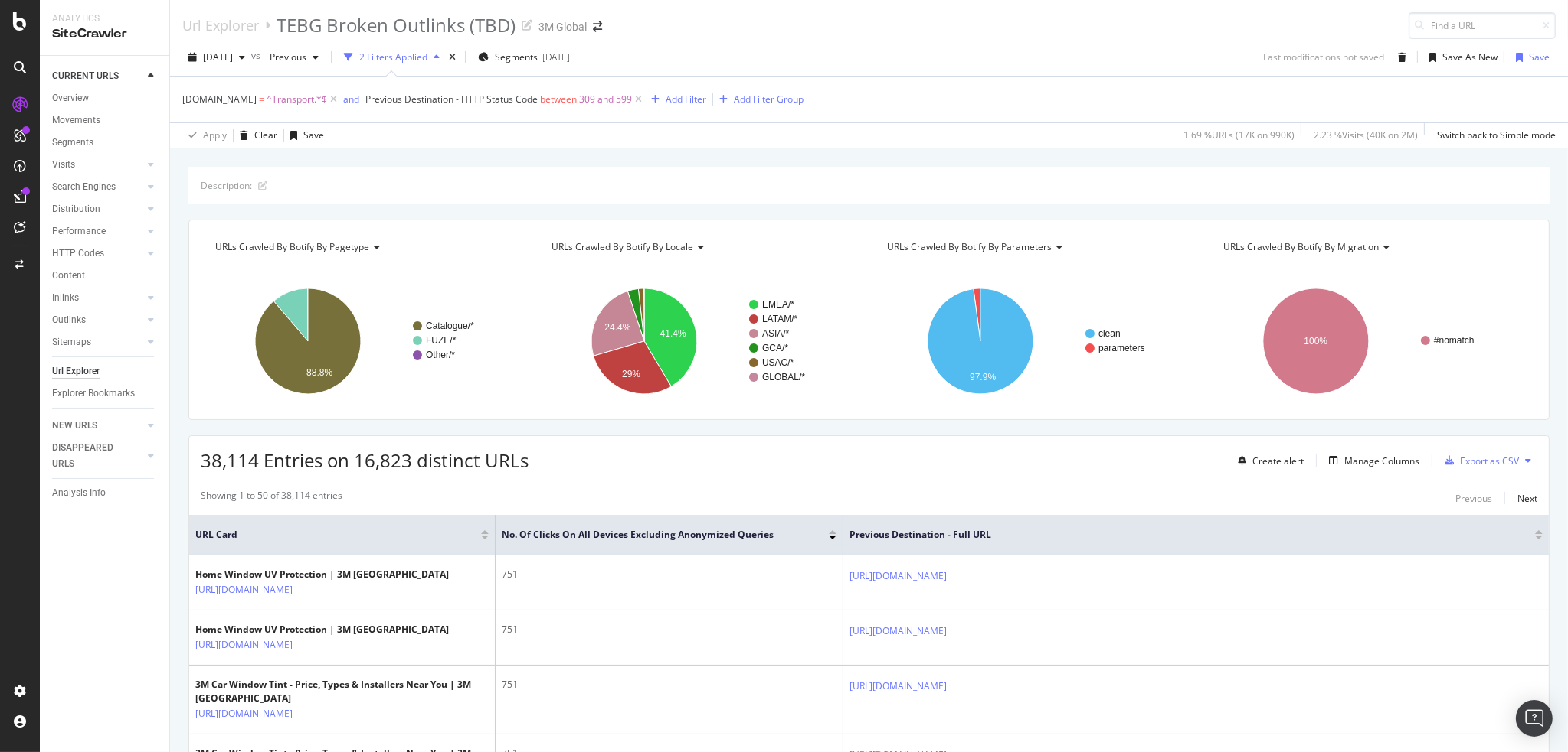
click at [82, 368] on div "Url Explorer" at bounding box center [76, 371] width 48 height 16
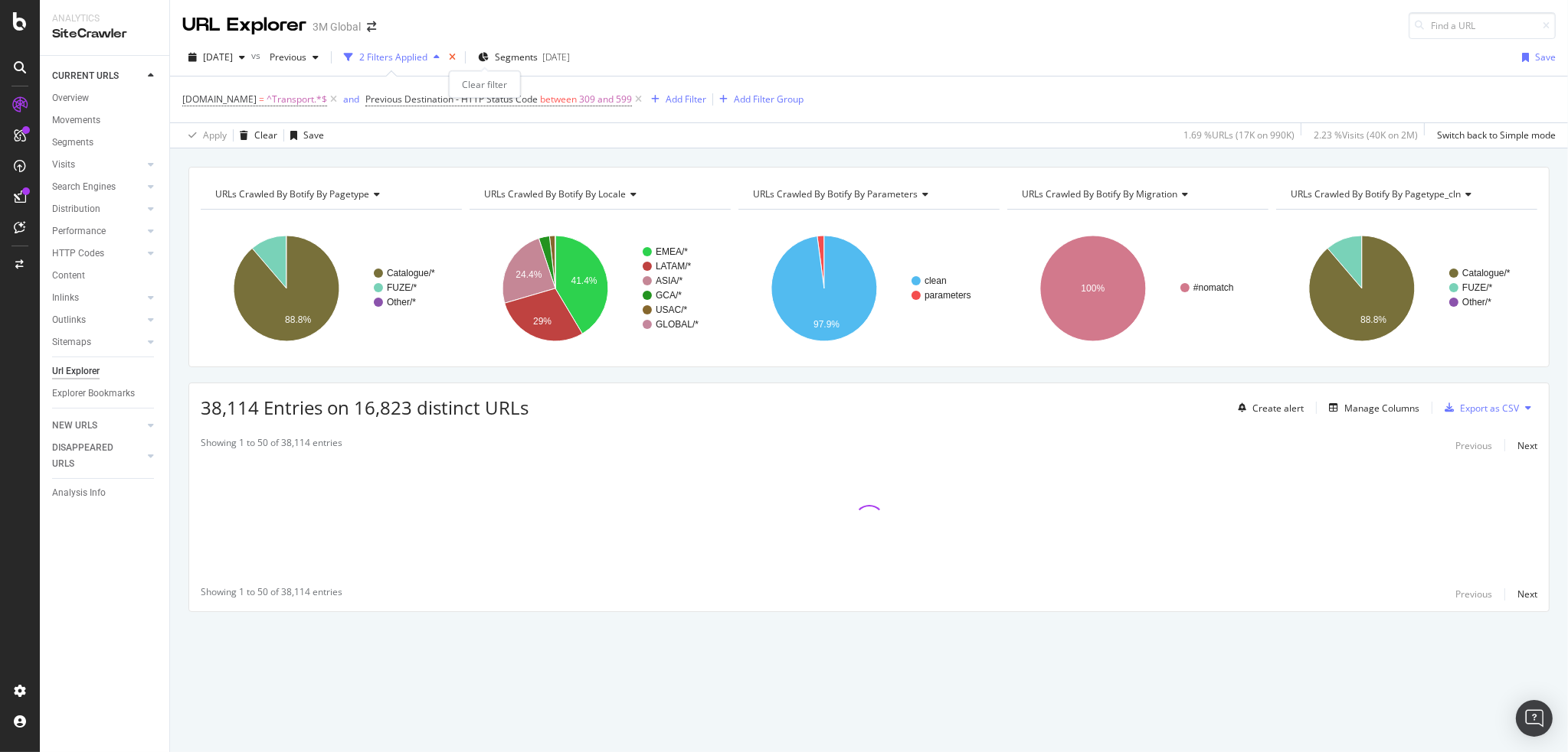
click at [456, 54] on icon "times" at bounding box center [452, 57] width 7 height 9
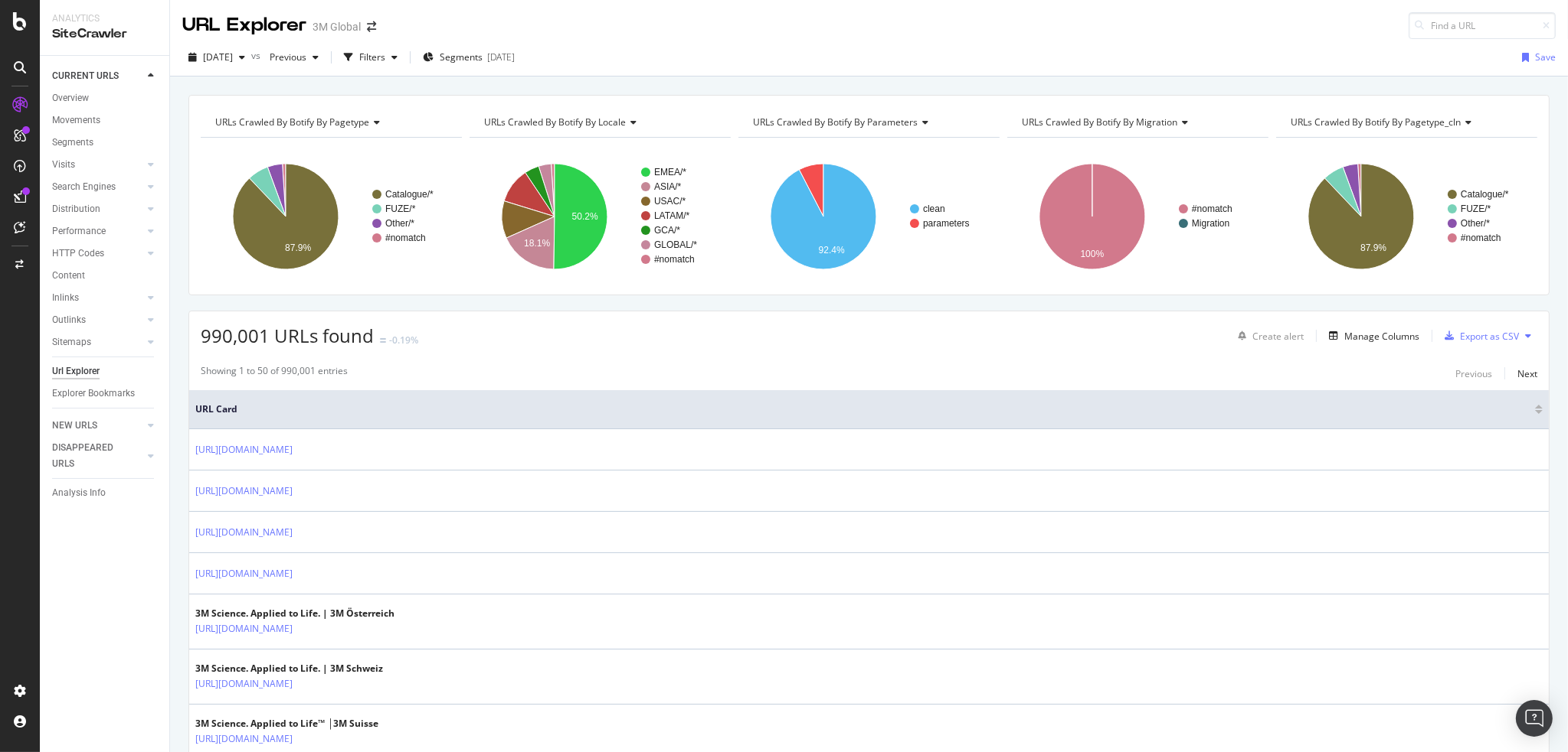
click at [95, 447] on div "DISAPPEARED URLS" at bounding box center [91, 456] width 78 height 33
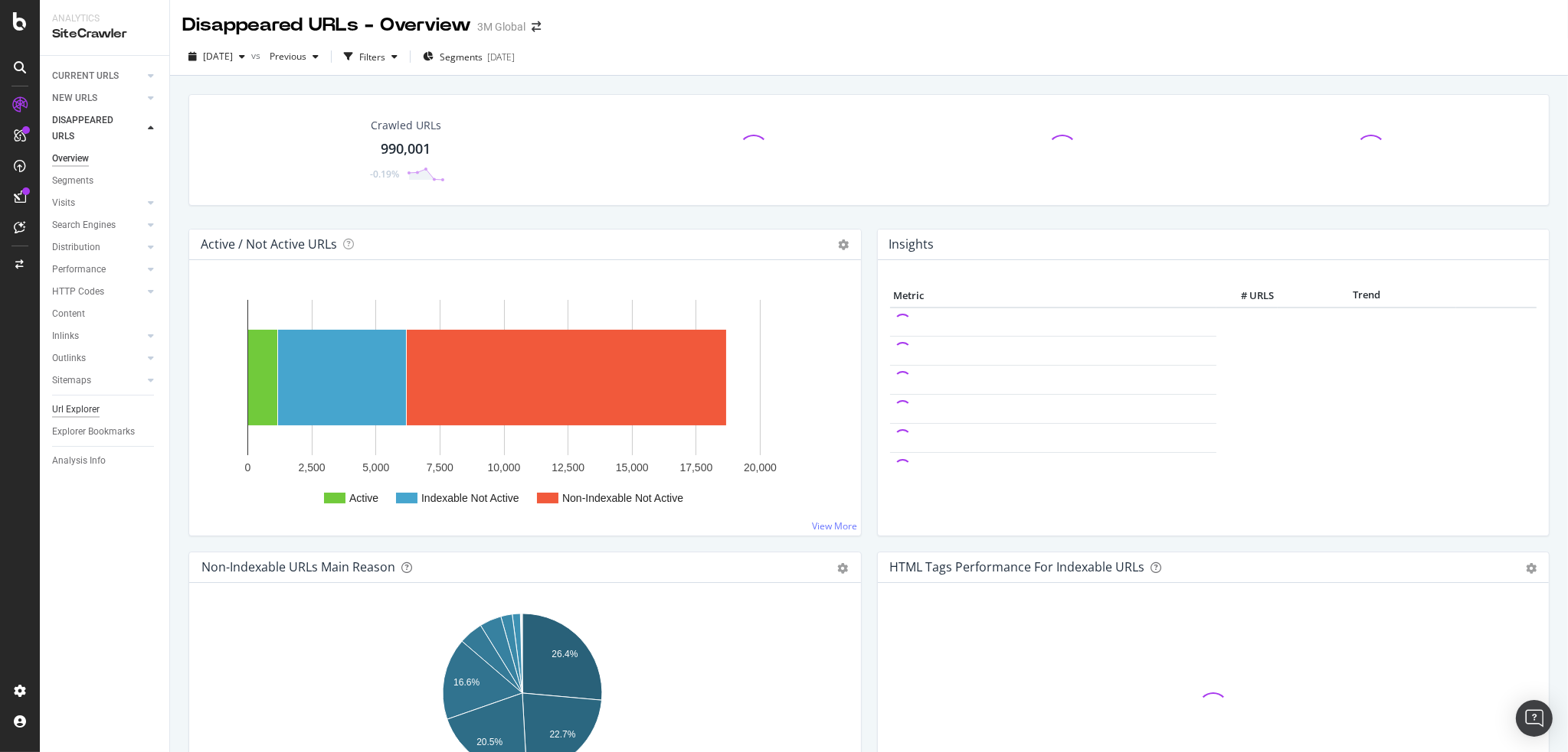
click at [88, 407] on div "Url Explorer" at bounding box center [76, 410] width 48 height 16
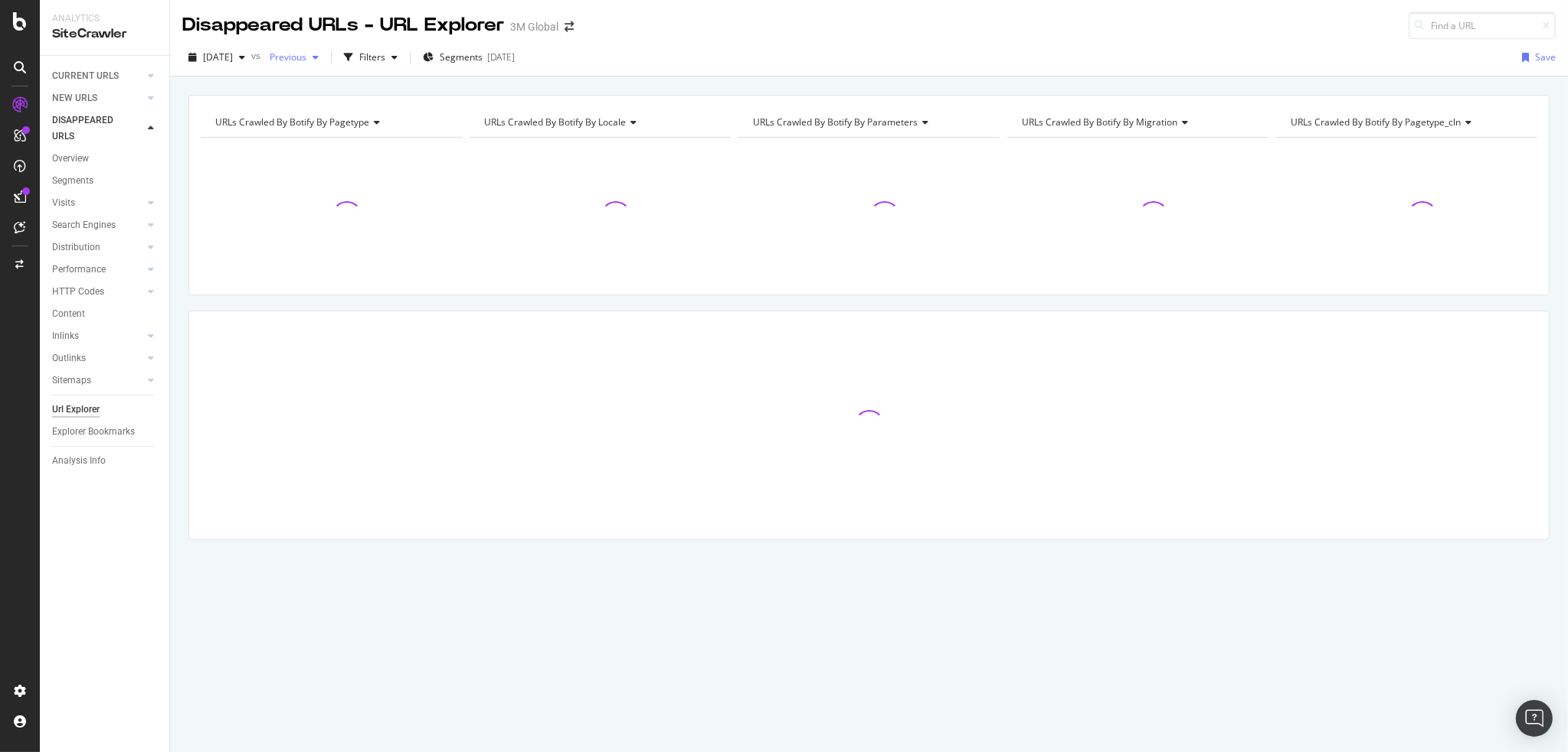
click at [325, 58] on div "button" at bounding box center [316, 57] width 18 height 9
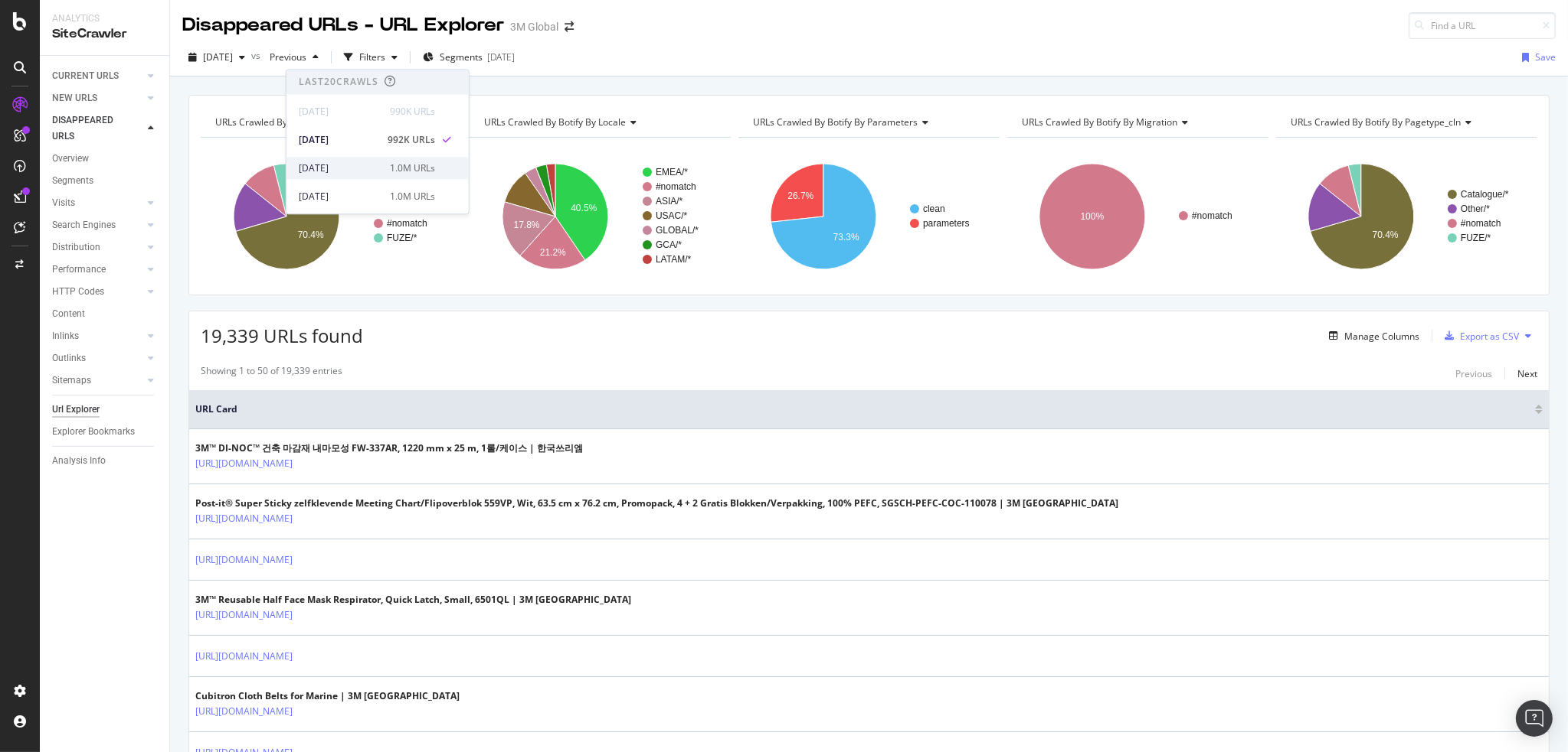
click at [324, 170] on div "[DATE]" at bounding box center [339, 168] width 82 height 14
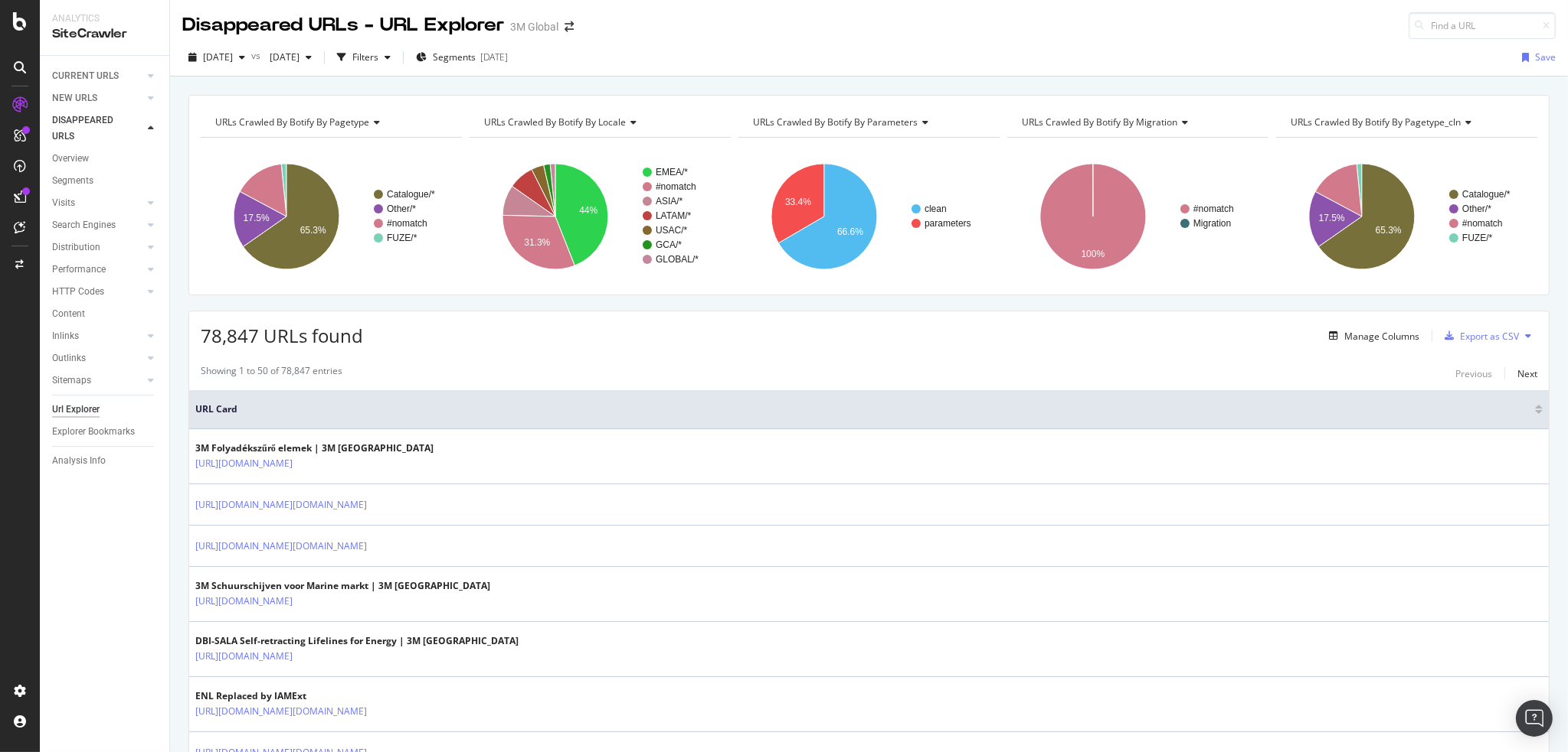
click at [628, 120] on icon at bounding box center [631, 122] width 11 height 9
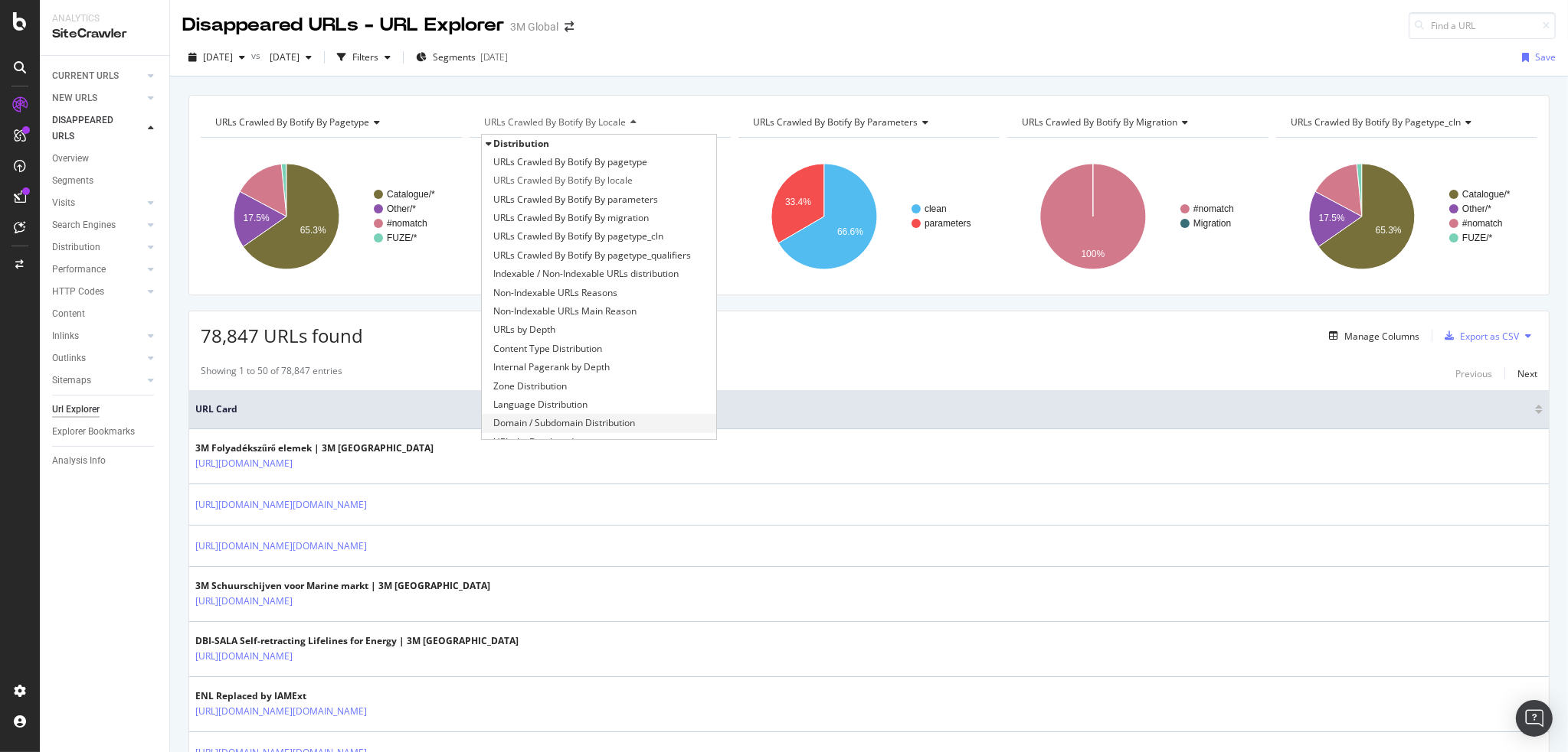
click at [590, 417] on span "Domain / Subdomain Distribution" at bounding box center [563, 423] width 142 height 15
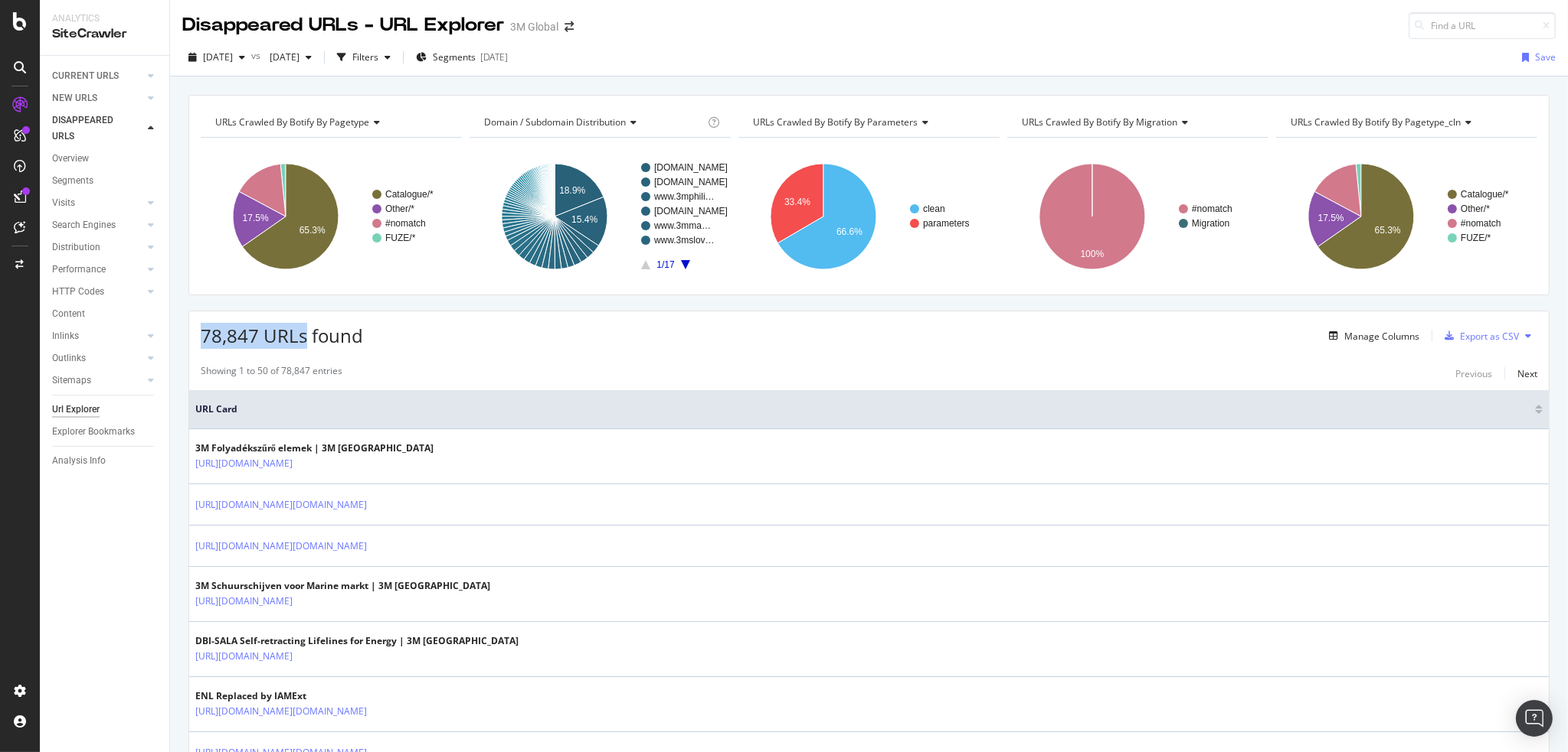
drag, startPoint x: 203, startPoint y: 333, endPoint x: 305, endPoint y: 333, distance: 102.0
click at [305, 333] on span "78,847 URLs found" at bounding box center [282, 335] width 163 height 25
click at [572, 187] on text "18.9%" at bounding box center [571, 191] width 26 height 11
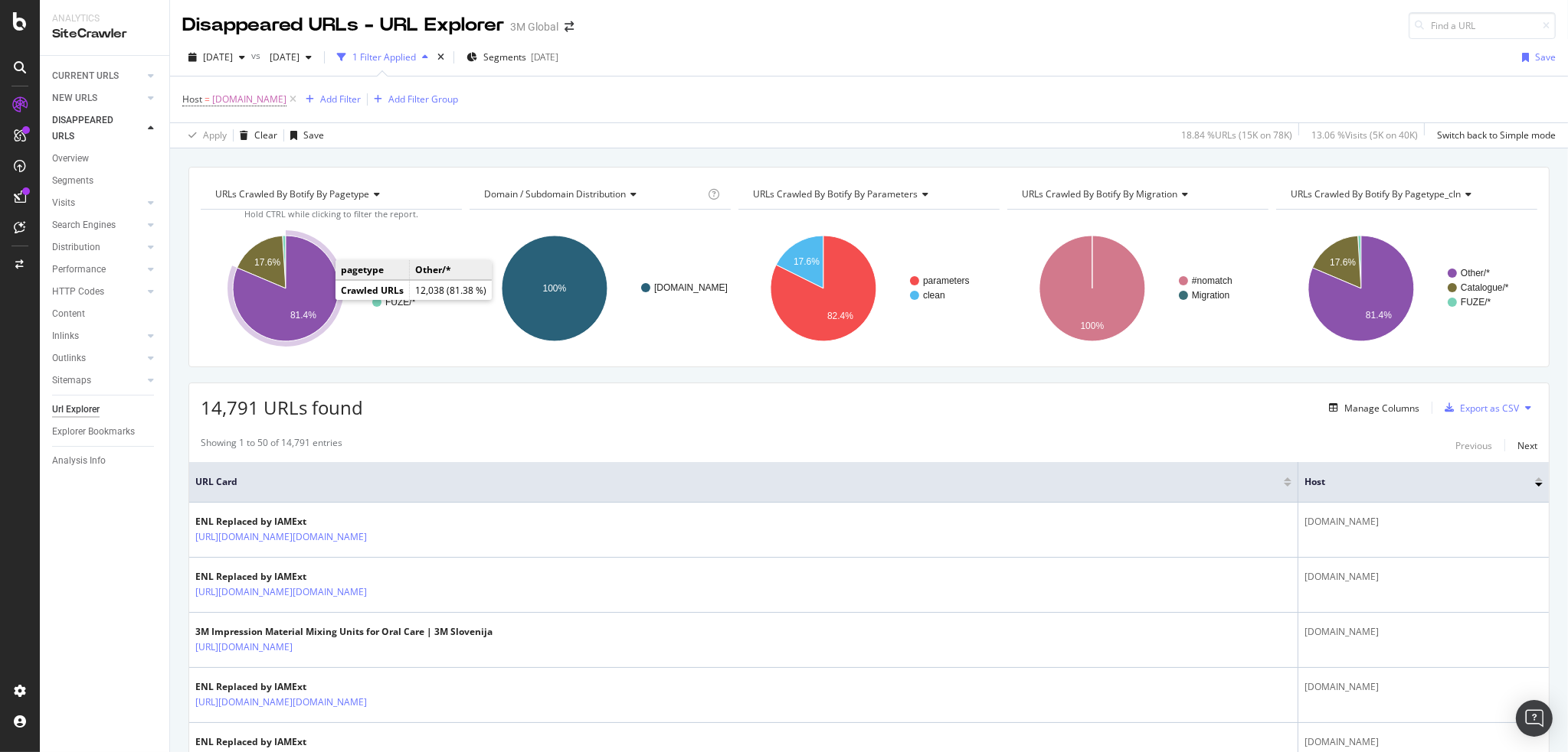
click at [307, 283] on icon "A chart." at bounding box center [285, 288] width 106 height 106
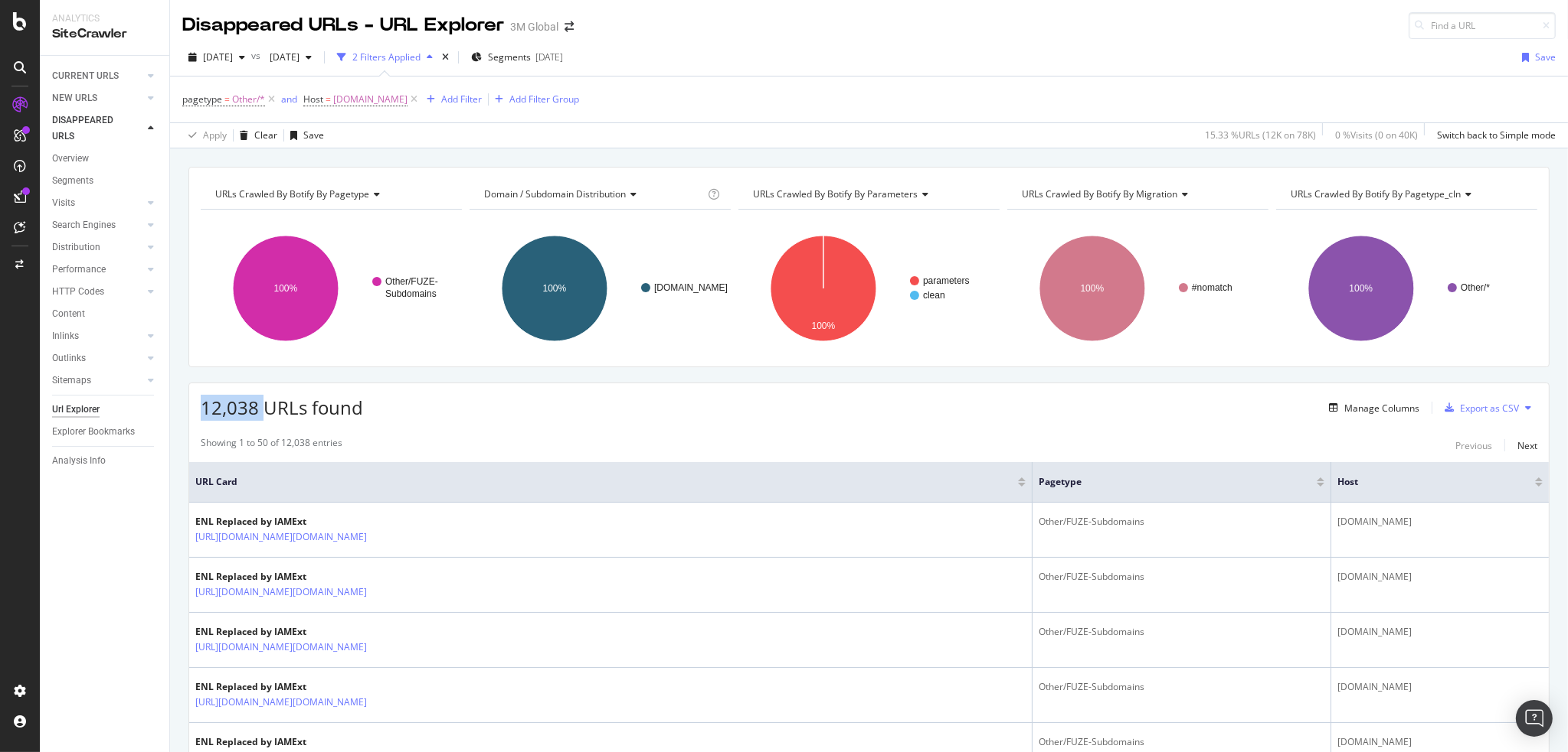
drag, startPoint x: 203, startPoint y: 406, endPoint x: 264, endPoint y: 406, distance: 61.0
click at [264, 406] on span "12,038 URLs found" at bounding box center [282, 408] width 163 height 25
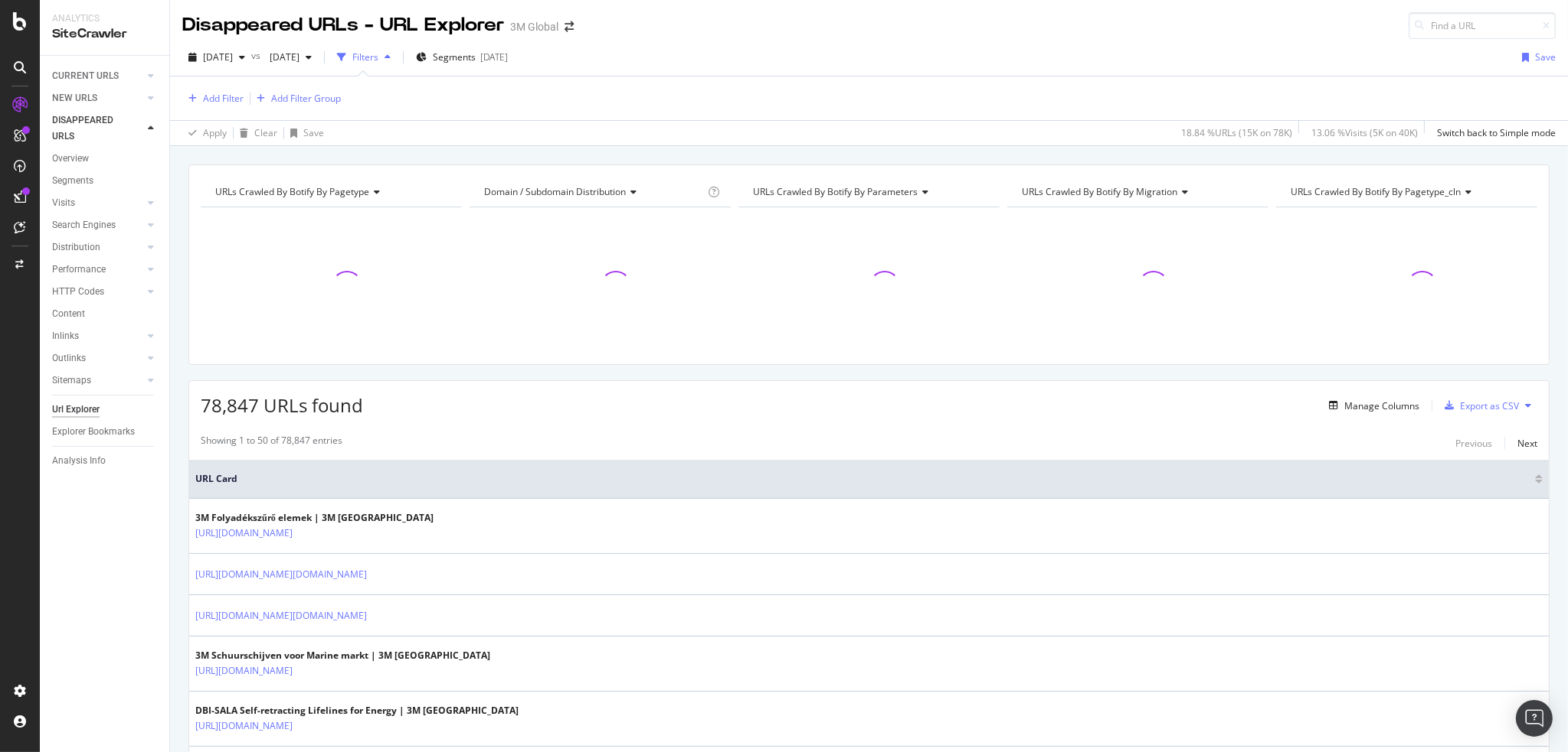
click at [1457, 184] on div "URLs Crawled By Botify By pagetype_cln" at bounding box center [1405, 192] width 236 height 24
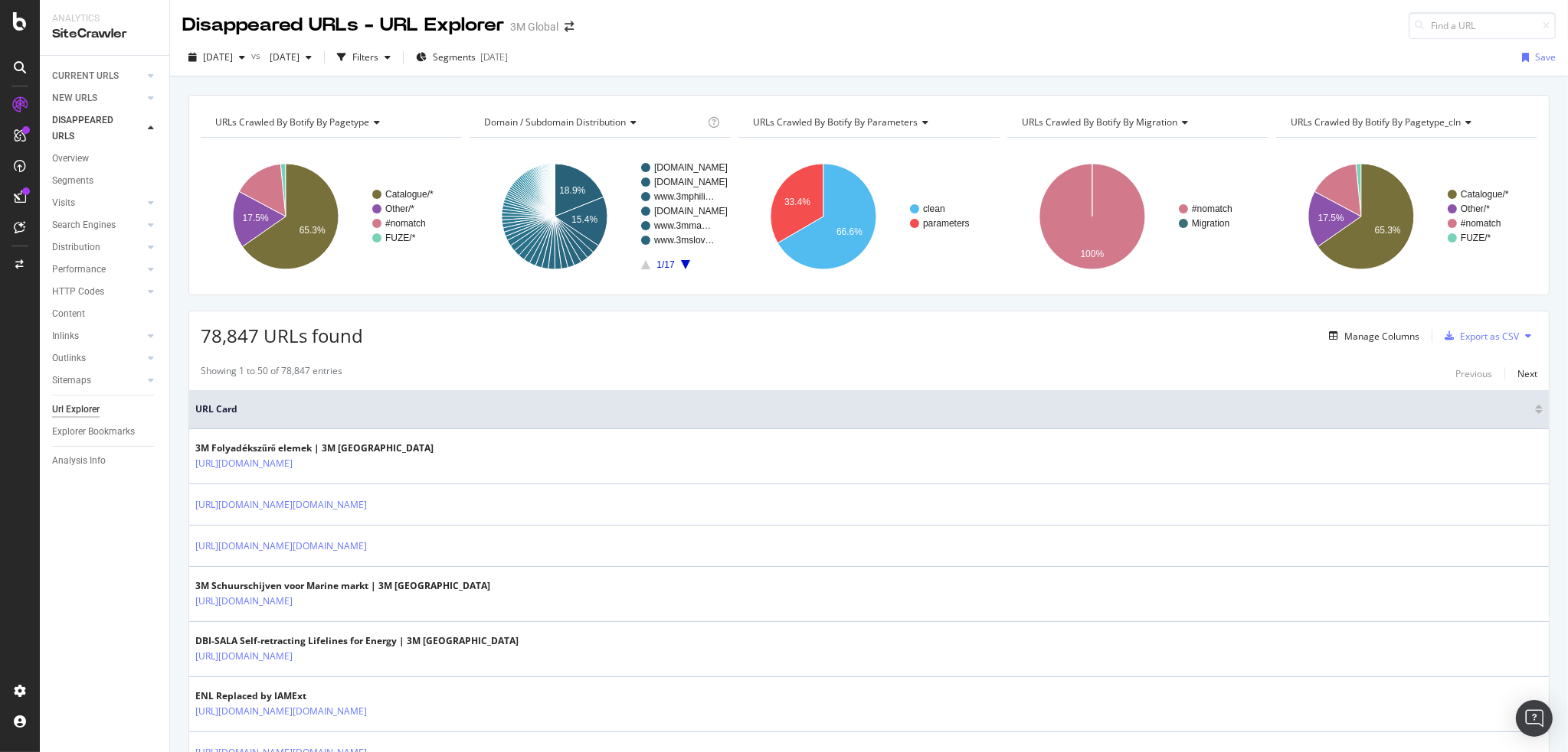
click at [1460, 121] on icon at bounding box center [1466, 122] width 11 height 9
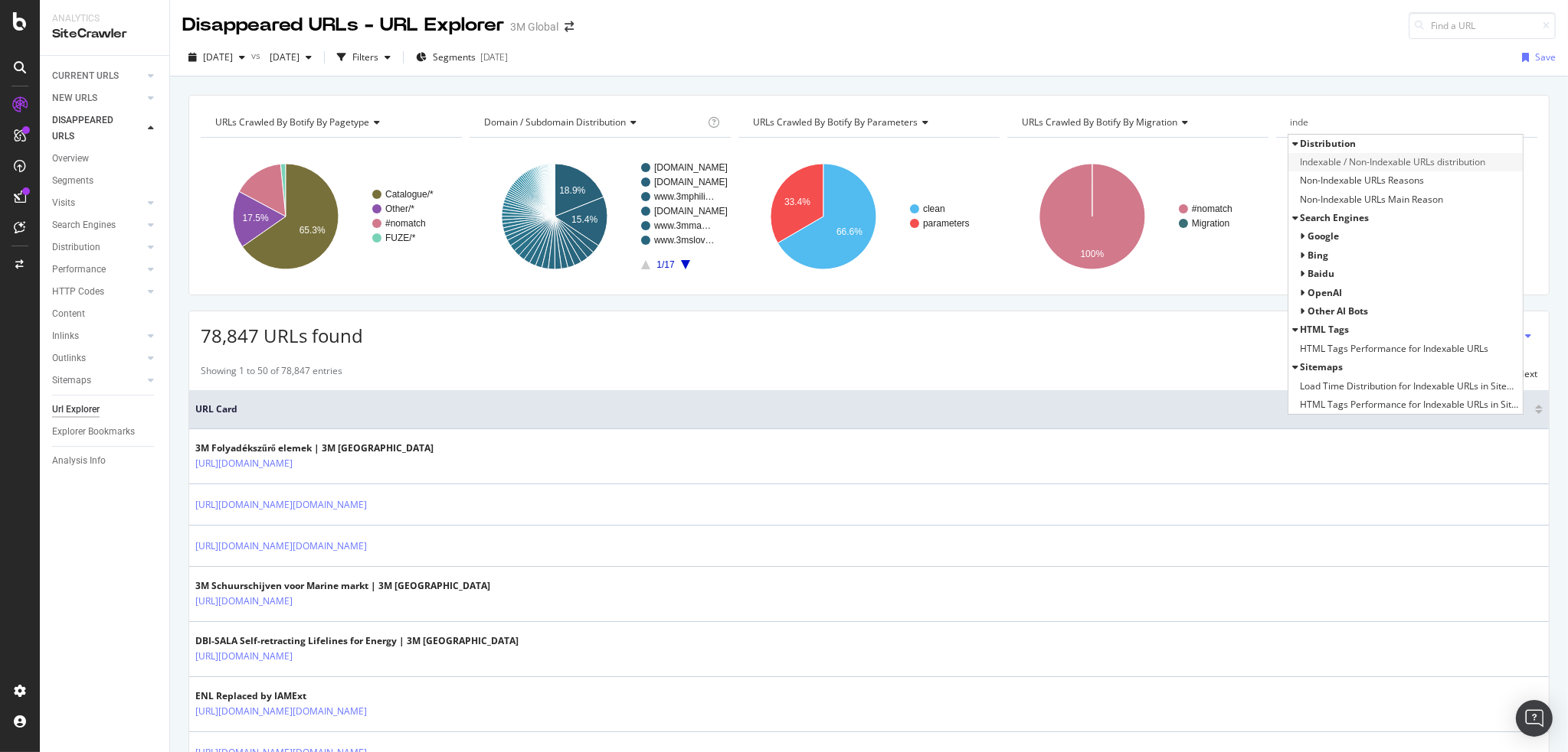
type input "inde"
drag, startPoint x: 1409, startPoint y: 161, endPoint x: 1280, endPoint y: 402, distance: 273.4
click at [1409, 161] on span "Indexable / Non-Indexable URLs distribution" at bounding box center [1392, 162] width 185 height 15
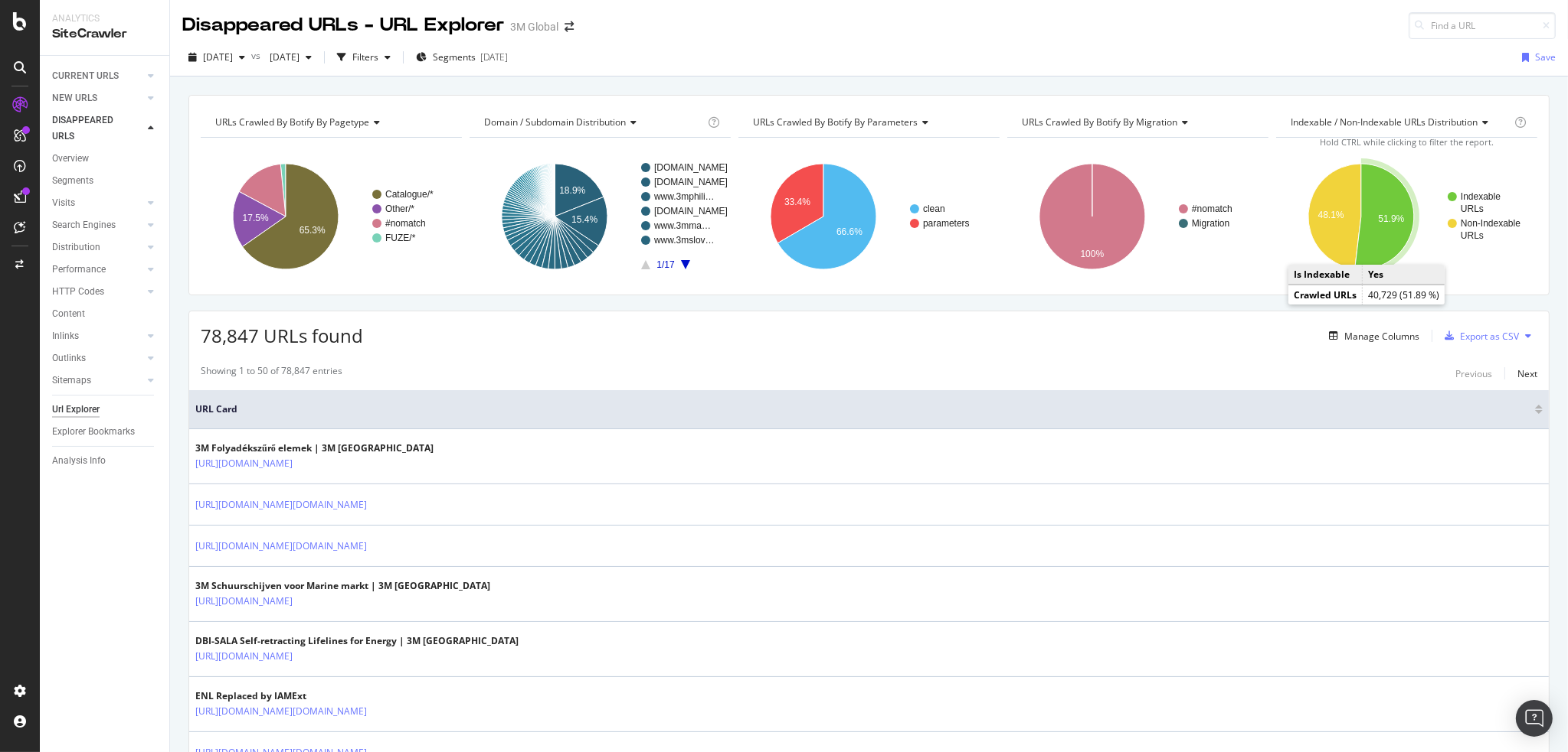
click at [1380, 229] on icon "A chart." at bounding box center [1384, 216] width 59 height 106
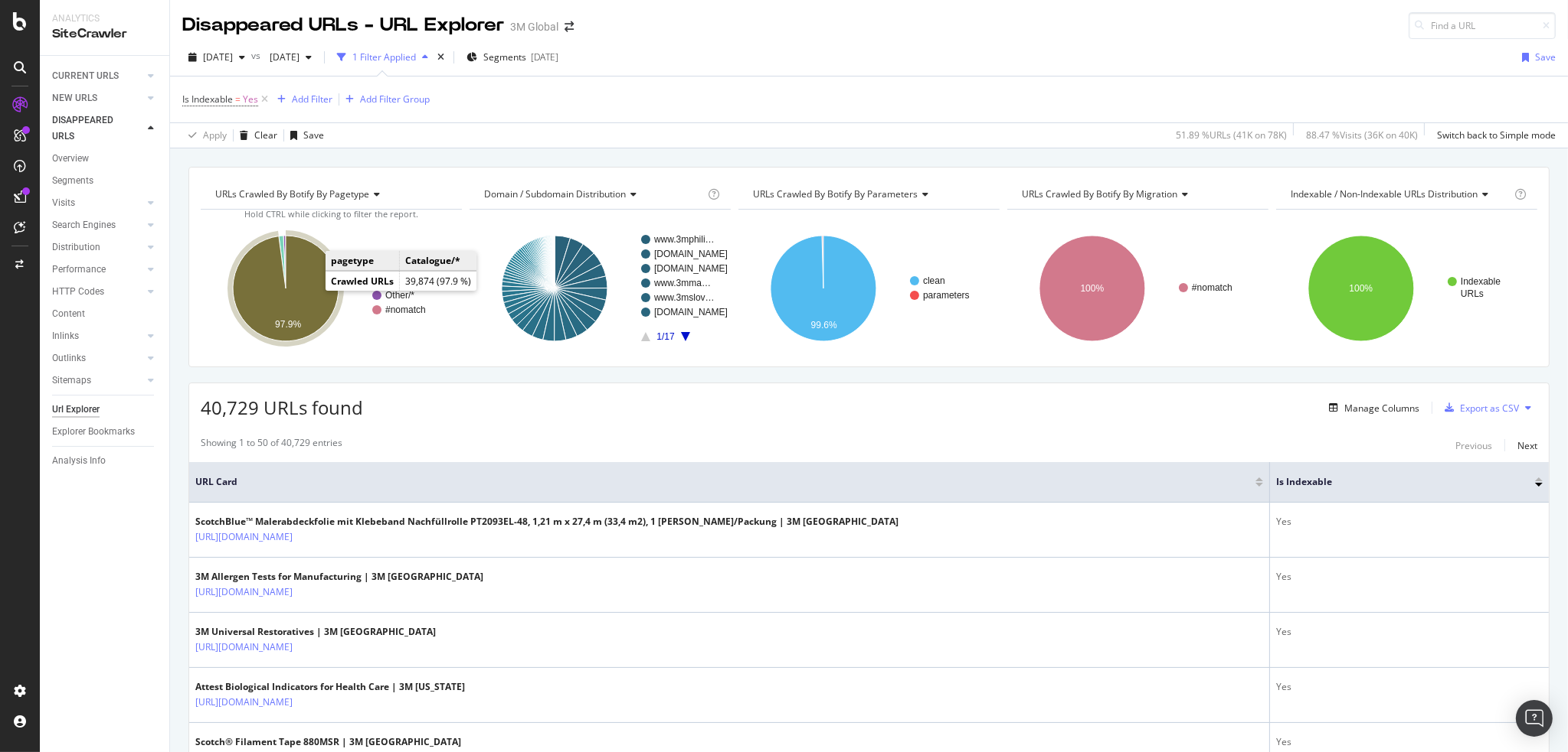
click at [307, 284] on icon "A chart." at bounding box center [285, 288] width 106 height 106
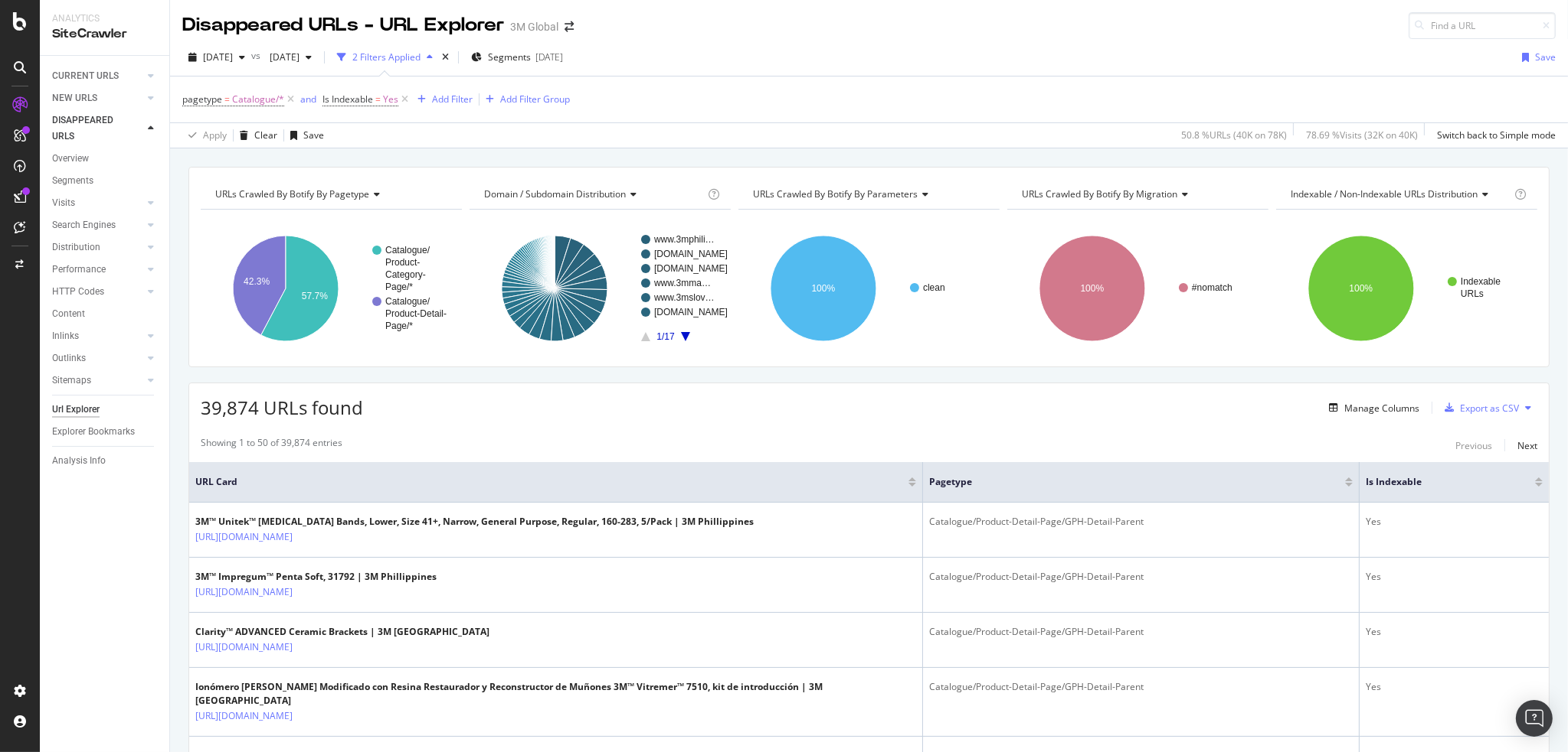
click at [902, 189] on span "URLs Crawled By Botify By parameters" at bounding box center [835, 193] width 165 height 13
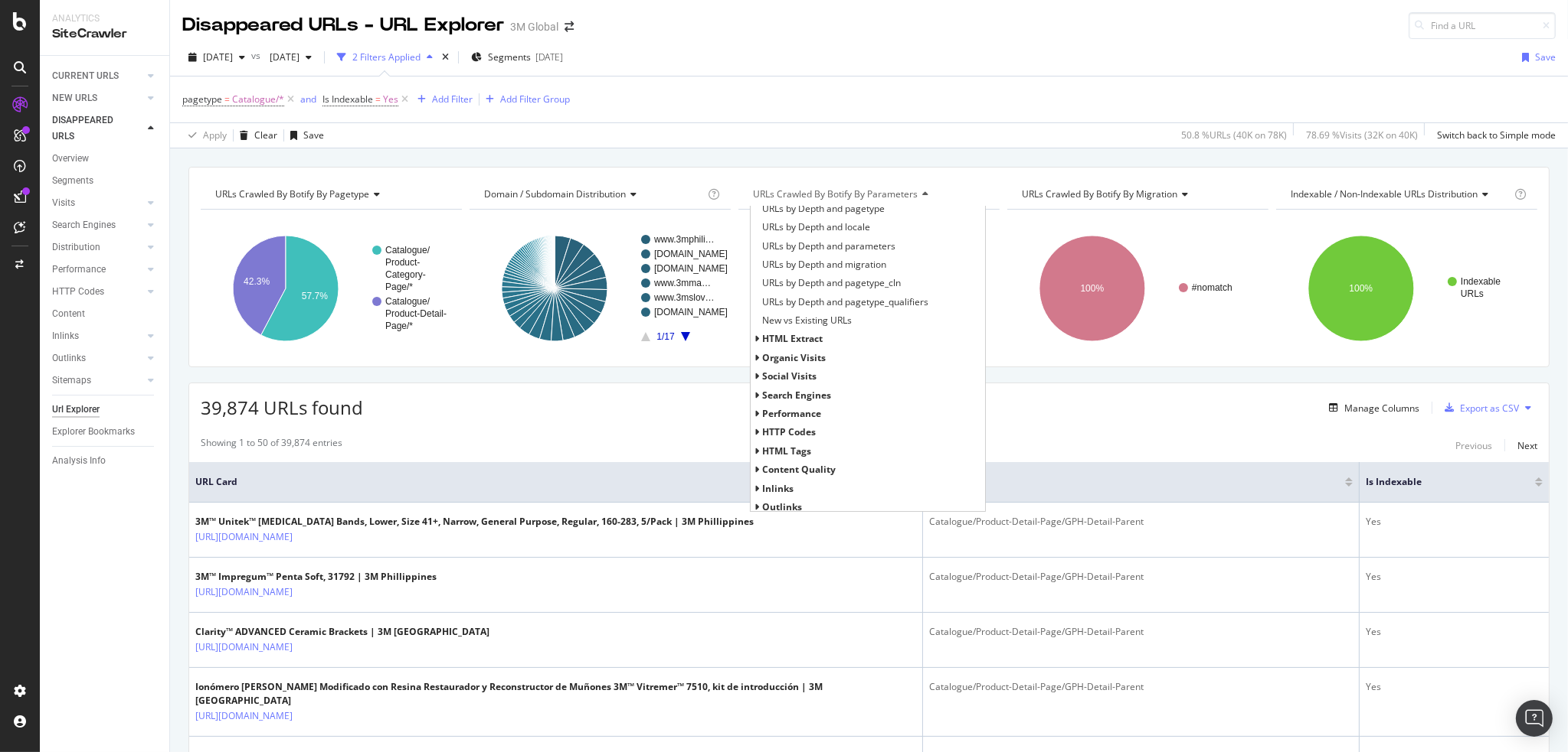
scroll to position [330, 0]
click at [754, 312] on icon at bounding box center [757, 315] width 5 height 9
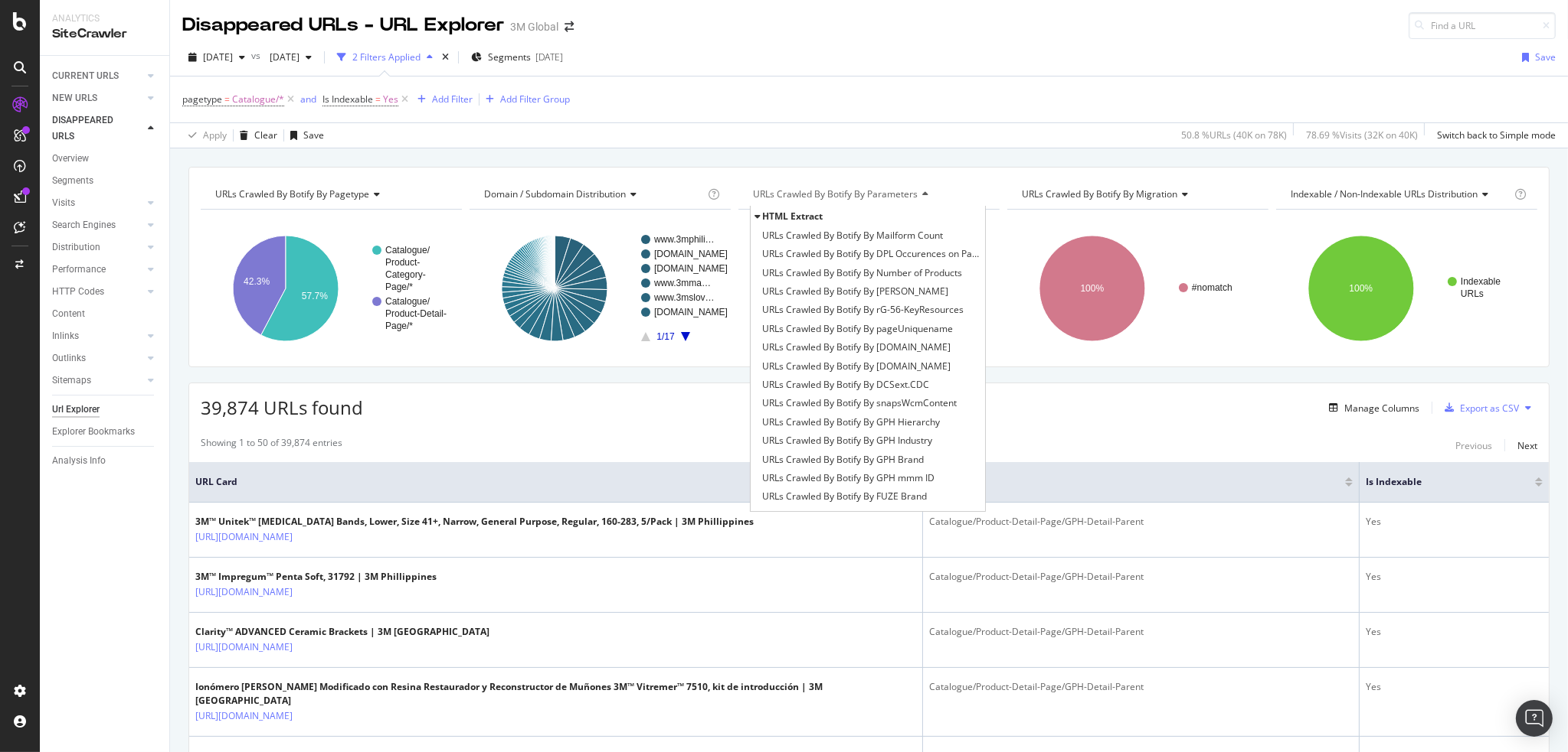
scroll to position [422, 0]
click at [893, 367] on span "URLs Crawled By Botify By [DOMAIN_NAME]" at bounding box center [856, 372] width 188 height 15
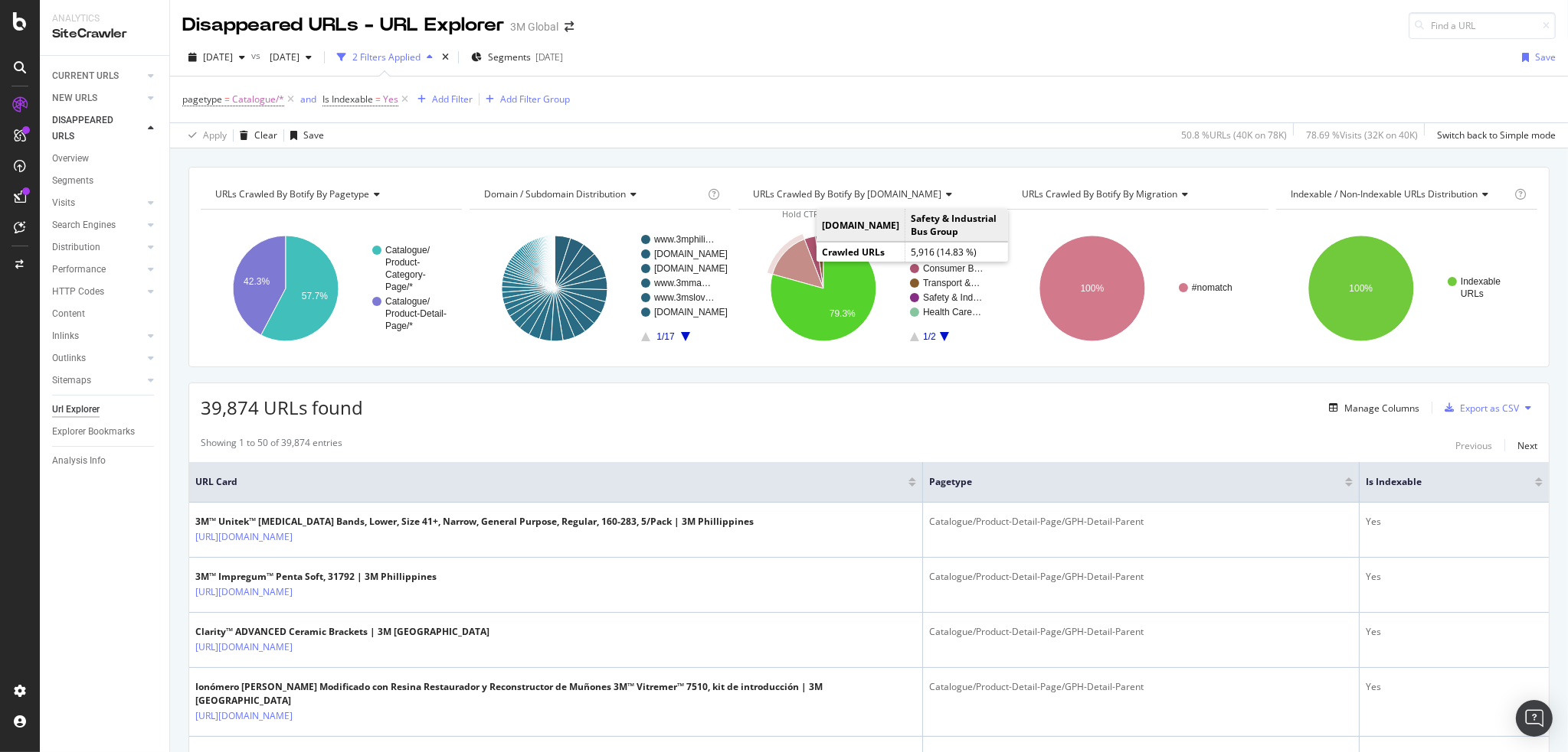
click at [790, 254] on icon "A chart." at bounding box center [798, 264] width 51 height 49
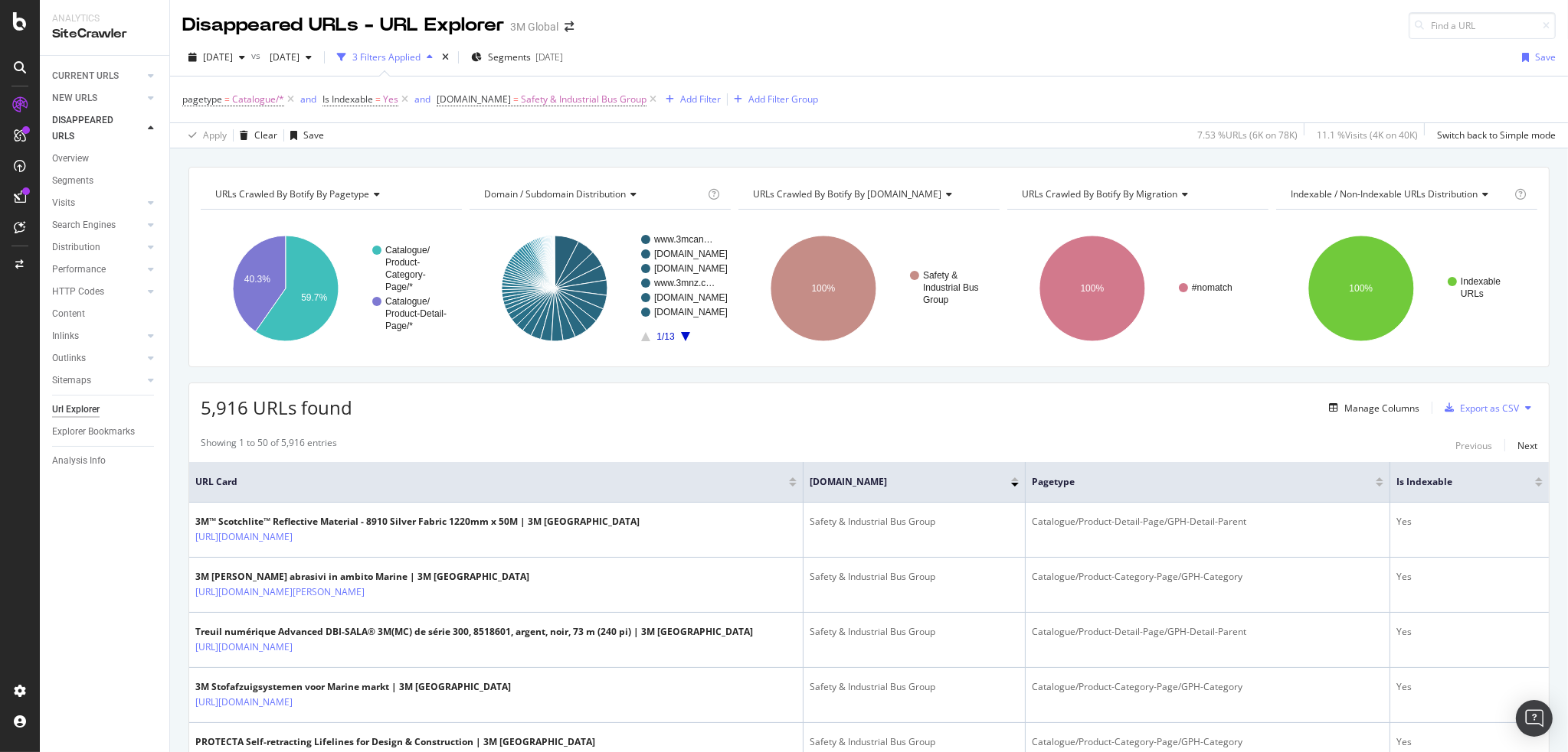
drag, startPoint x: 207, startPoint y: 402, endPoint x: 249, endPoint y: 403, distance: 42.0
click at [249, 403] on span "5,916 URLs found" at bounding box center [277, 408] width 152 height 25
click at [438, 405] on div "5,916 URLs found Manage Columns Export as CSV" at bounding box center [868, 401] width 1359 height 37
click at [549, 411] on div "5,916 URLs found Manage Columns Export as CSV" at bounding box center [868, 401] width 1359 height 37
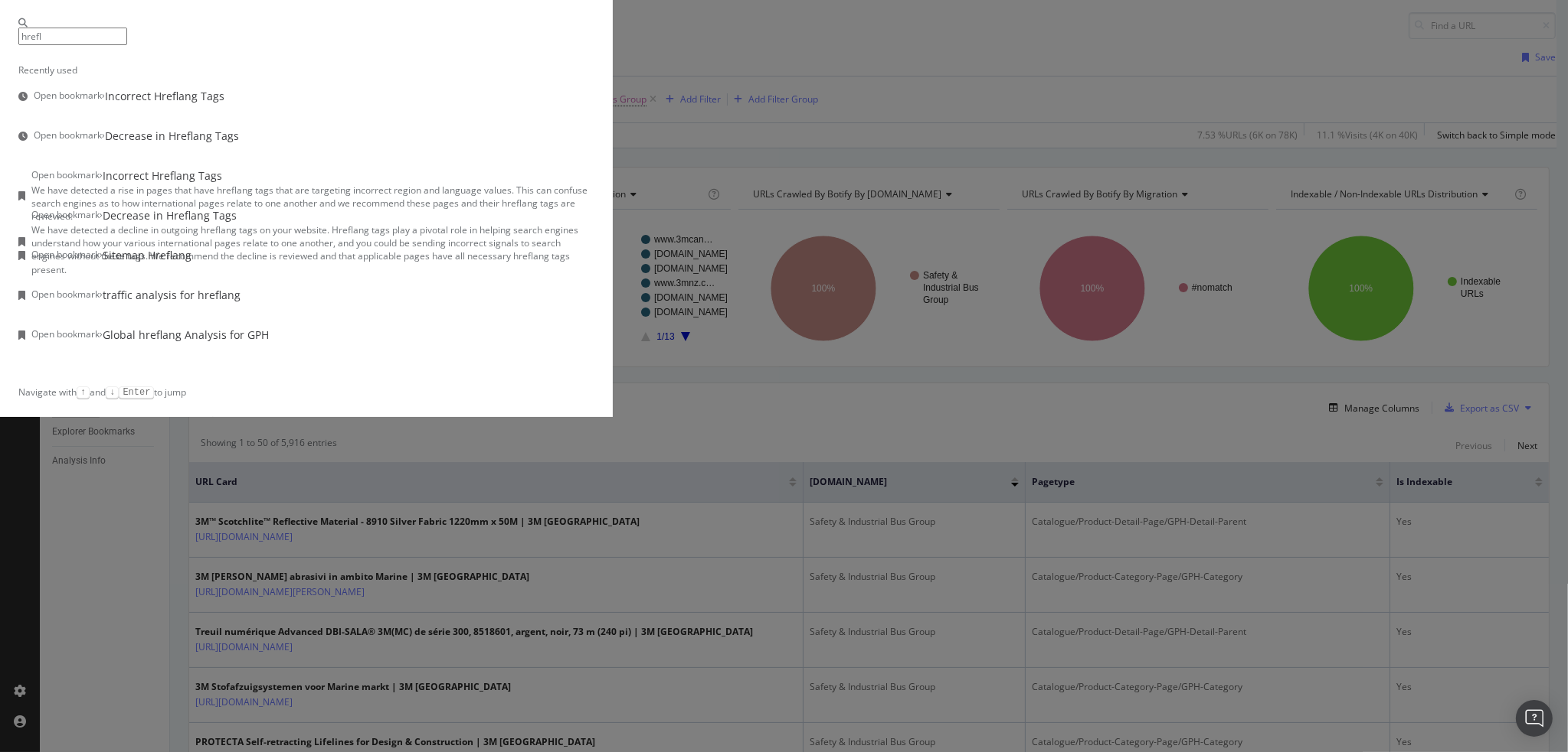
scroll to position [33, 0]
type input "hrefl"
click at [269, 343] on div "Global hreflang Analysis for GPH" at bounding box center [185, 334] width 166 height 15
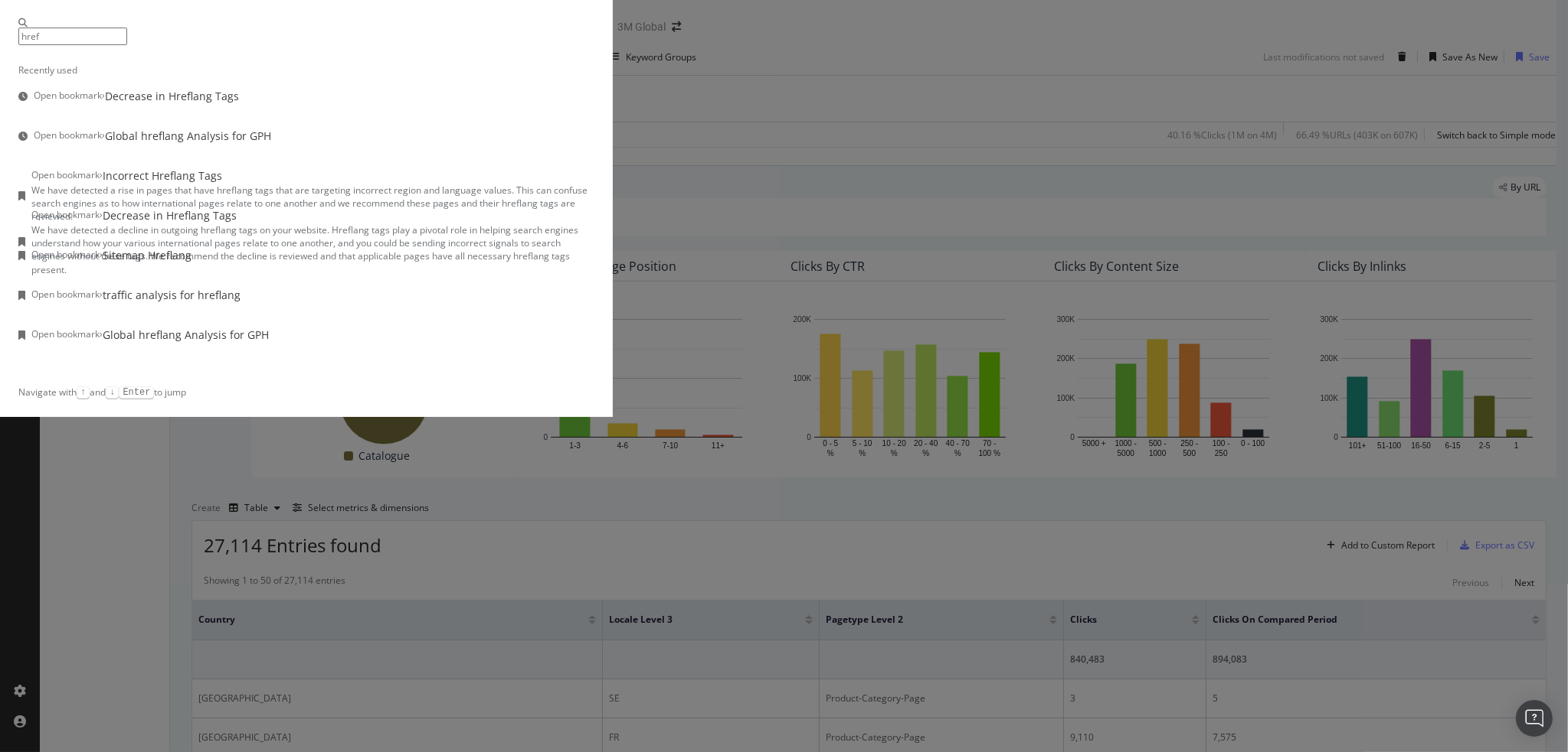
type input "href"
click at [222, 183] on div "Incorrect Hreflang Tags" at bounding box center [162, 175] width 119 height 15
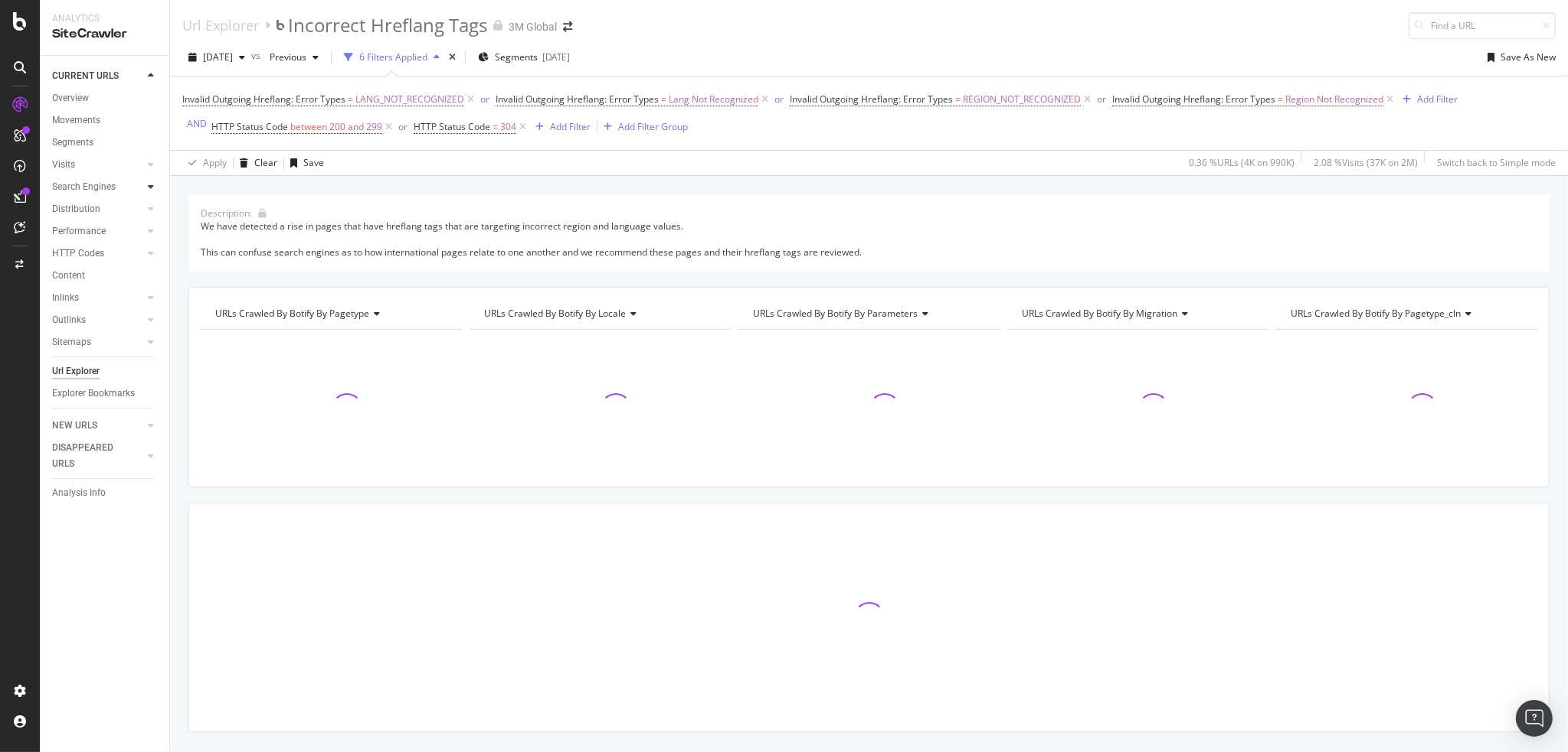
click at [153, 185] on icon at bounding box center [150, 187] width 6 height 9
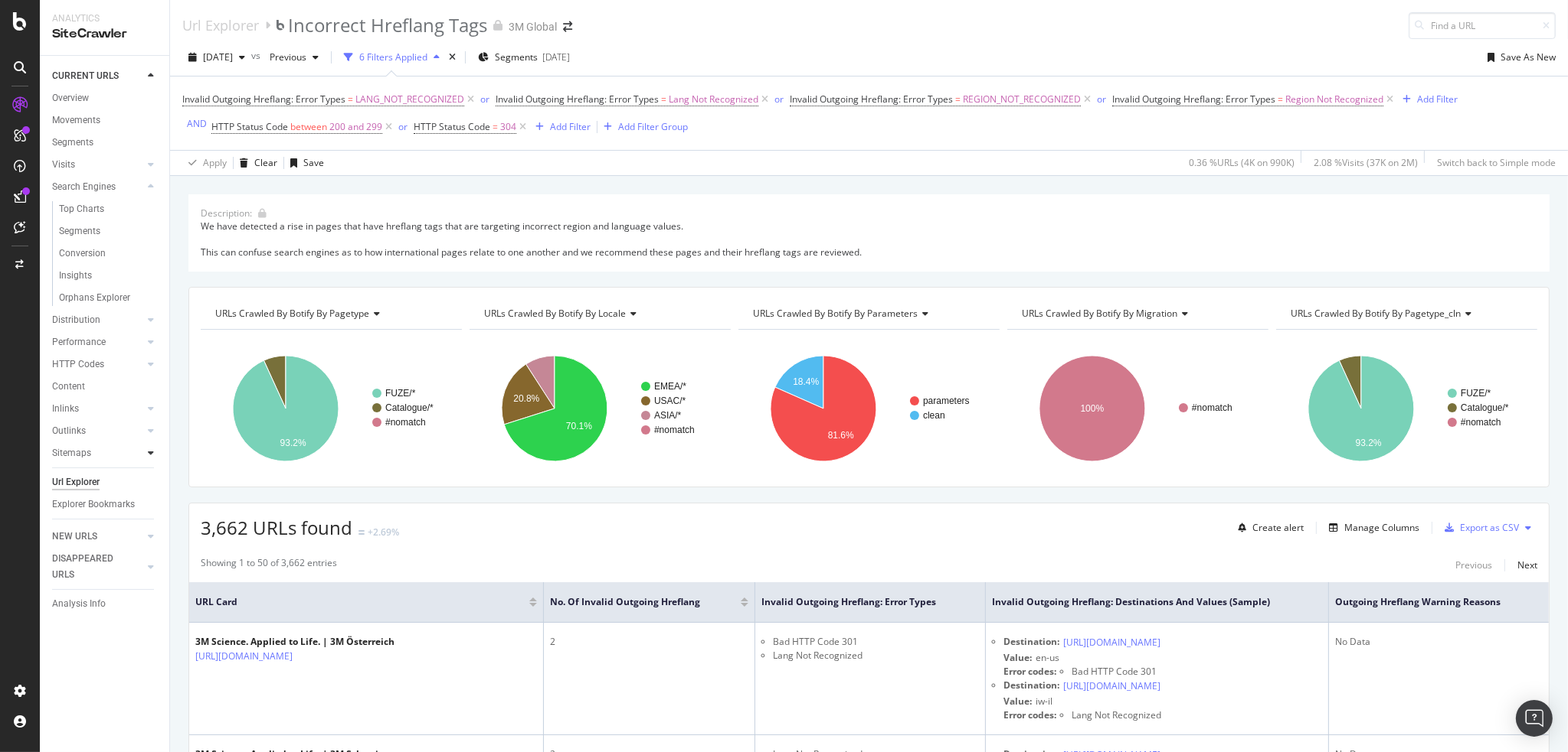
click at [151, 457] on icon at bounding box center [150, 453] width 6 height 9
click at [153, 296] on icon at bounding box center [150, 297] width 6 height 9
click at [151, 233] on icon at bounding box center [150, 231] width 6 height 9
click at [144, 317] on div at bounding box center [150, 320] width 15 height 15
click at [153, 210] on icon at bounding box center [150, 209] width 6 height 9
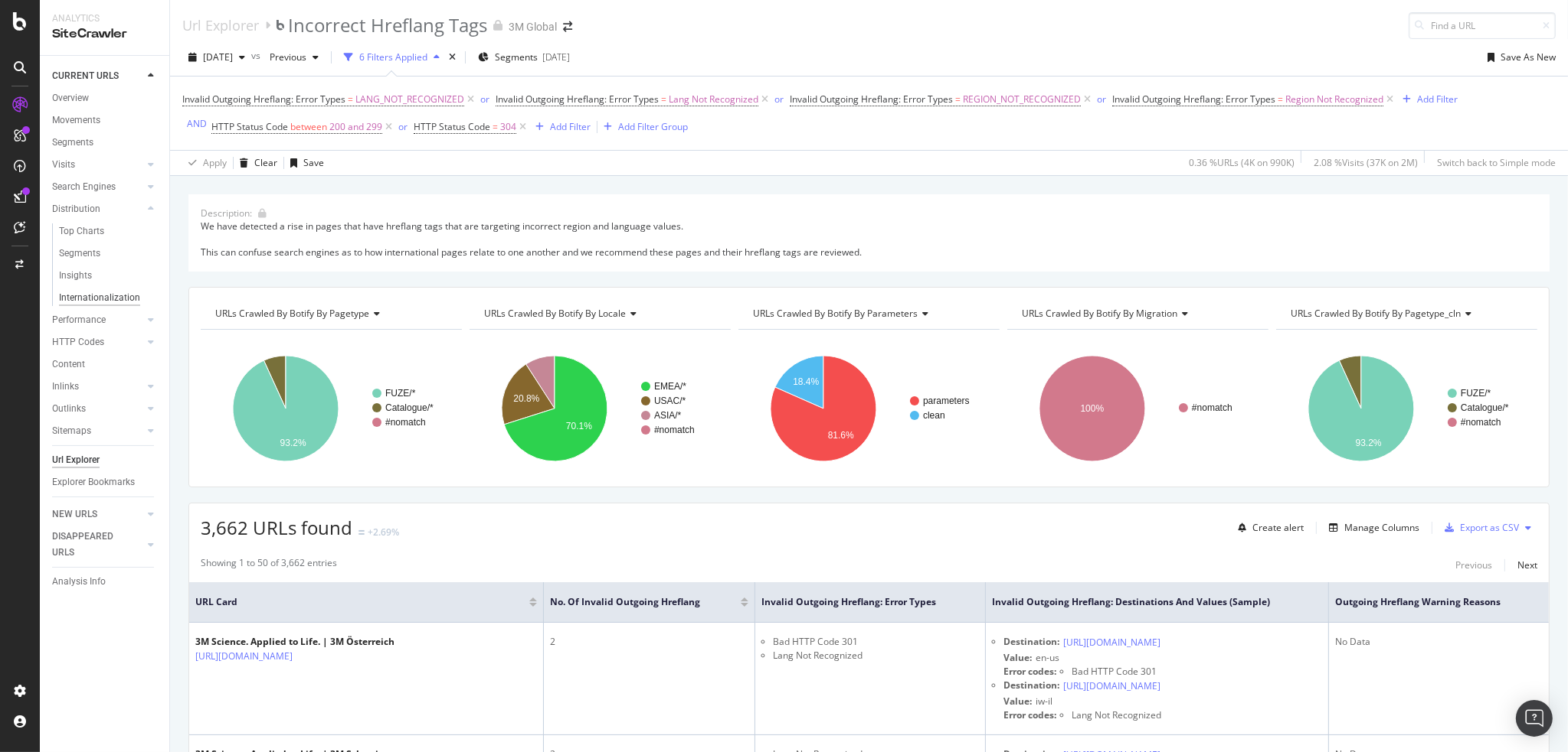
click at [89, 296] on div "Internationalization" at bounding box center [99, 298] width 81 height 16
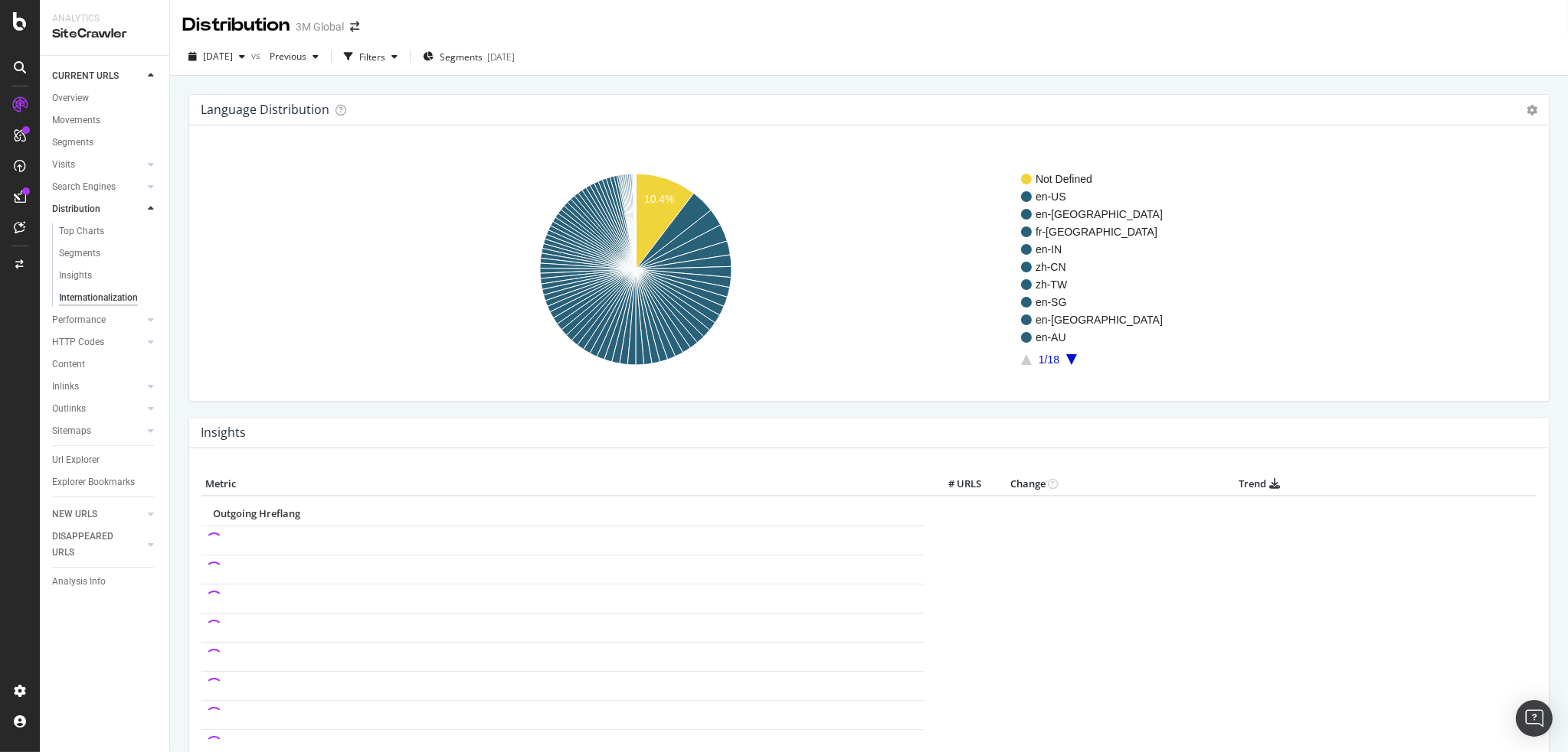
click at [604, 110] on div "Language Distribution Chart (by Value) Table Expand Export as CSV Export as PNG…" at bounding box center [868, 110] width 1359 height 31
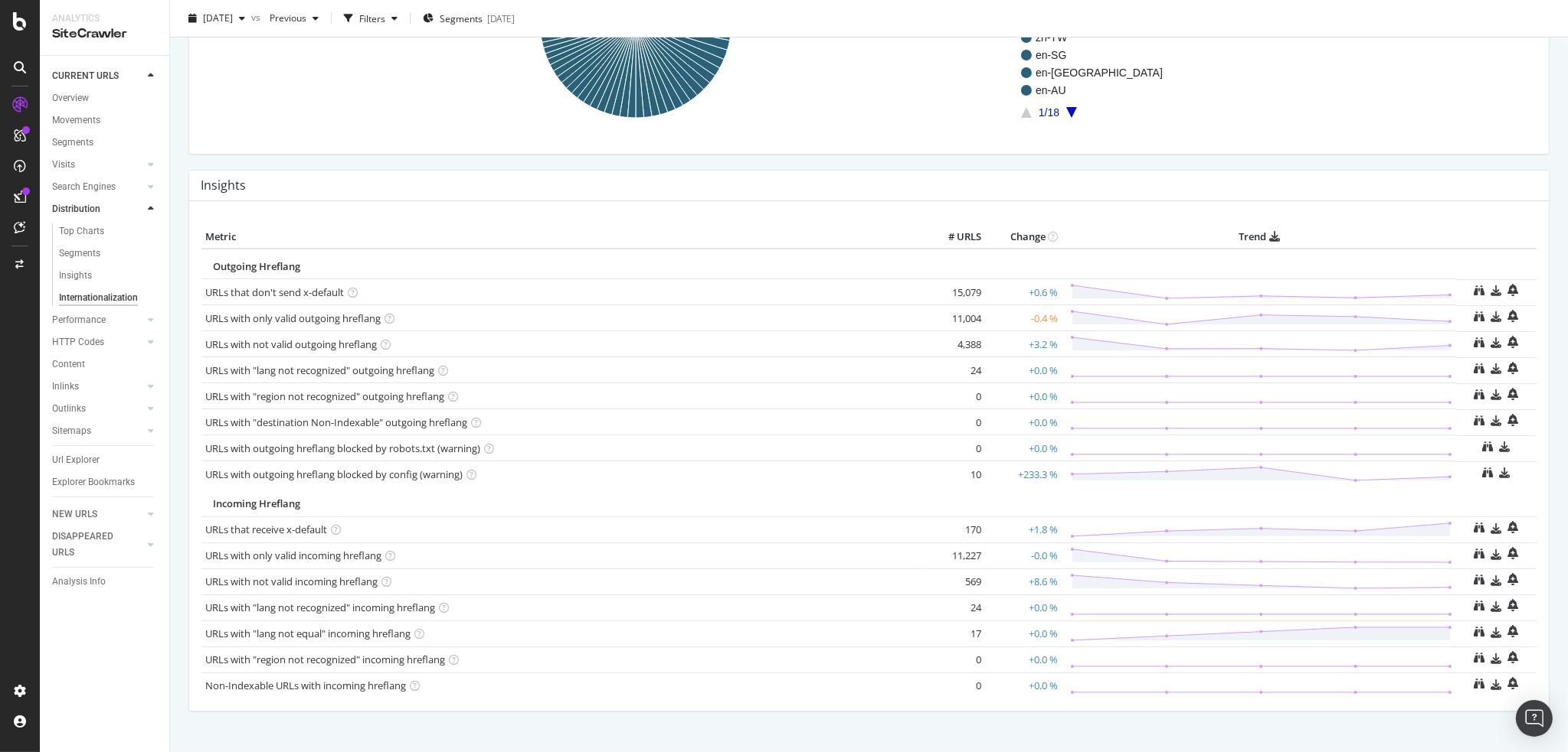
scroll to position [272, 0]
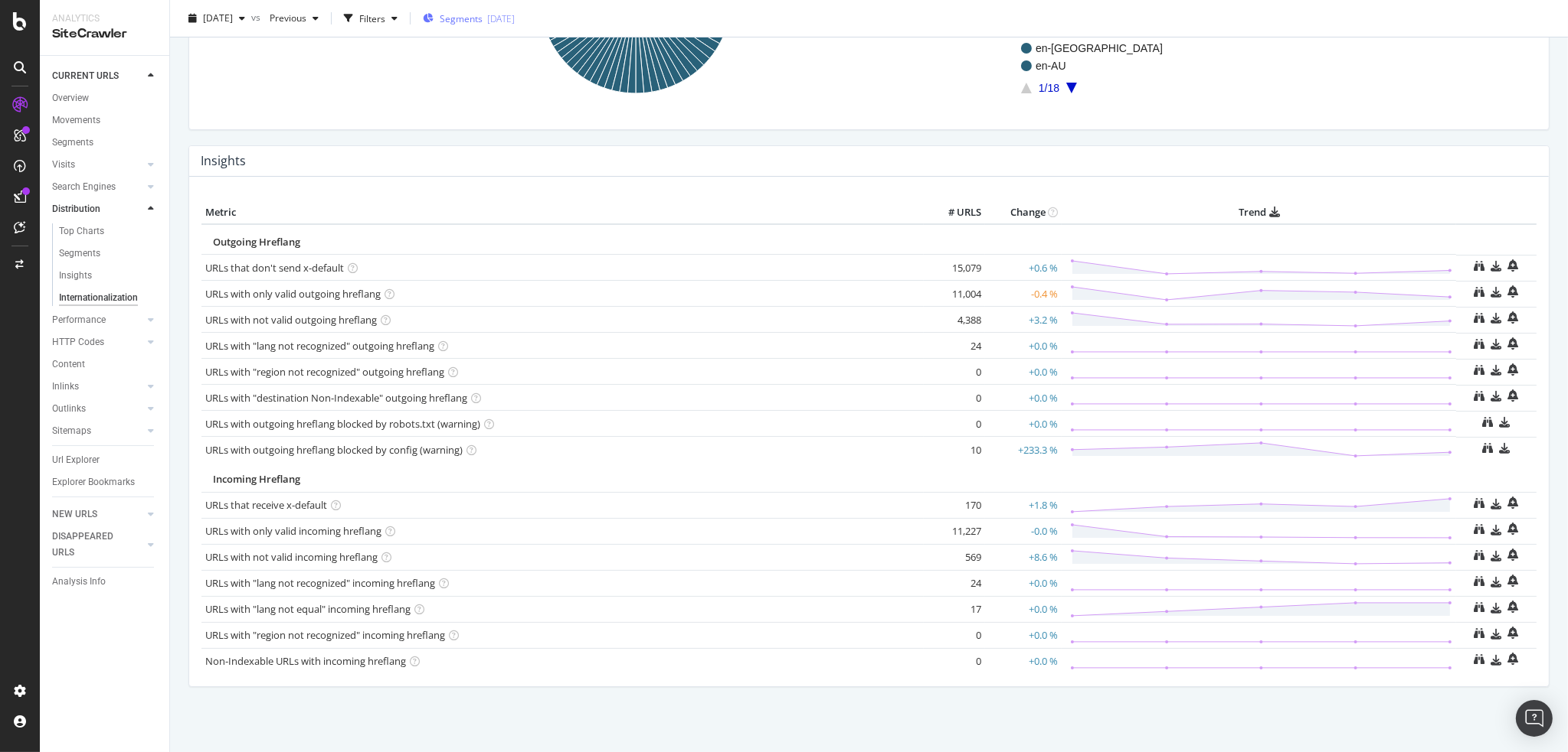
click at [483, 23] on span "Segments" at bounding box center [460, 18] width 43 height 13
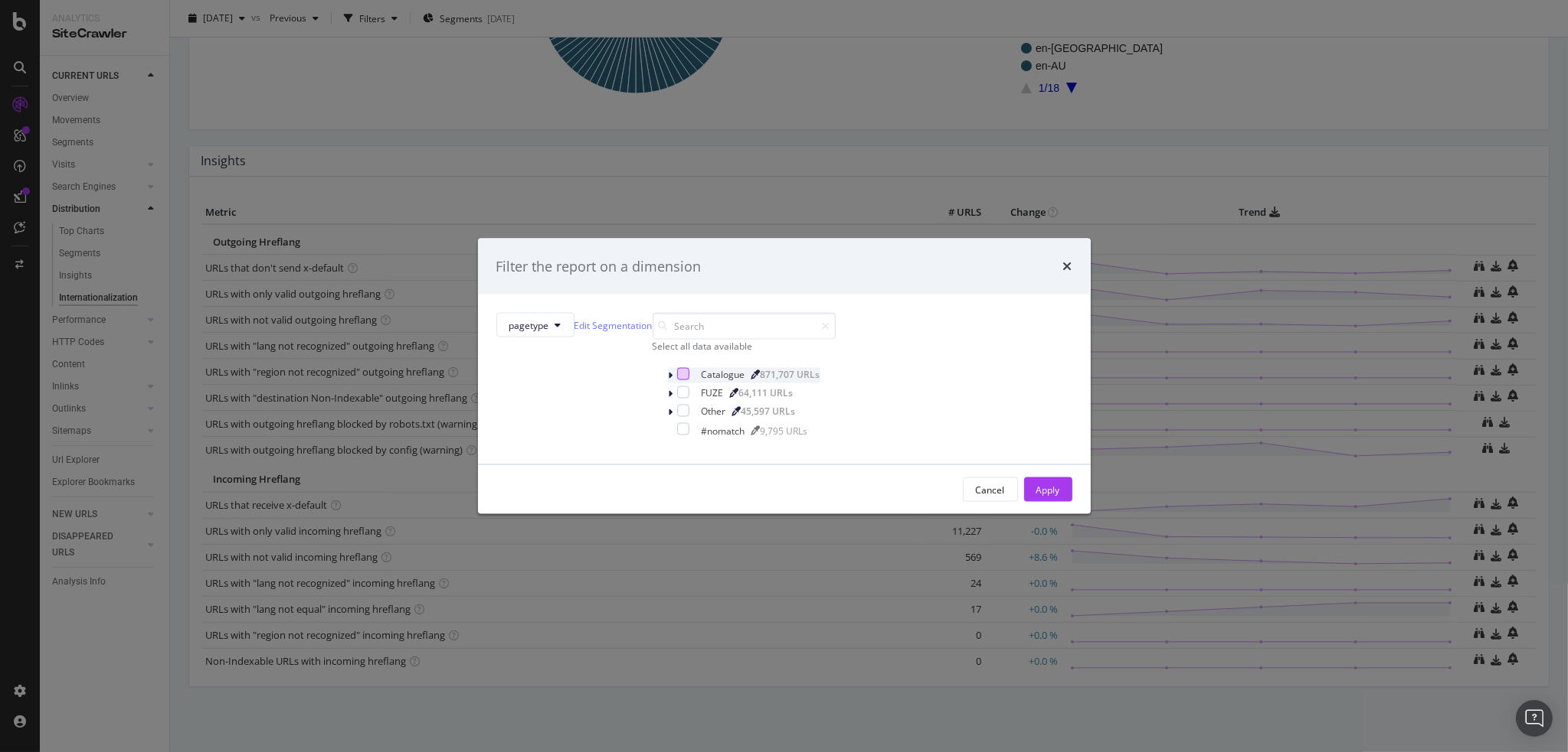
click at [677, 381] on div "modal" at bounding box center [684, 374] width 13 height 13
click at [1024, 498] on button "Apply" at bounding box center [1047, 489] width 48 height 24
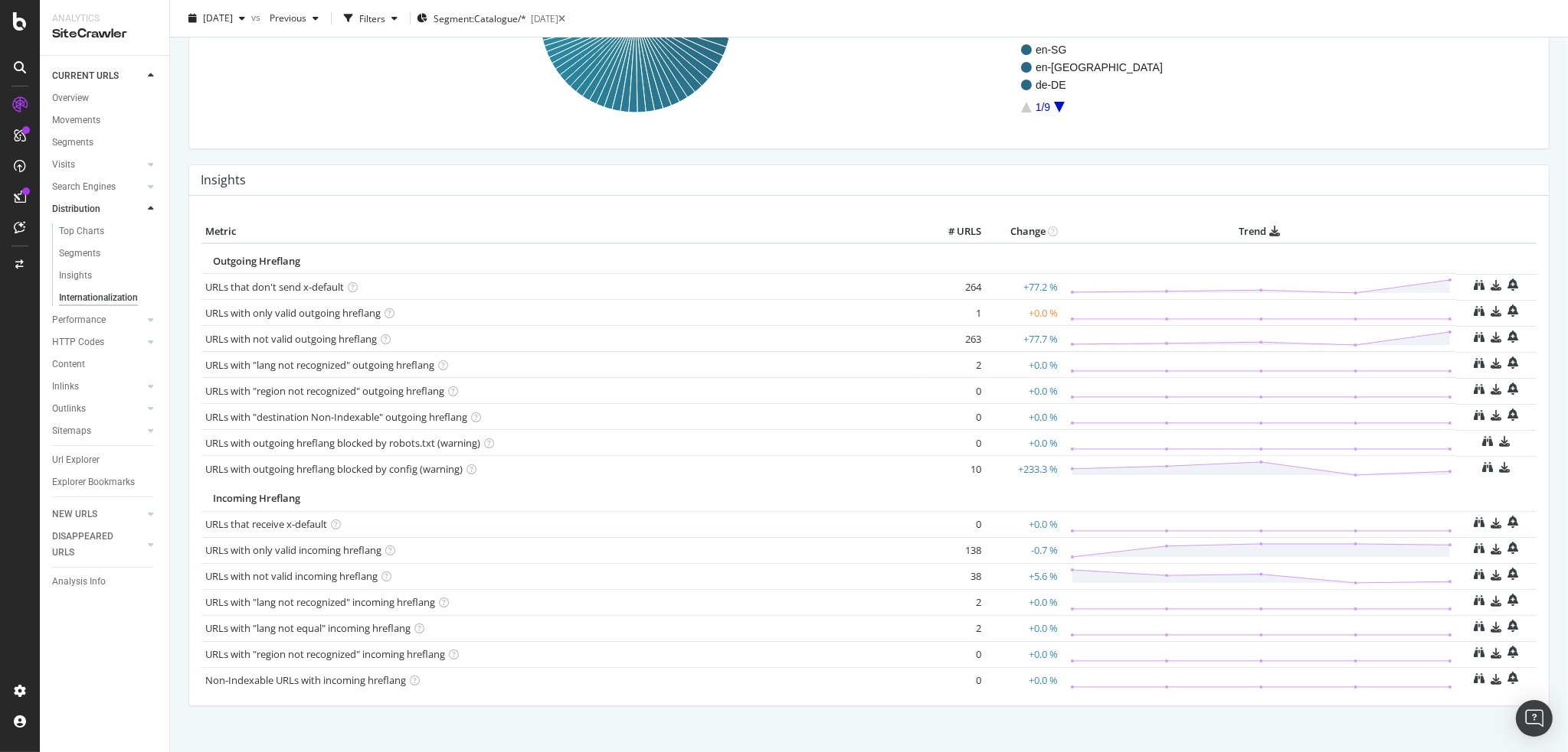
scroll to position [272, 0]
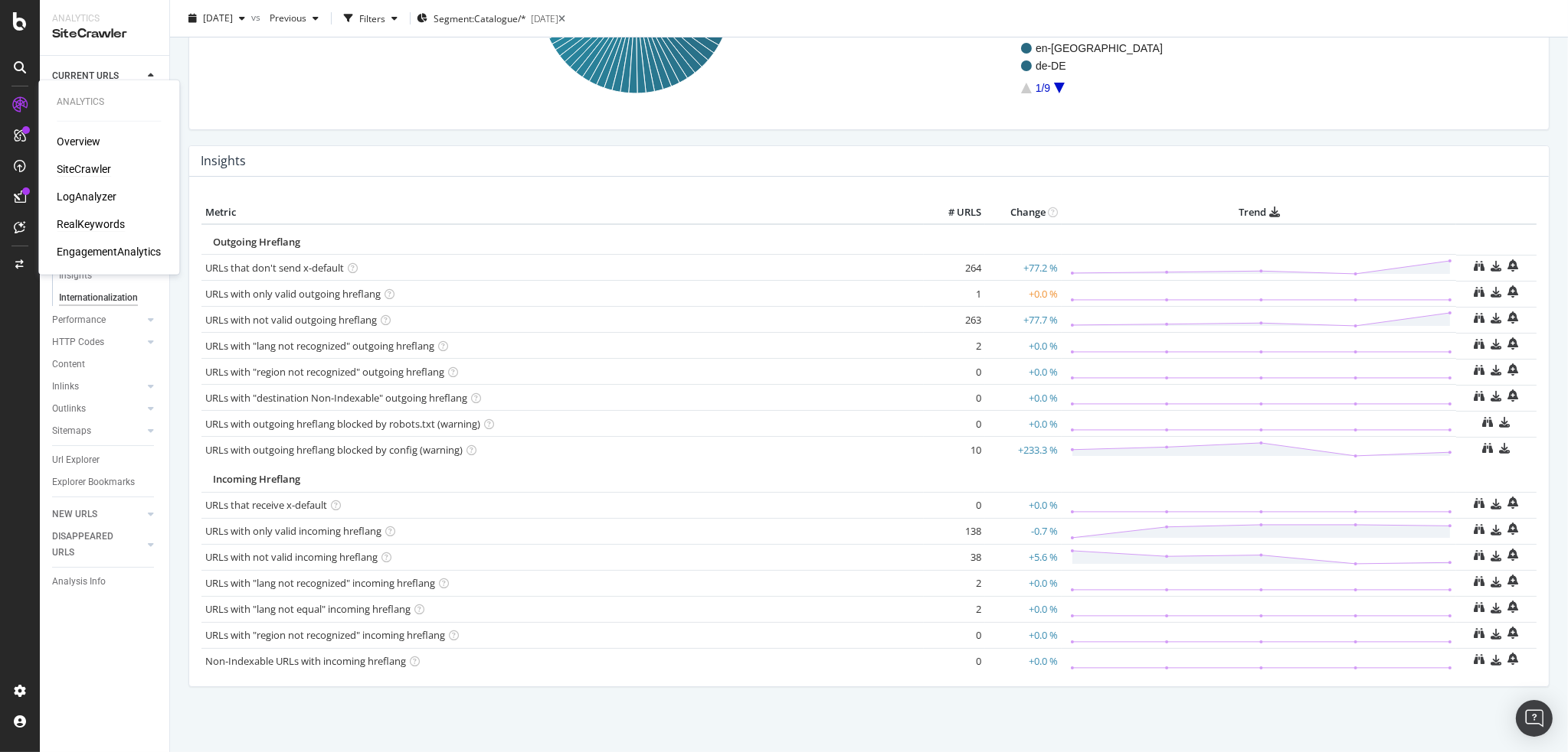
click at [96, 222] on div "RealKeywords" at bounding box center [90, 224] width 68 height 15
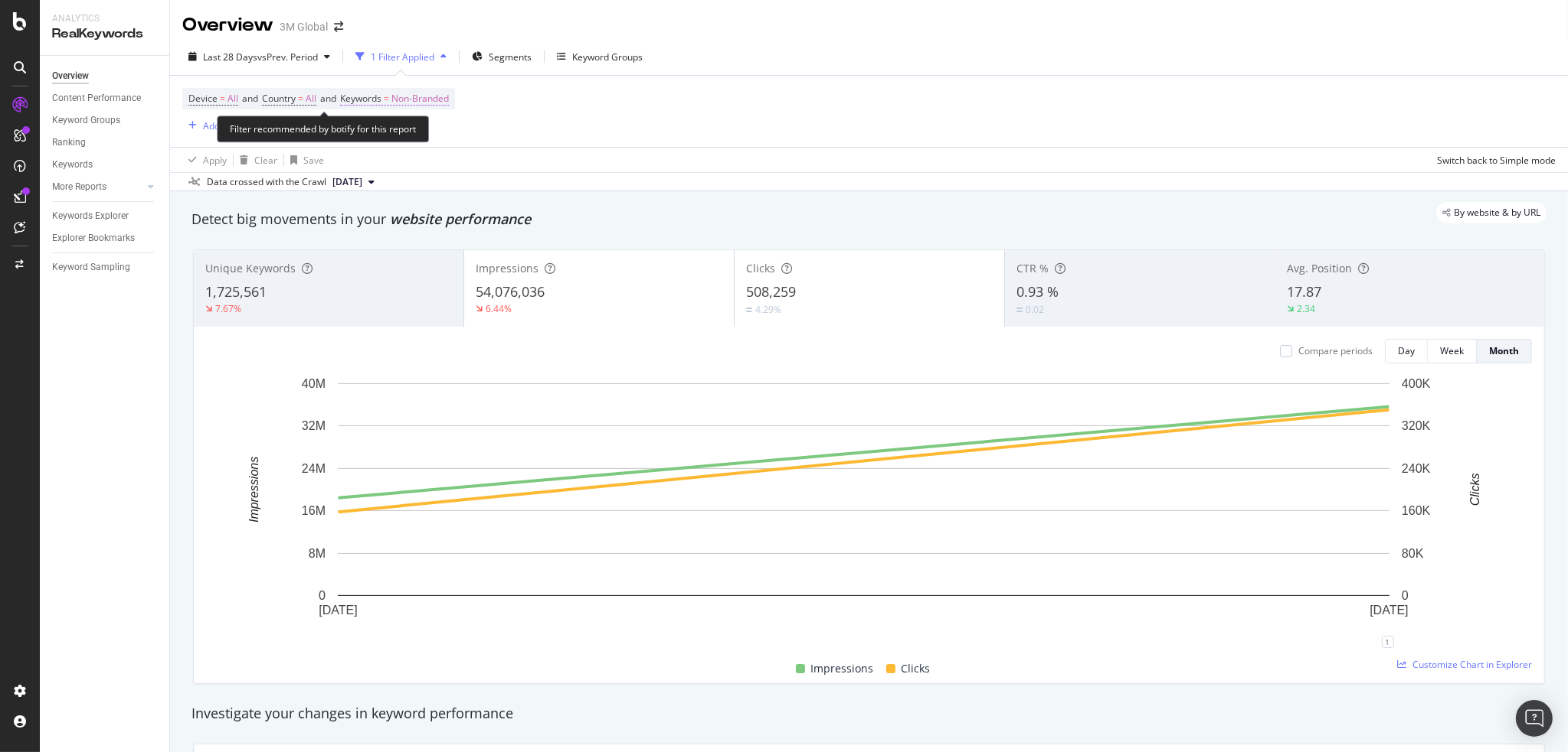
click at [444, 91] on span "Non-Branded" at bounding box center [420, 99] width 58 height 22
click at [413, 133] on span "Non-Branded" at bounding box center [394, 134] width 63 height 13
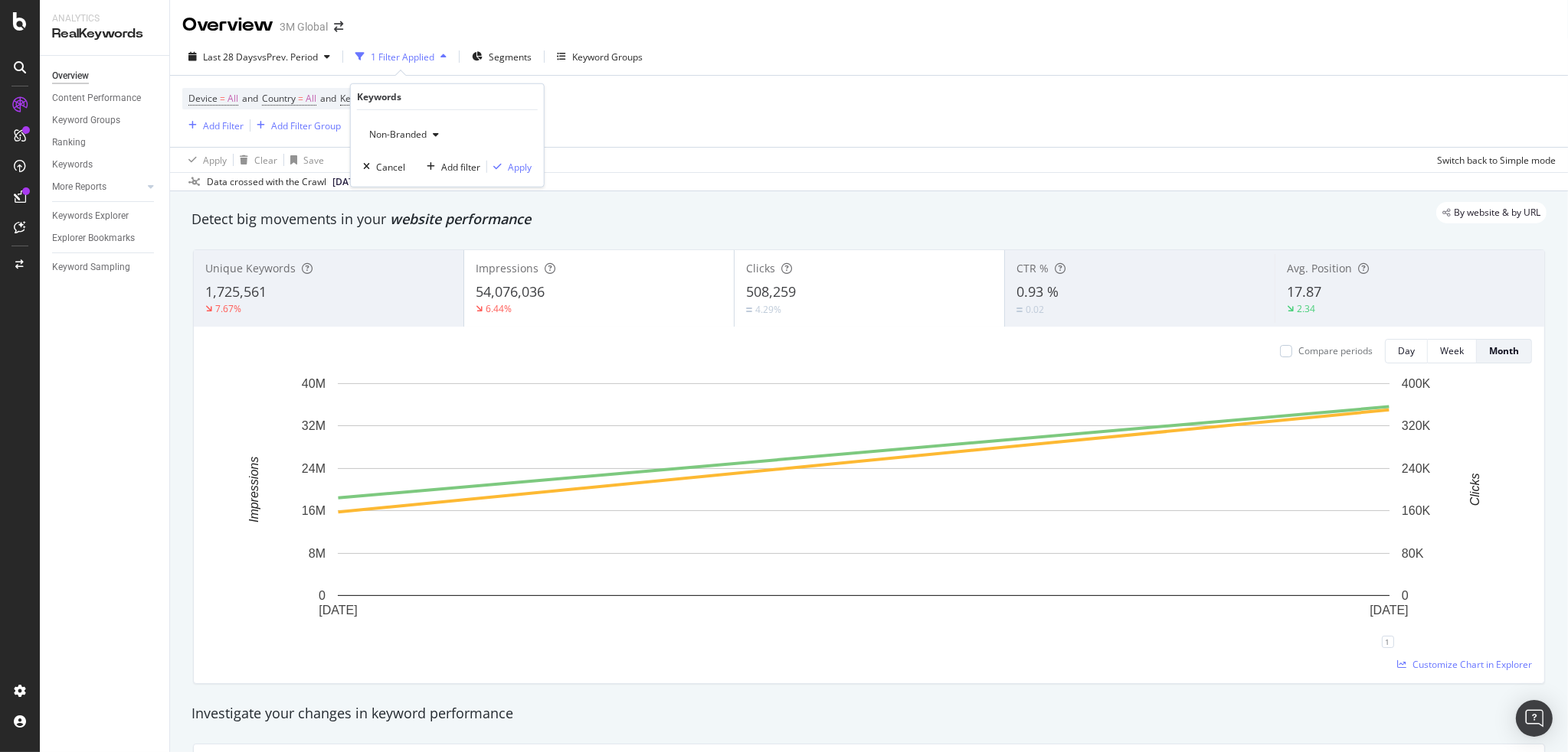
click at [396, 250] on div "Unique Keywords 1,725,561 7.67%" at bounding box center [328, 288] width 269 height 77
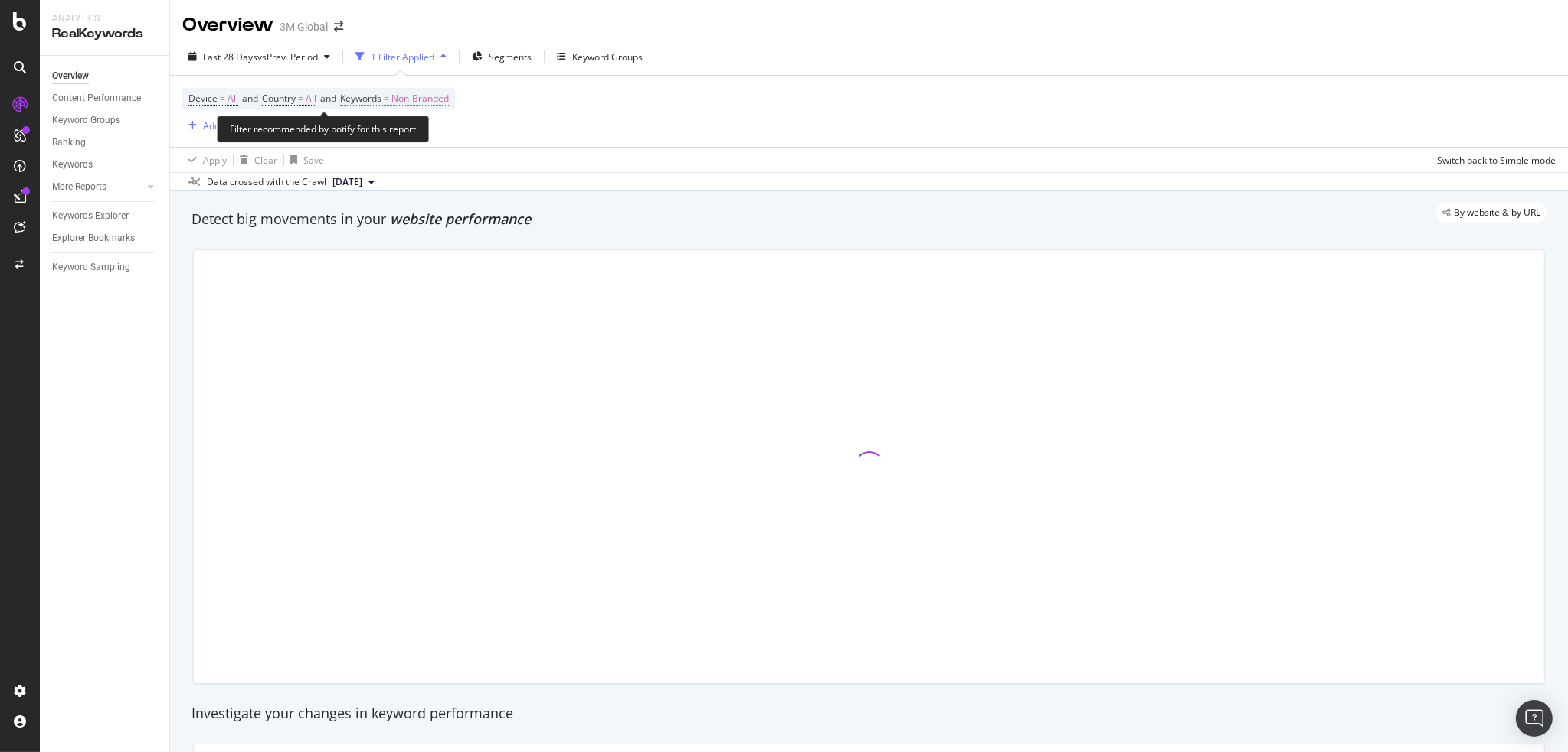
click at [426, 100] on span "Non-Branded" at bounding box center [420, 99] width 58 height 22
click at [417, 127] on div "Non-Branded" at bounding box center [403, 134] width 82 height 23
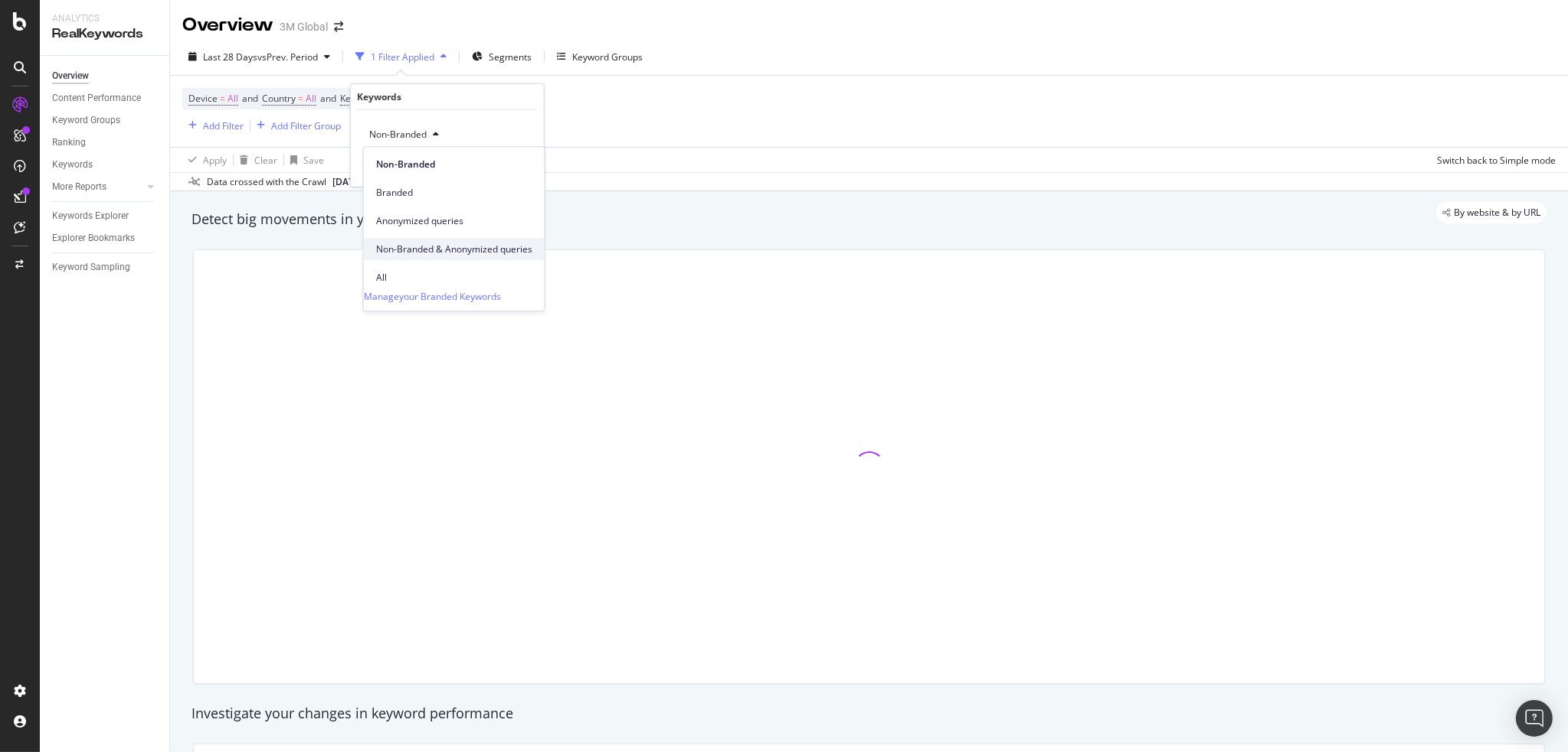
click at [396, 267] on div "All" at bounding box center [454, 277] width 181 height 23
click at [515, 171] on div "Apply" at bounding box center [519, 166] width 24 height 13
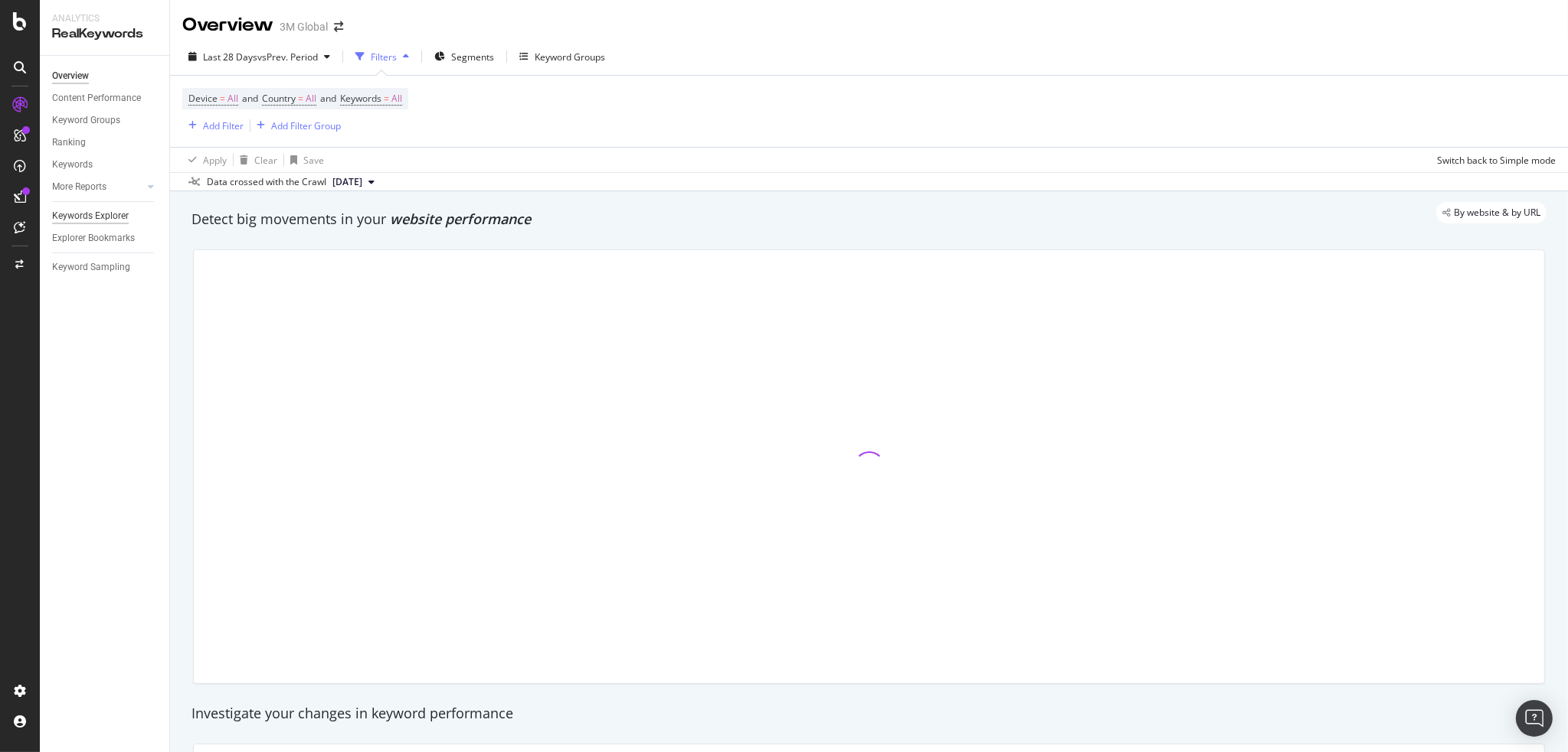
click at [90, 217] on div "Keywords Explorer" at bounding box center [90, 216] width 77 height 16
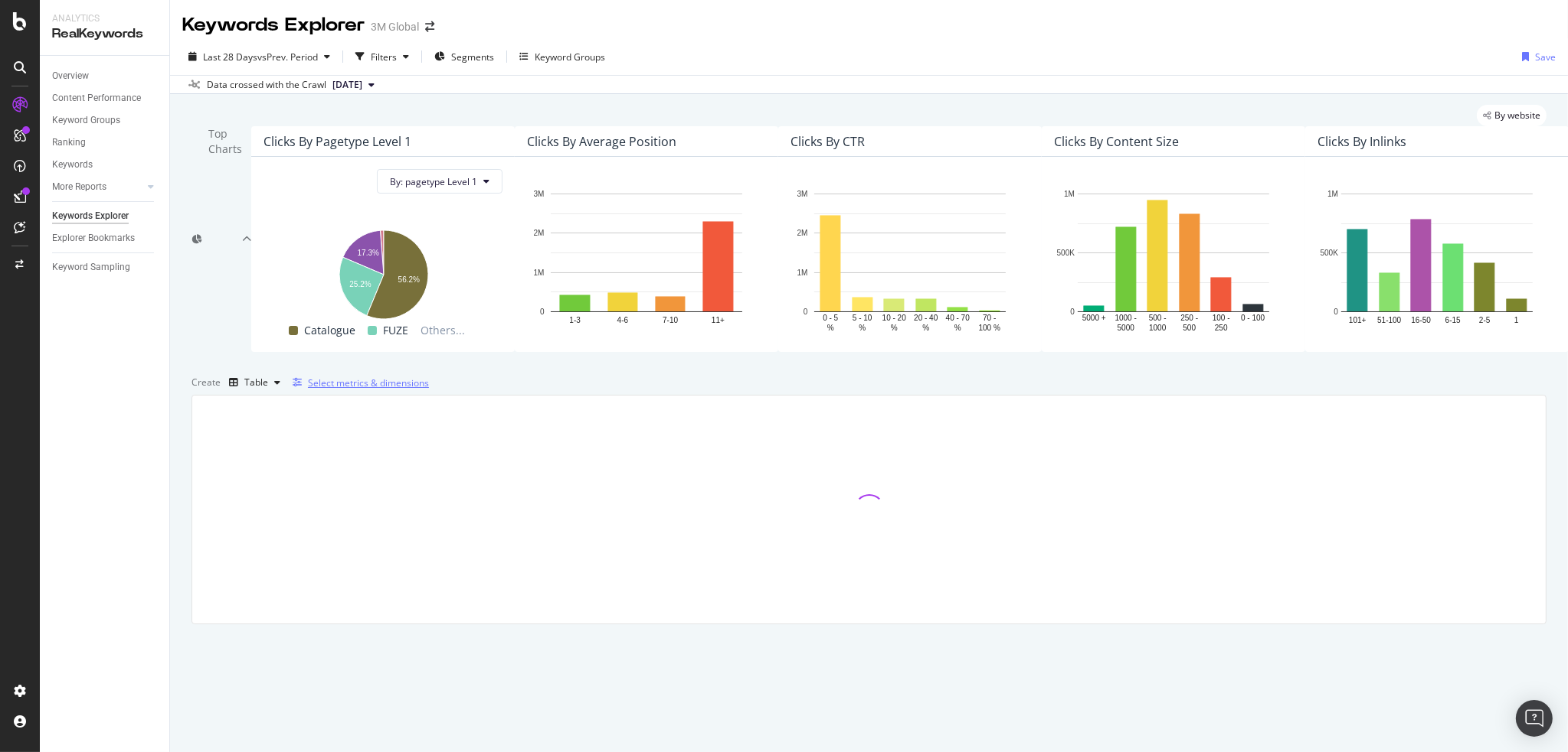
click at [429, 390] on div "Select metrics & dimensions" at bounding box center [368, 383] width 121 height 13
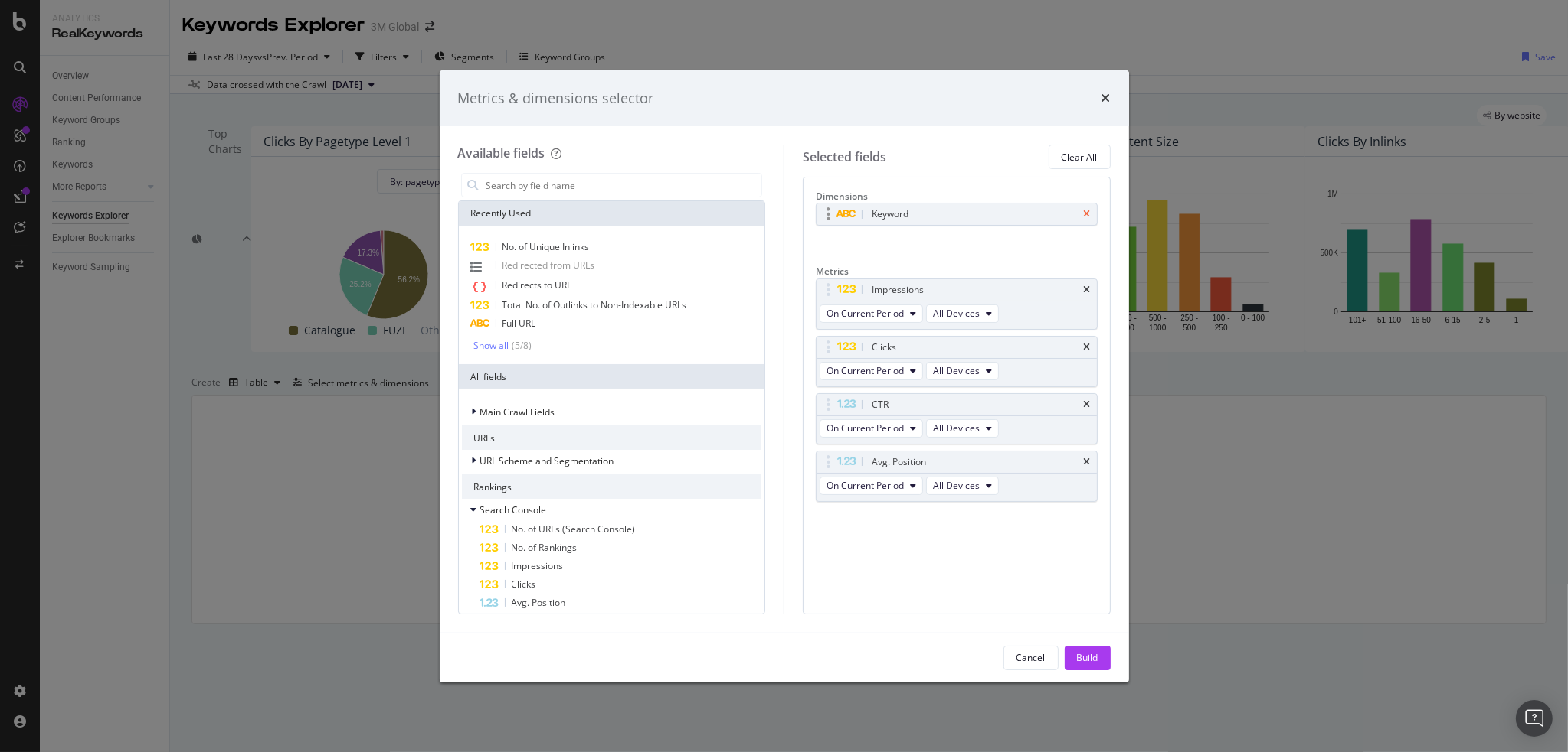
click at [1088, 215] on icon "times" at bounding box center [1087, 214] width 7 height 9
click at [1088, 405] on icon "times" at bounding box center [1087, 400] width 7 height 9
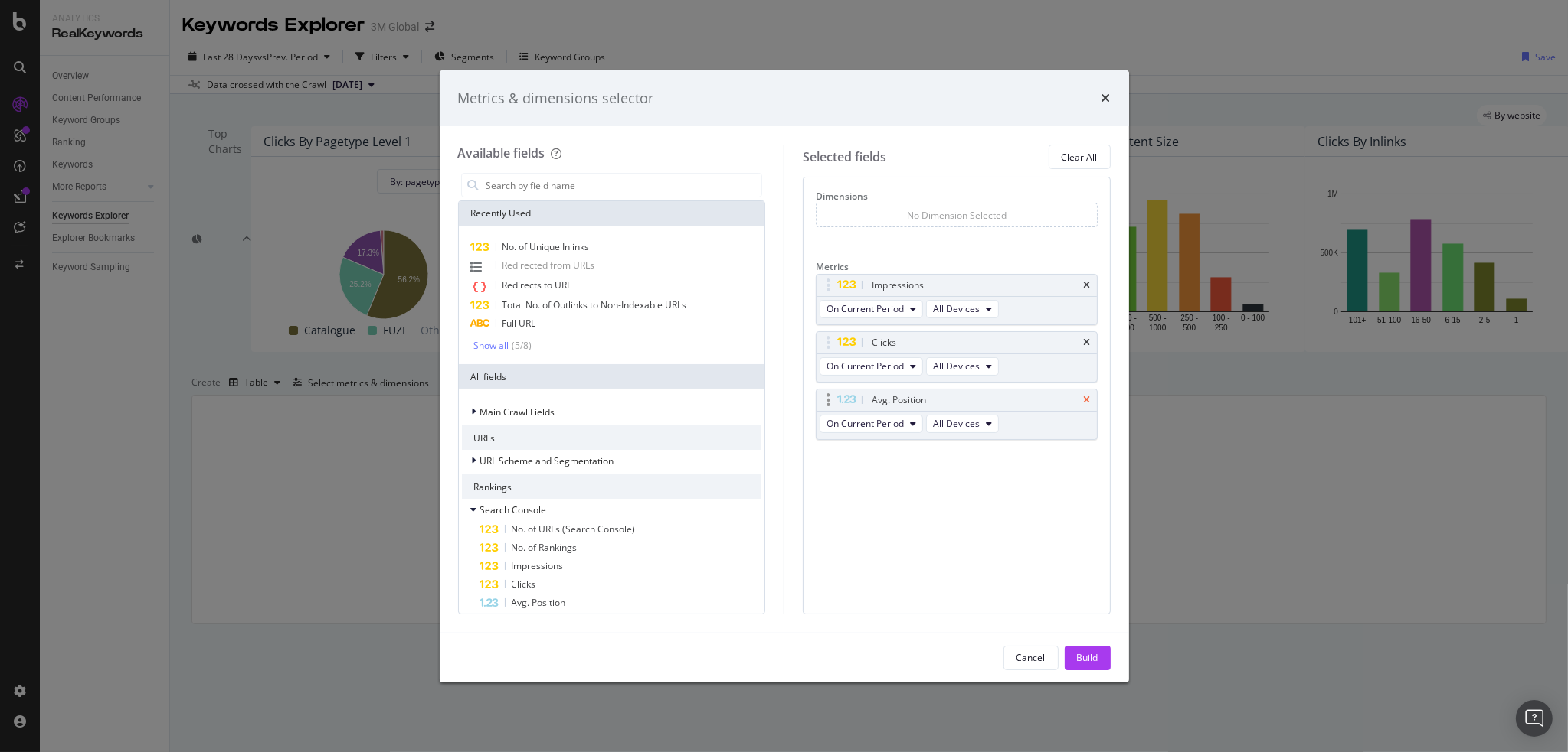
click at [1090, 405] on icon "times" at bounding box center [1087, 400] width 7 height 9
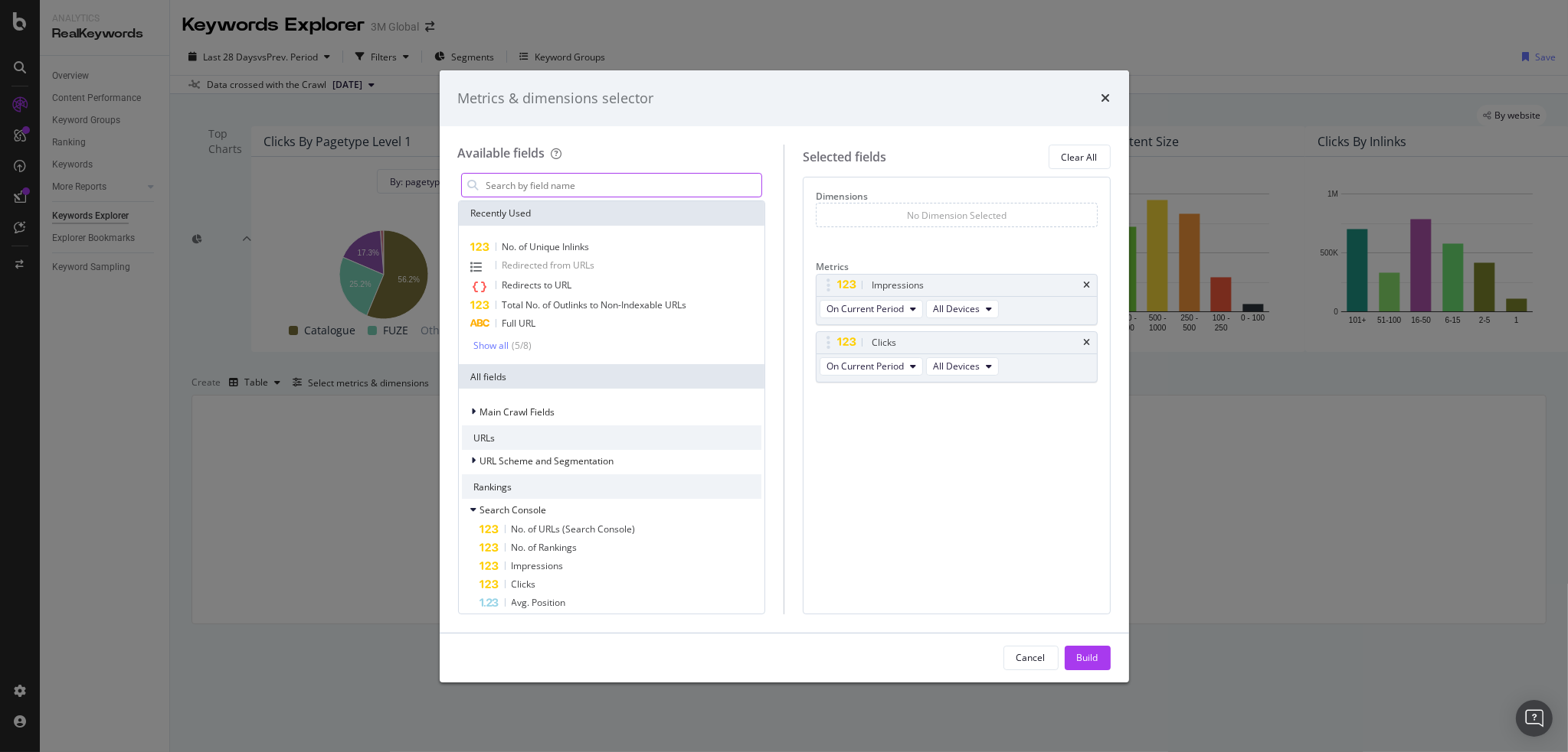
click at [552, 184] on input "modal" at bounding box center [623, 184] width 278 height 23
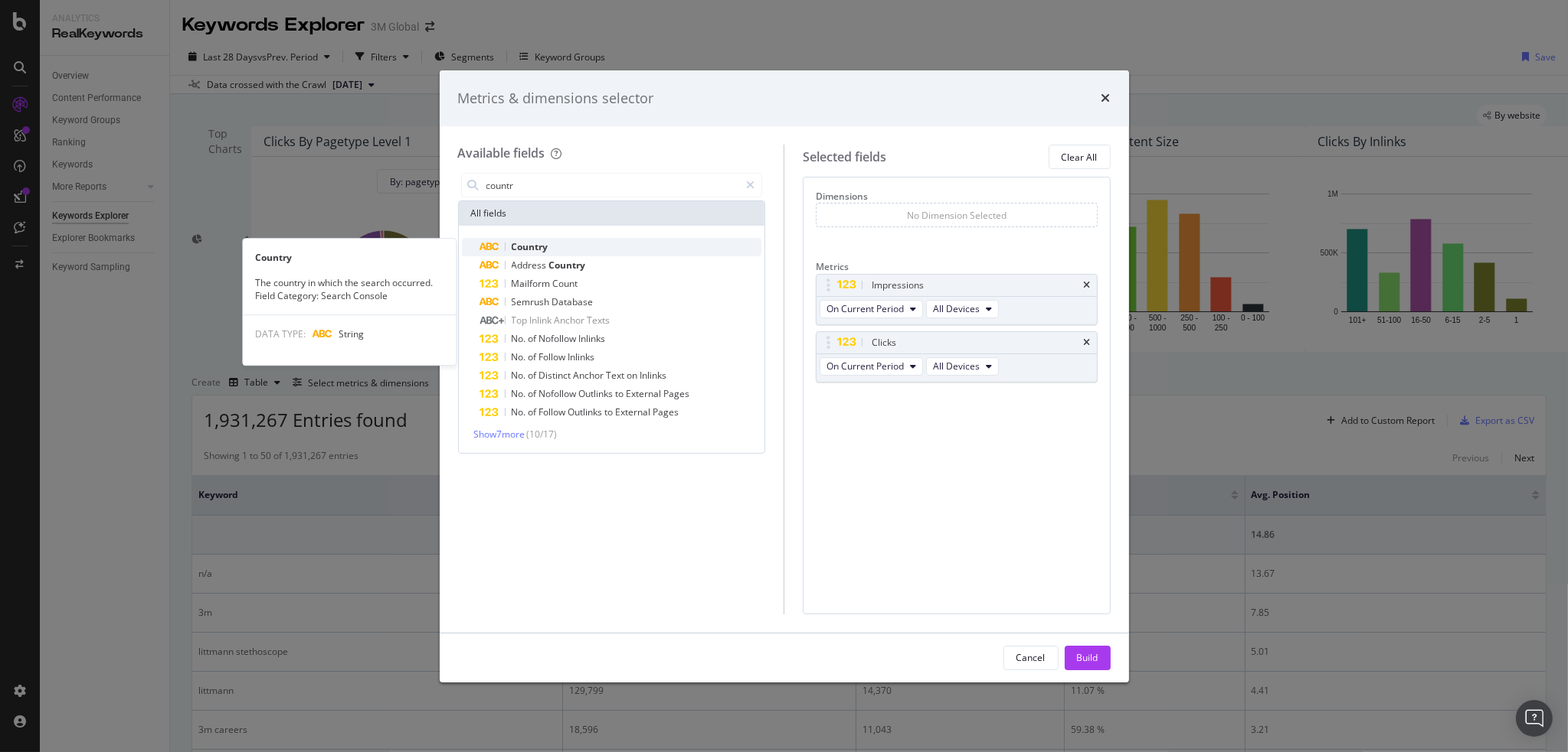
click at [532, 245] on span "Country" at bounding box center [530, 247] width 37 height 13
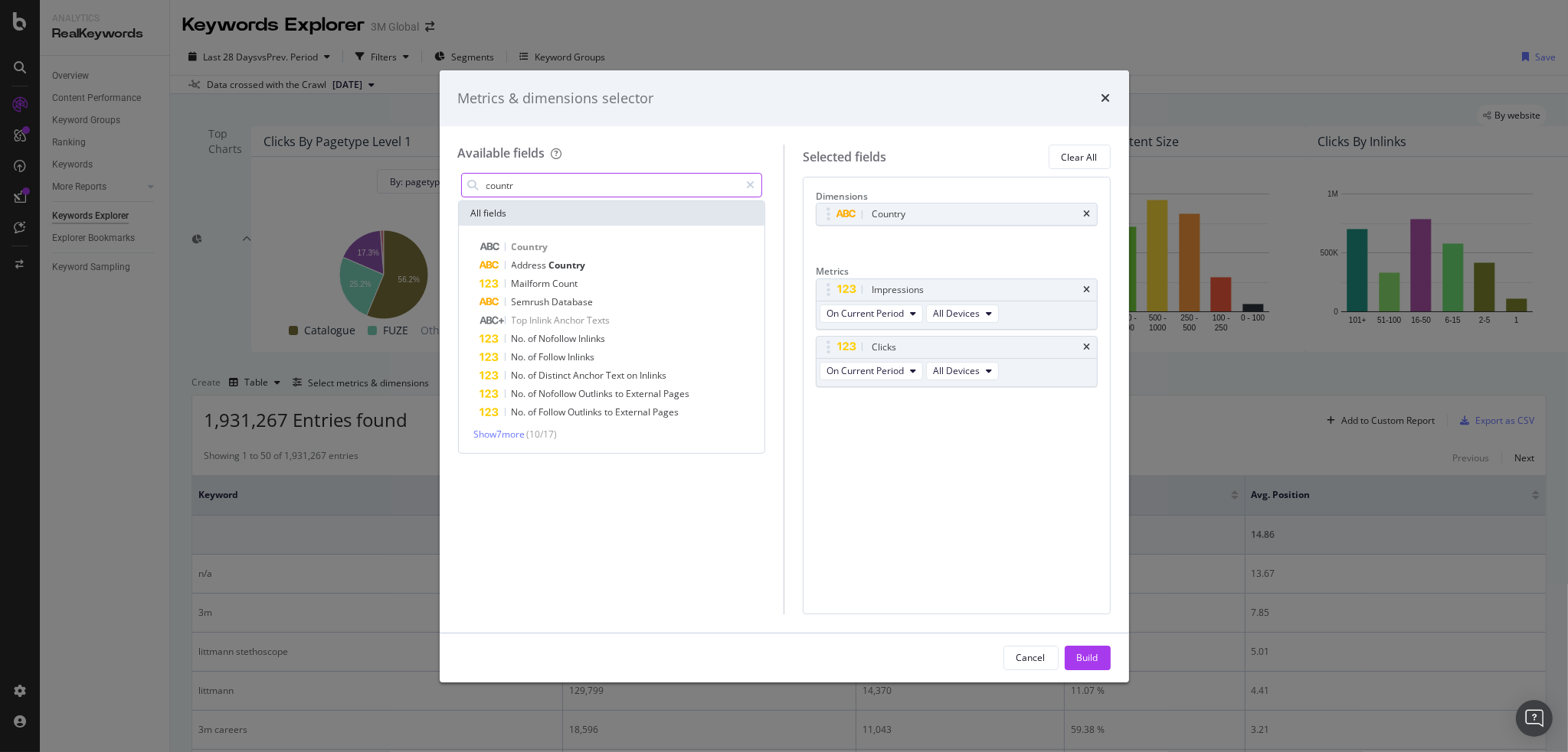
click at [534, 186] on input "countr" at bounding box center [612, 184] width 255 height 23
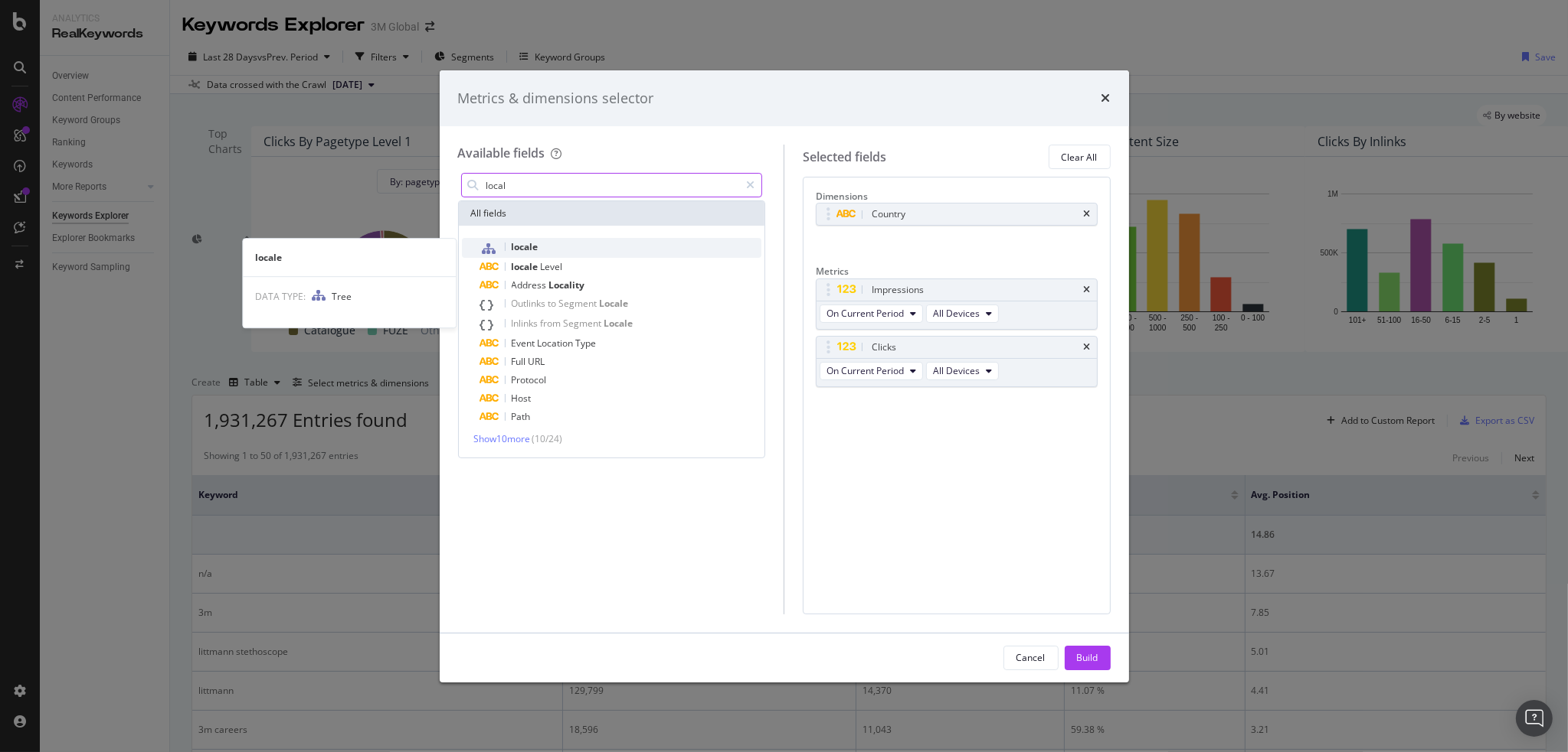
type input "local"
click at [521, 239] on div "locale" at bounding box center [621, 248] width 282 height 20
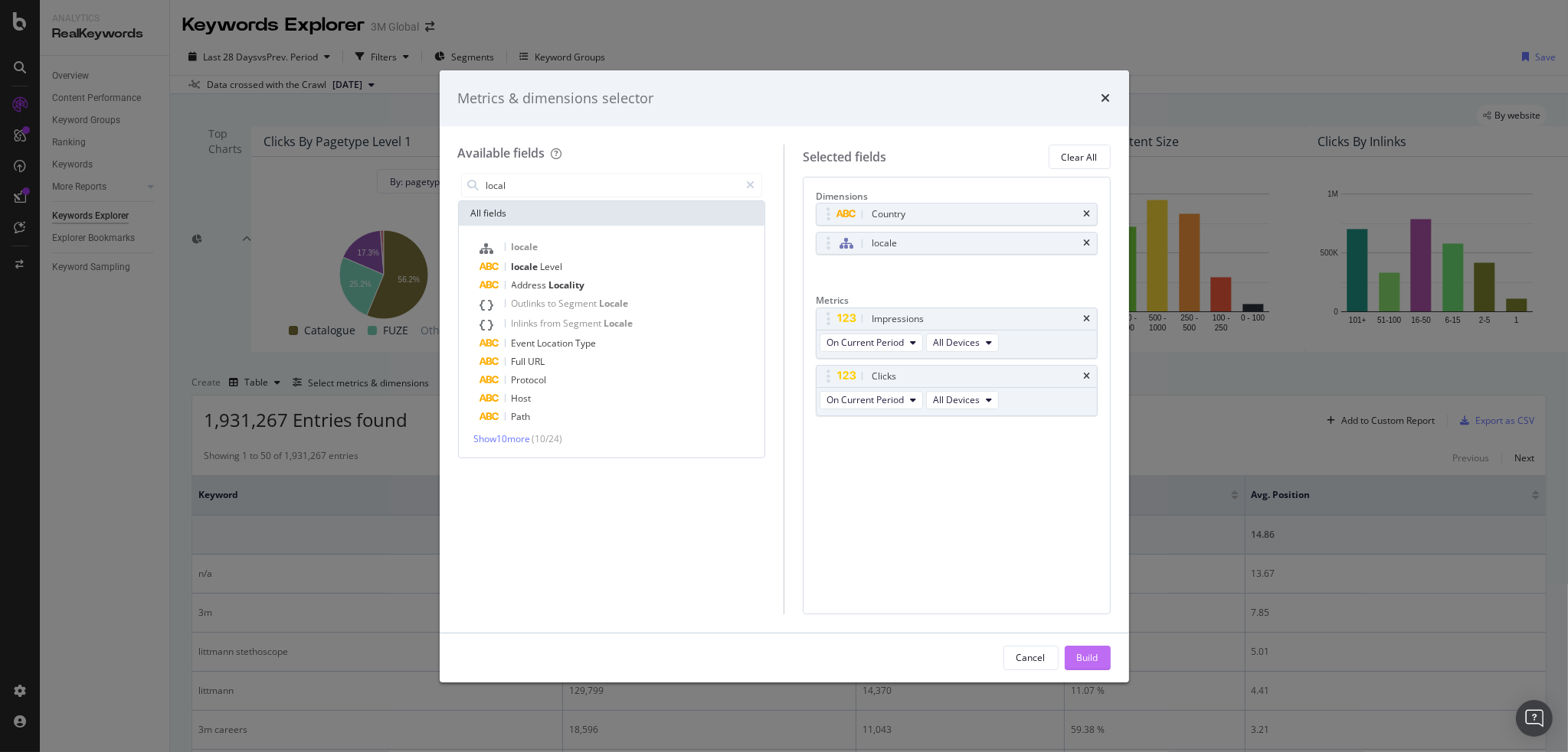
click at [1082, 654] on div "Build" at bounding box center [1088, 658] width 22 height 13
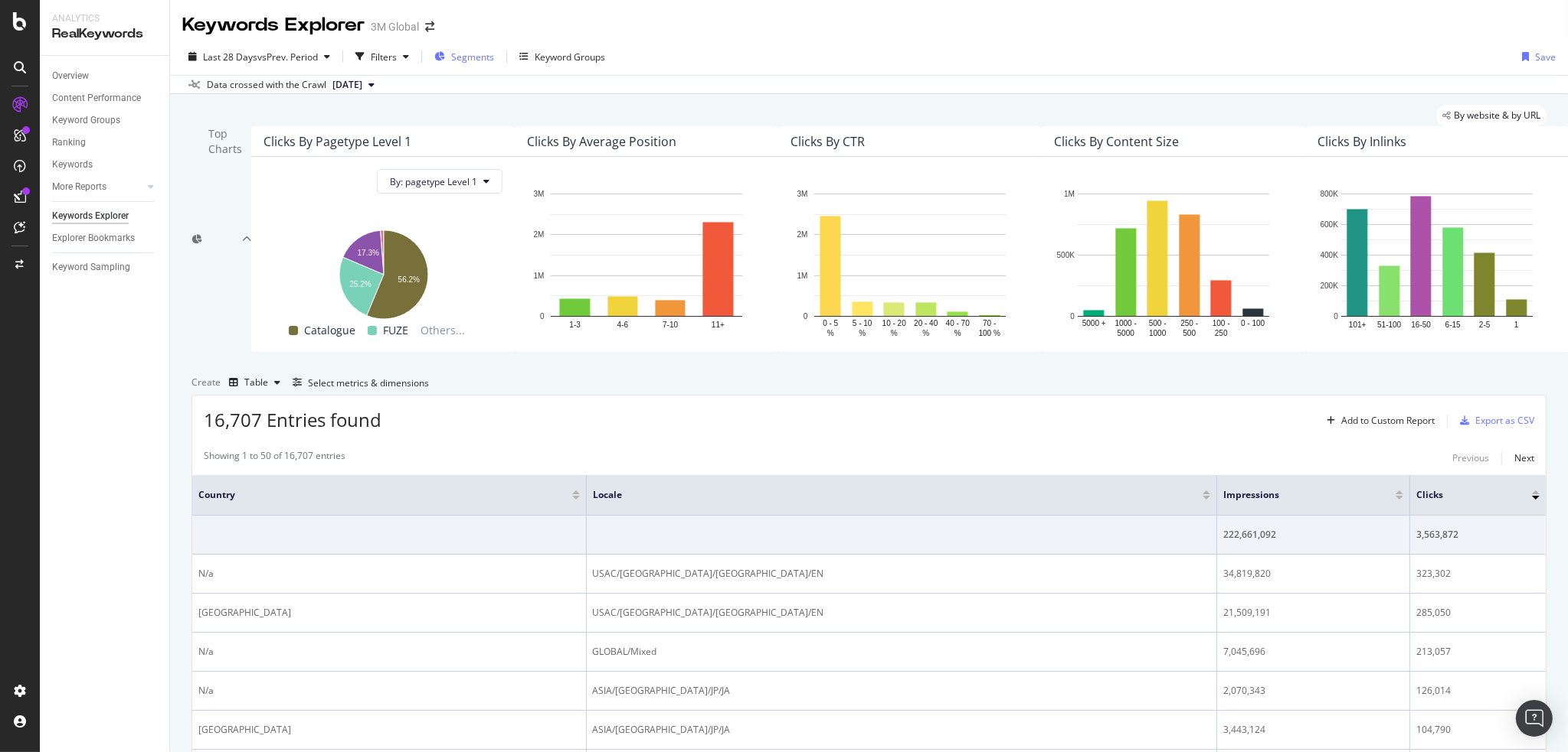
click at [462, 56] on span "Segments" at bounding box center [472, 57] width 43 height 13
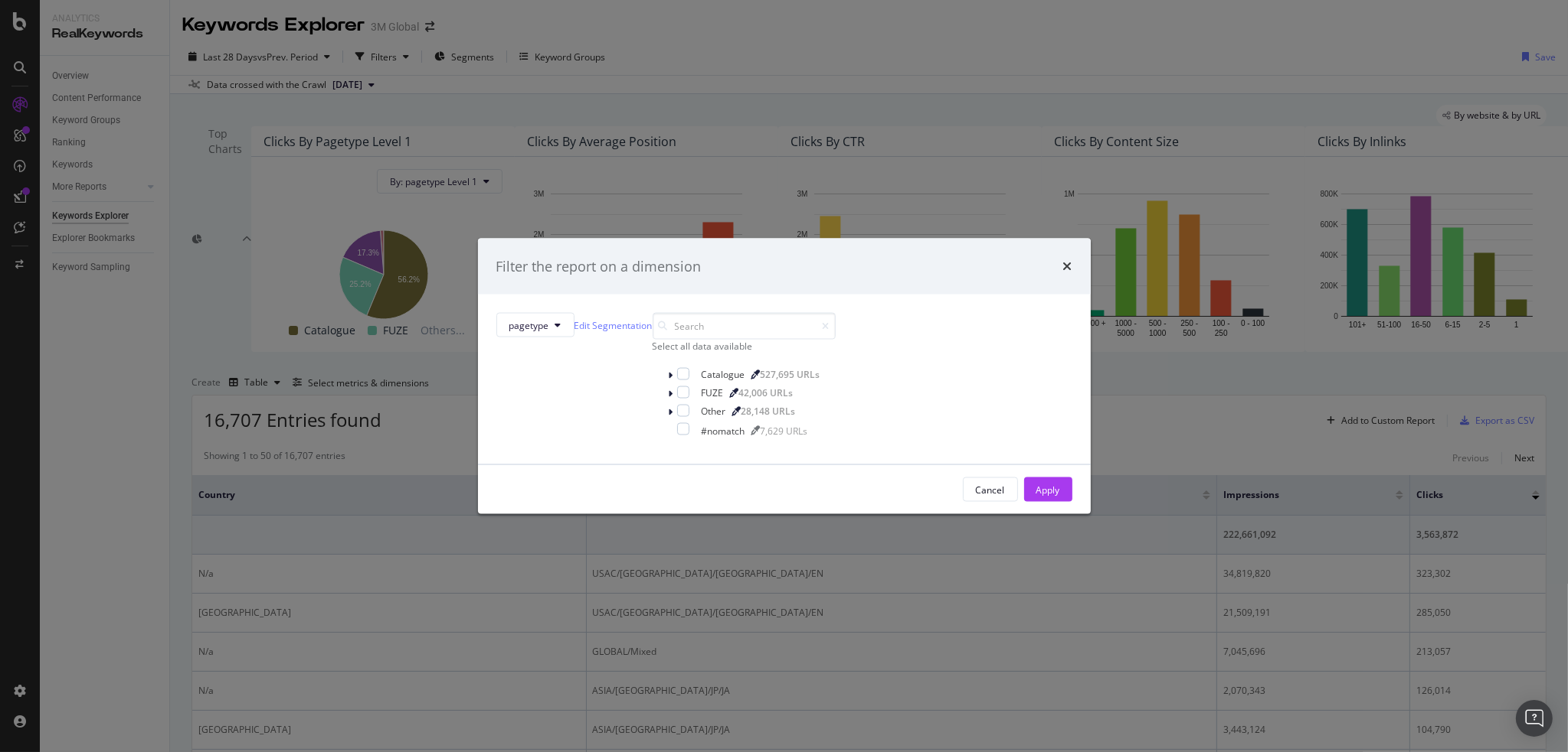
click at [651, 125] on div "Filter the report on a dimension pagetype Edit Segmentation Select all data ava…" at bounding box center [784, 376] width 1568 height 752
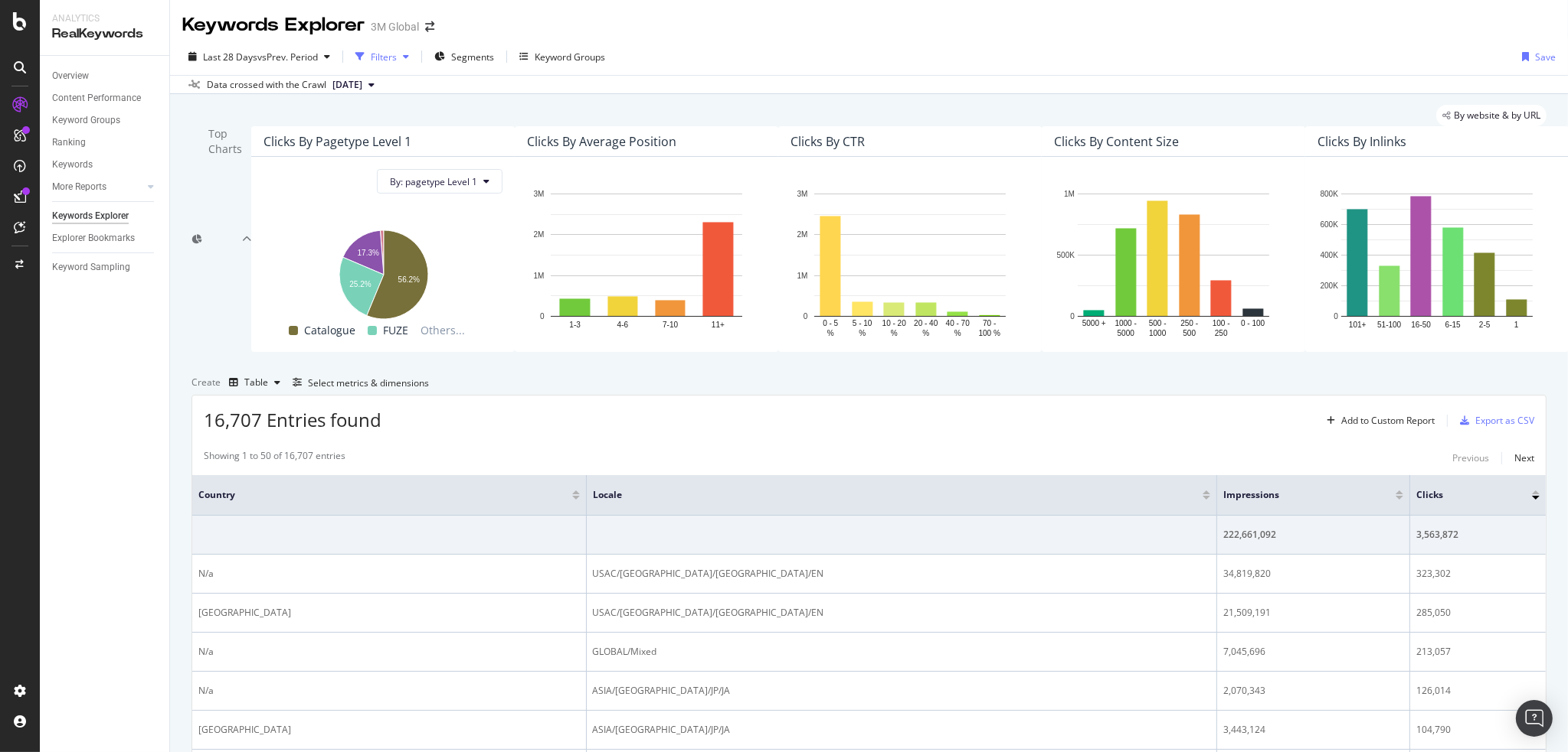
click at [391, 52] on div "Filters" at bounding box center [383, 57] width 26 height 13
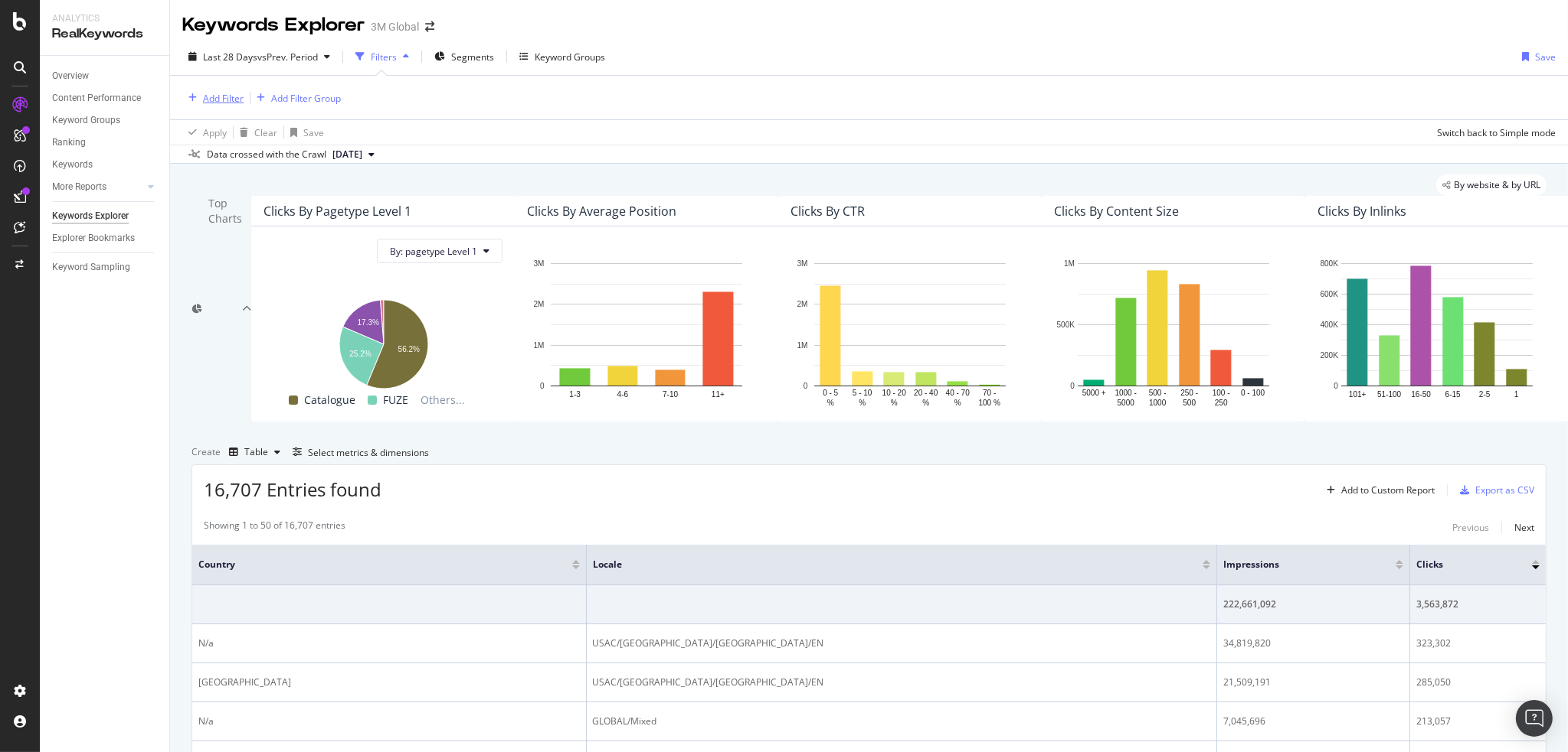
click at [219, 102] on div "Add Filter" at bounding box center [222, 99] width 41 height 13
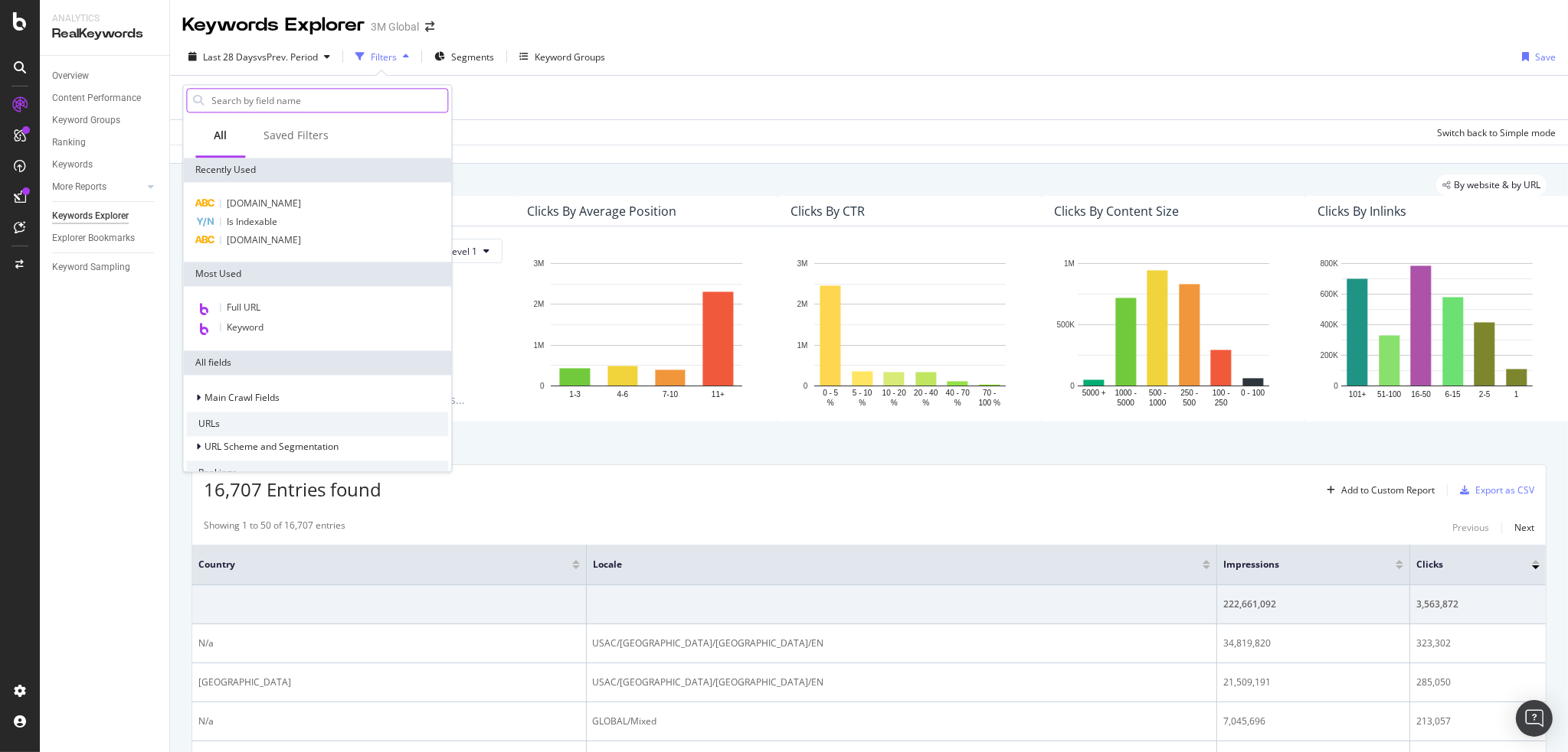
click at [267, 101] on input "text" at bounding box center [328, 99] width 238 height 23
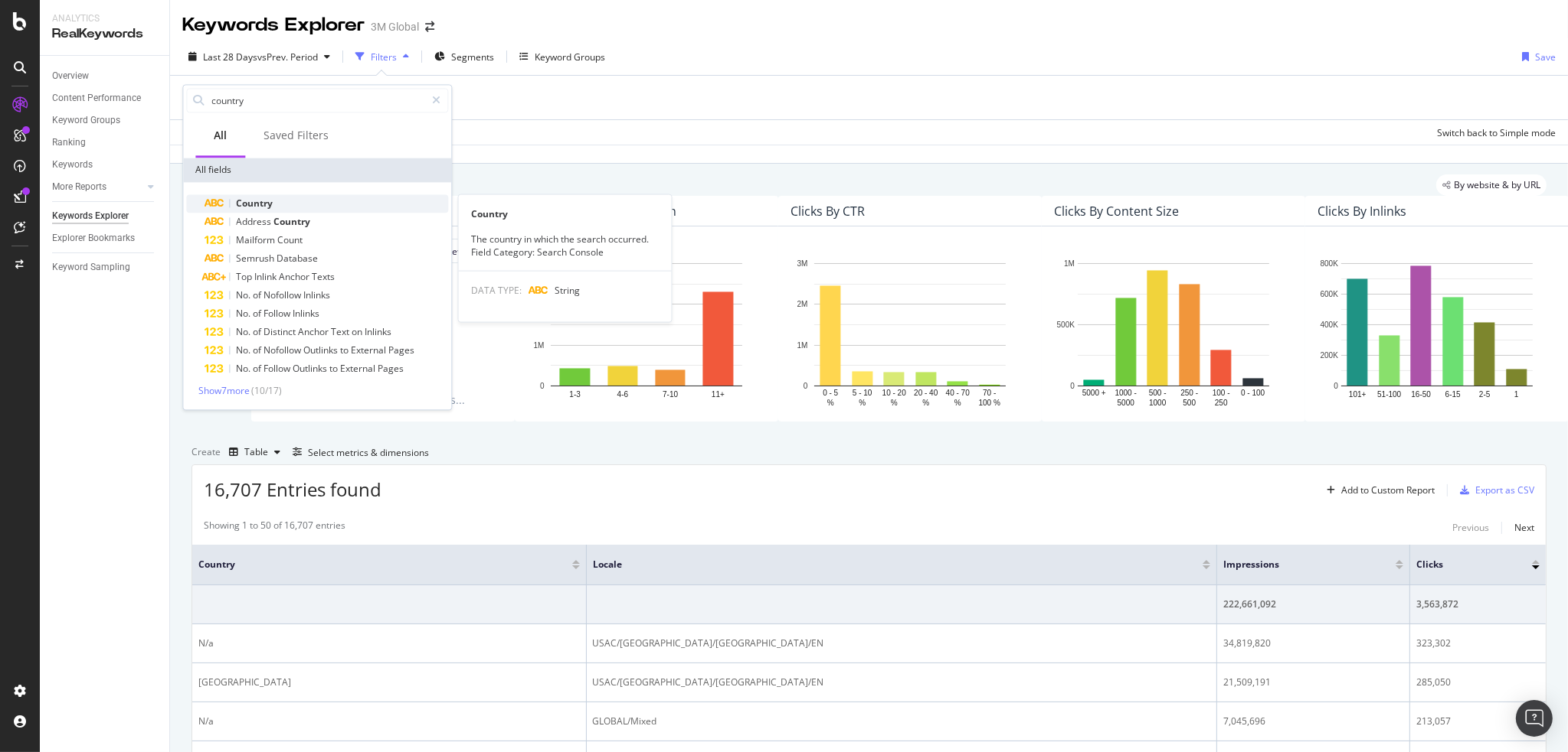
type input "country"
click at [253, 202] on span "Country" at bounding box center [254, 203] width 37 height 13
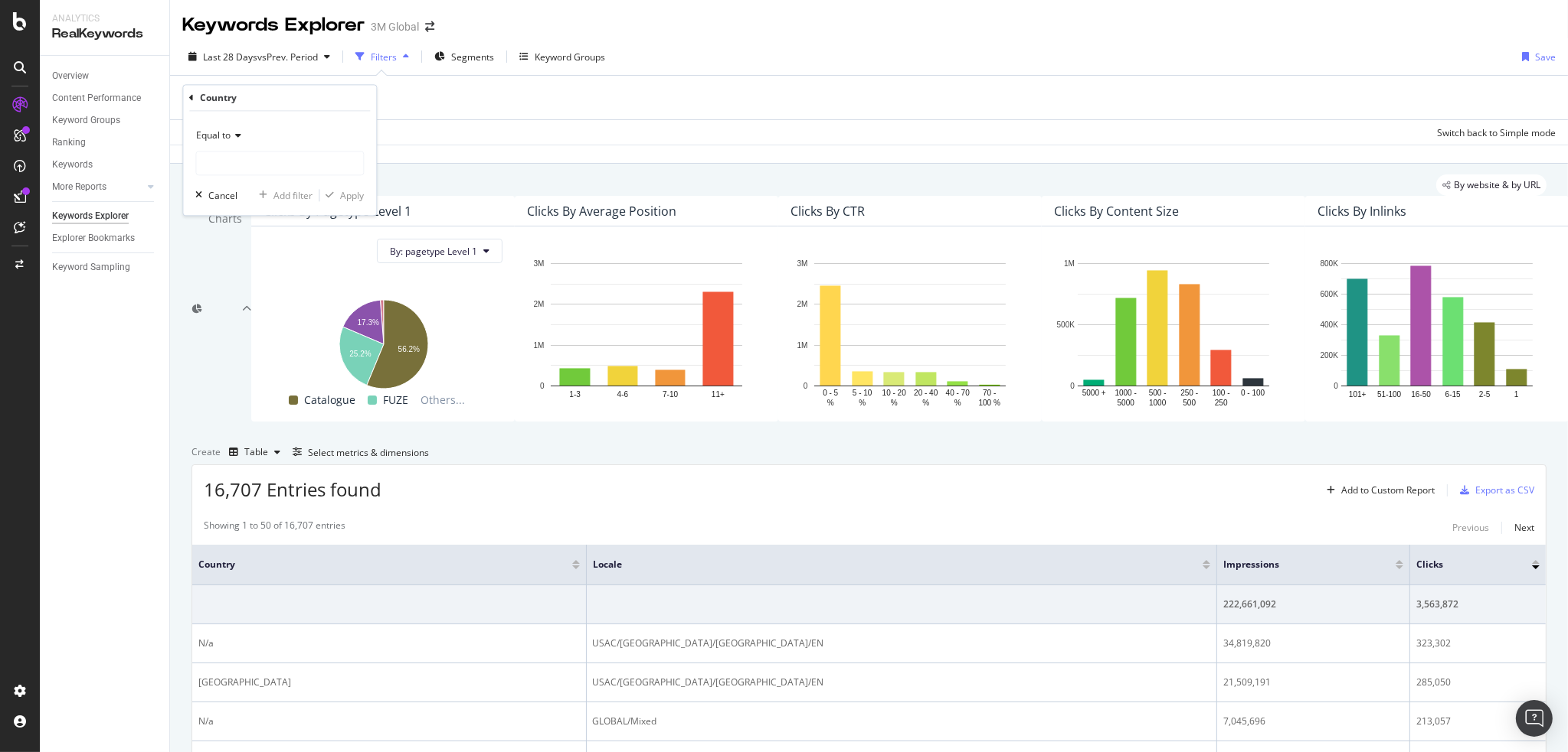
click at [242, 140] on div "Equal to" at bounding box center [279, 136] width 168 height 24
click at [239, 182] on span "Not equal to" at bounding box center [229, 187] width 52 height 13
click at [252, 166] on input "text" at bounding box center [279, 164] width 167 height 24
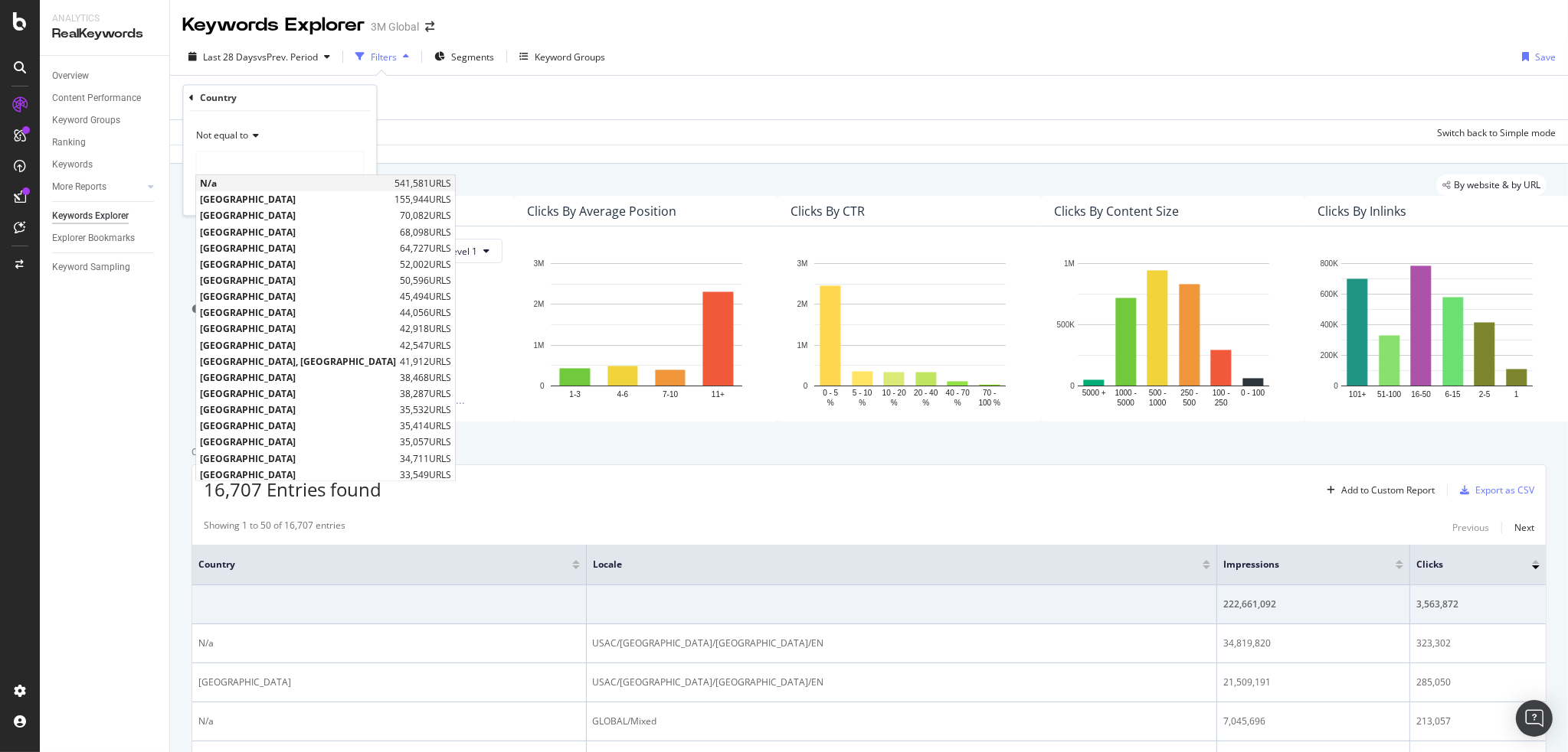
click at [248, 183] on span "N/a" at bounding box center [295, 183] width 191 height 13
type input "N/a"
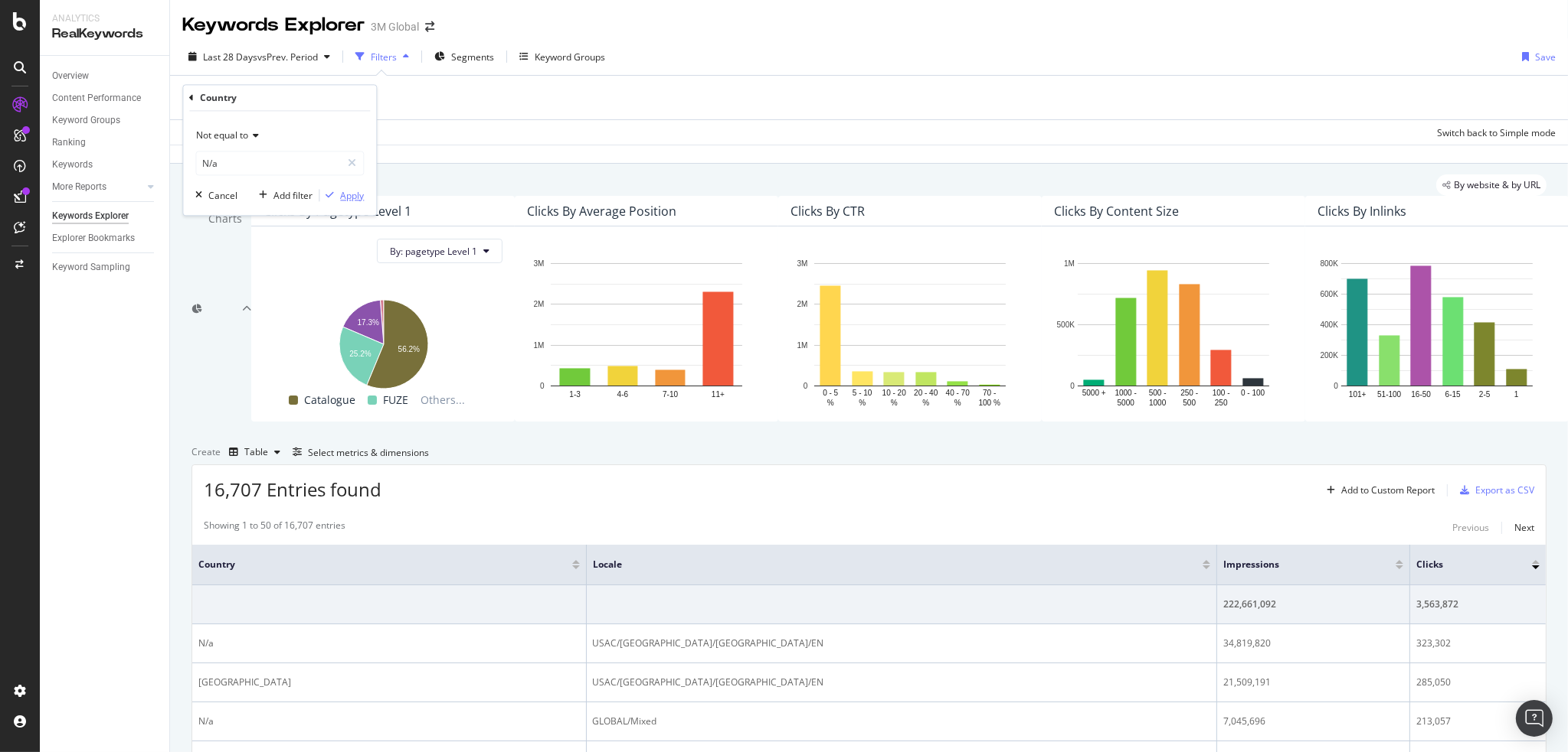
click at [343, 193] on div "Apply" at bounding box center [352, 195] width 24 height 13
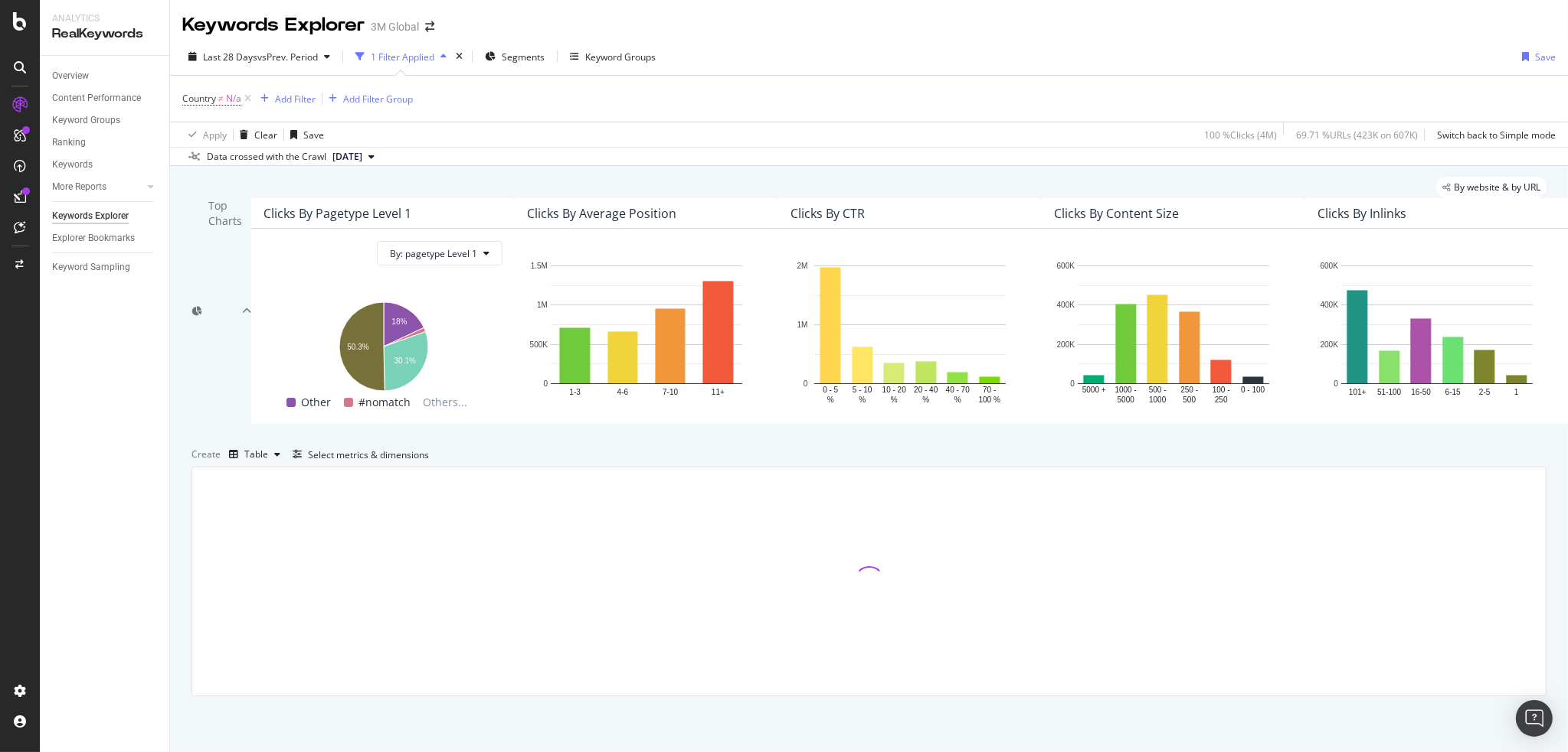
click at [829, 181] on div "By website & by URL" at bounding box center [869, 188] width 1355 height 22
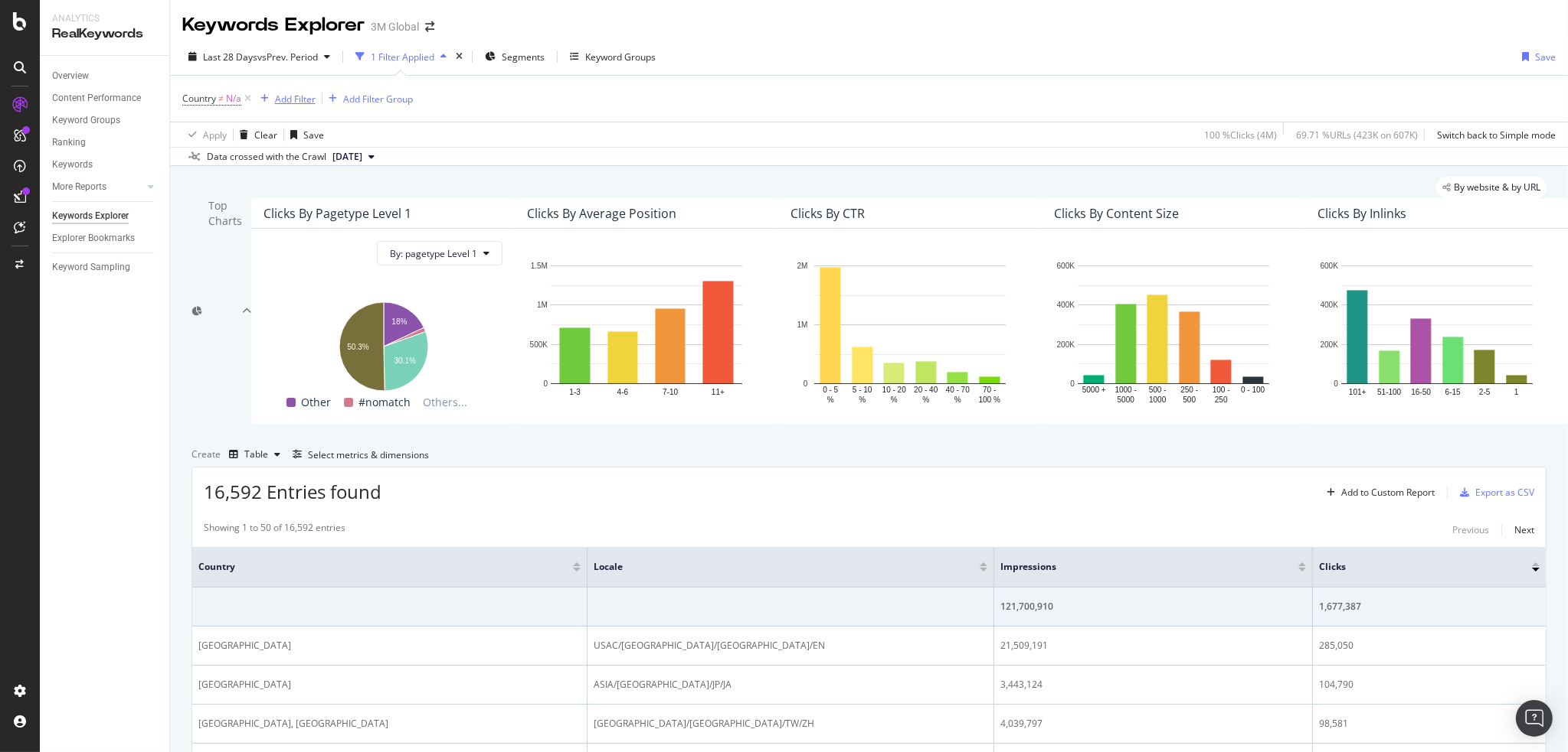
click at [301, 97] on div "Add Filter" at bounding box center [295, 99] width 41 height 13
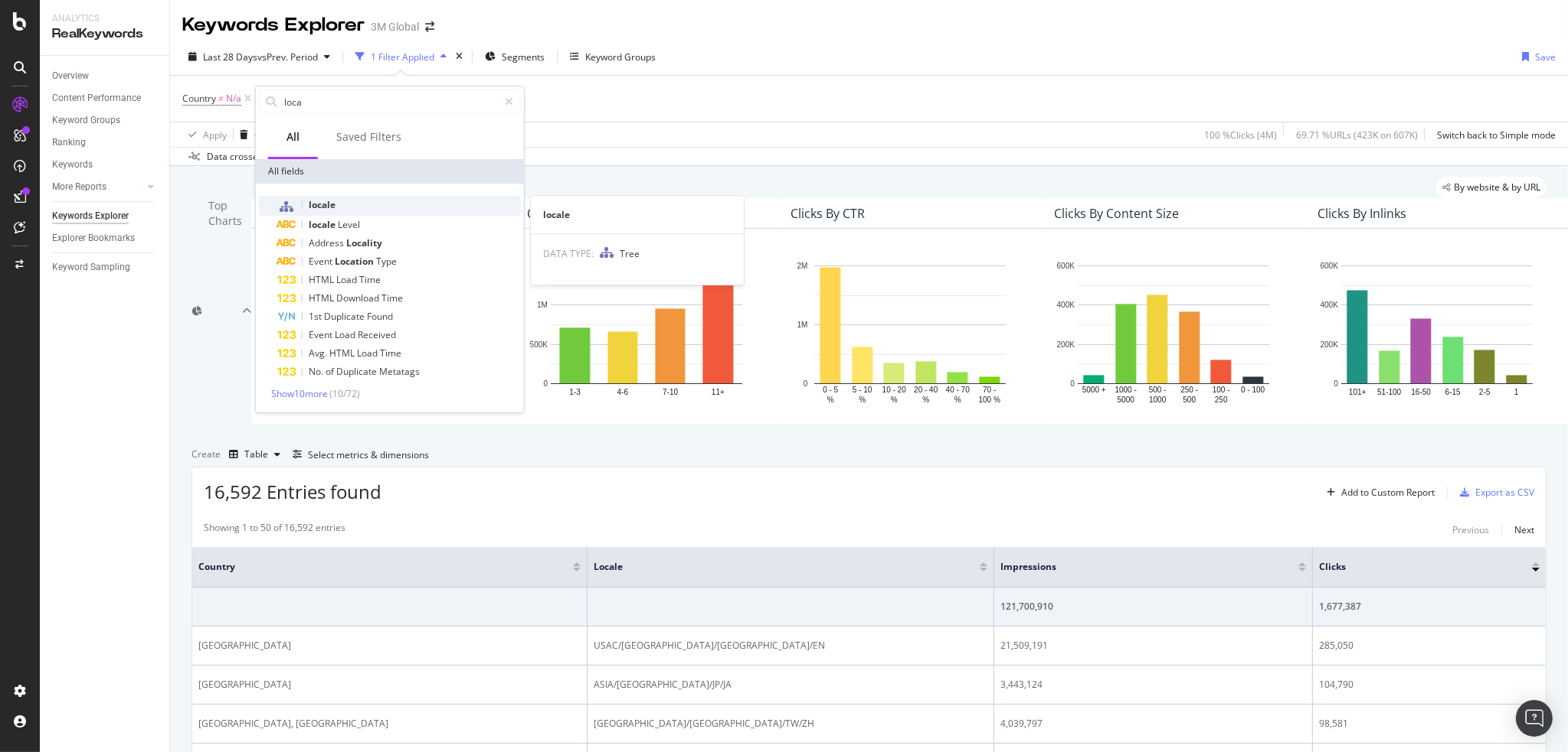
type input "loca"
click at [333, 198] on span "locale" at bounding box center [322, 204] width 27 height 13
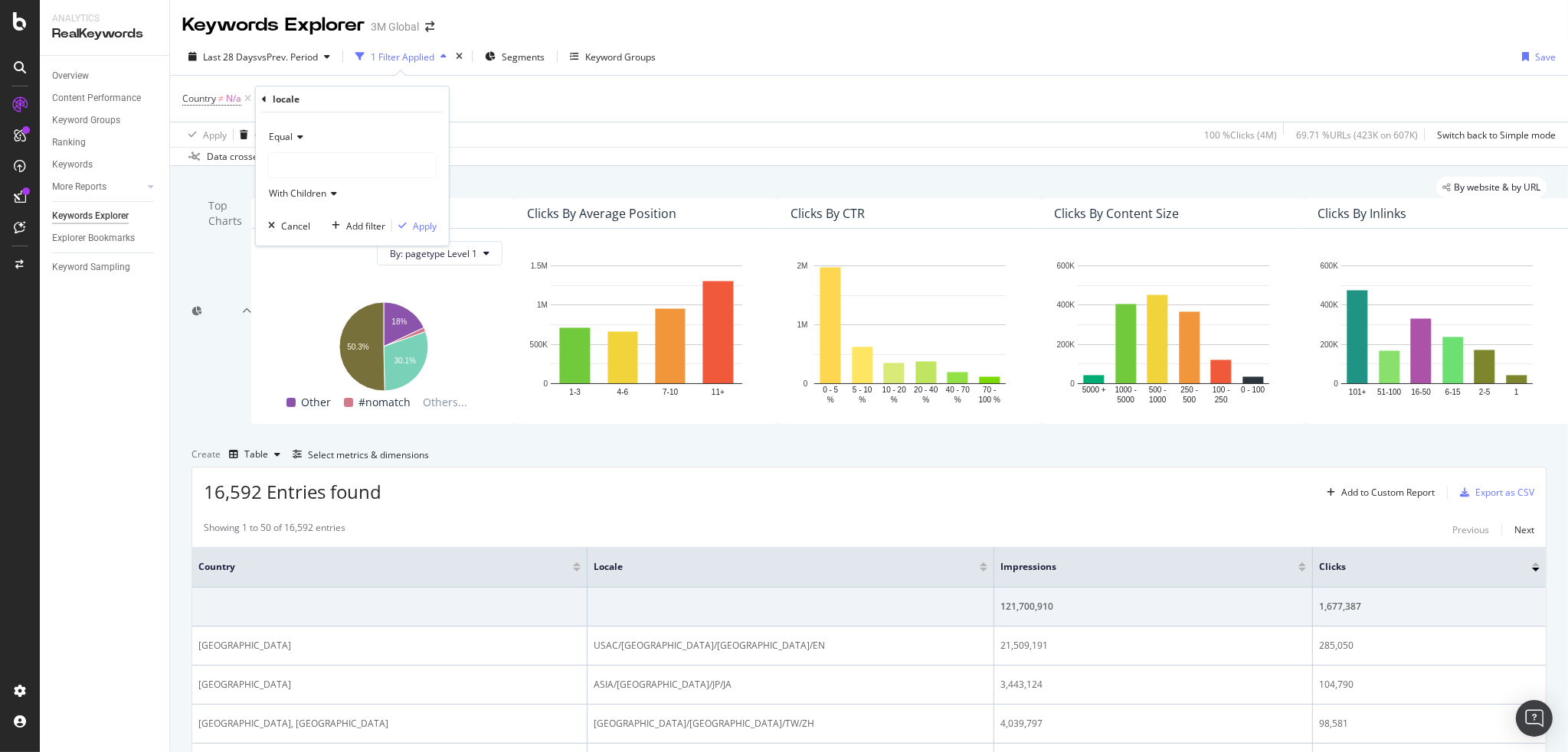
click at [303, 134] on div "Equal" at bounding box center [352, 136] width 168 height 24
click at [298, 185] on span "Not Equal" at bounding box center [297, 189] width 42 height 13
click at [324, 162] on div at bounding box center [352, 164] width 167 height 24
click at [295, 290] on span "#nomatch" at bounding box center [306, 294] width 43 height 13
click at [425, 221] on div "Apply" at bounding box center [424, 226] width 24 height 13
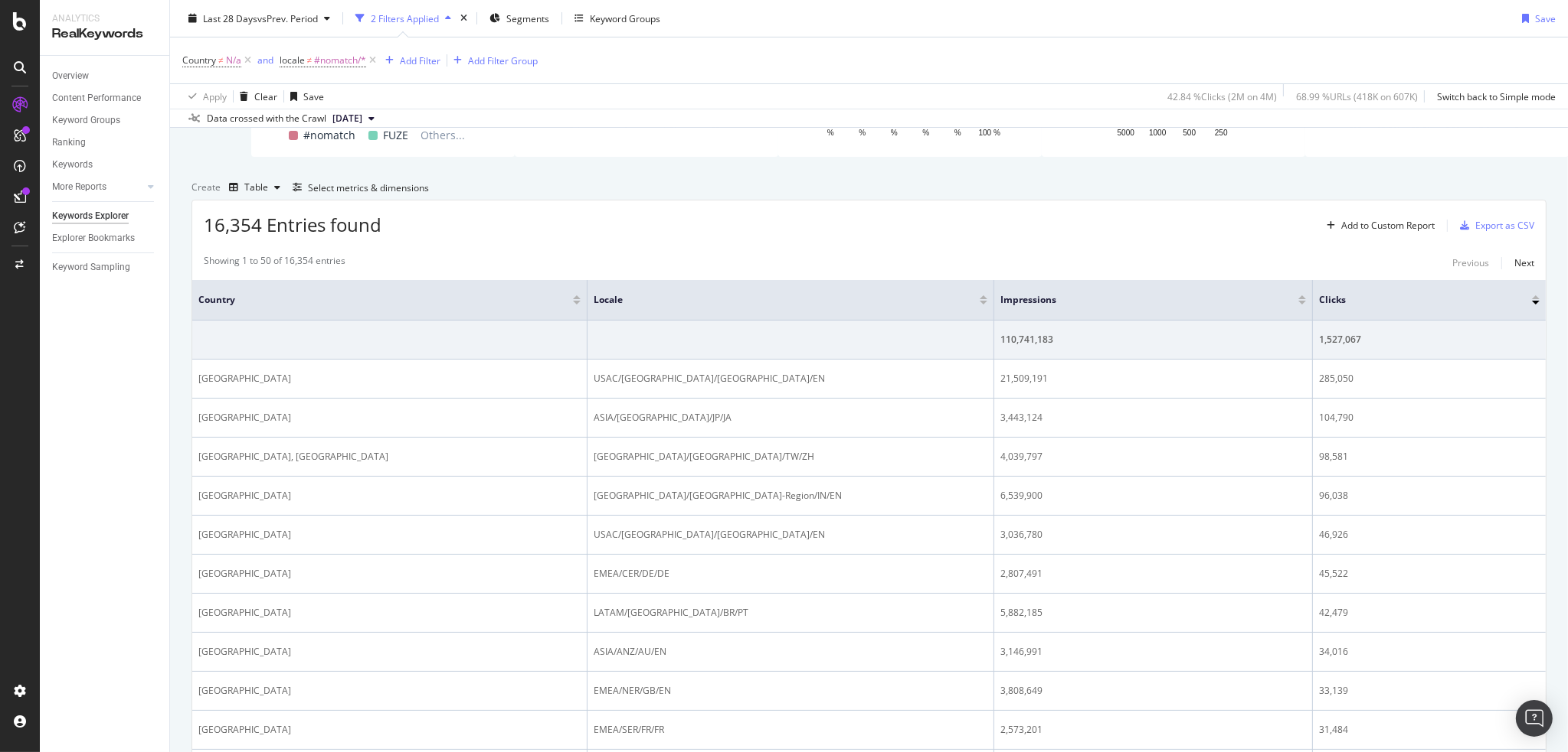
scroll to position [178, 0]
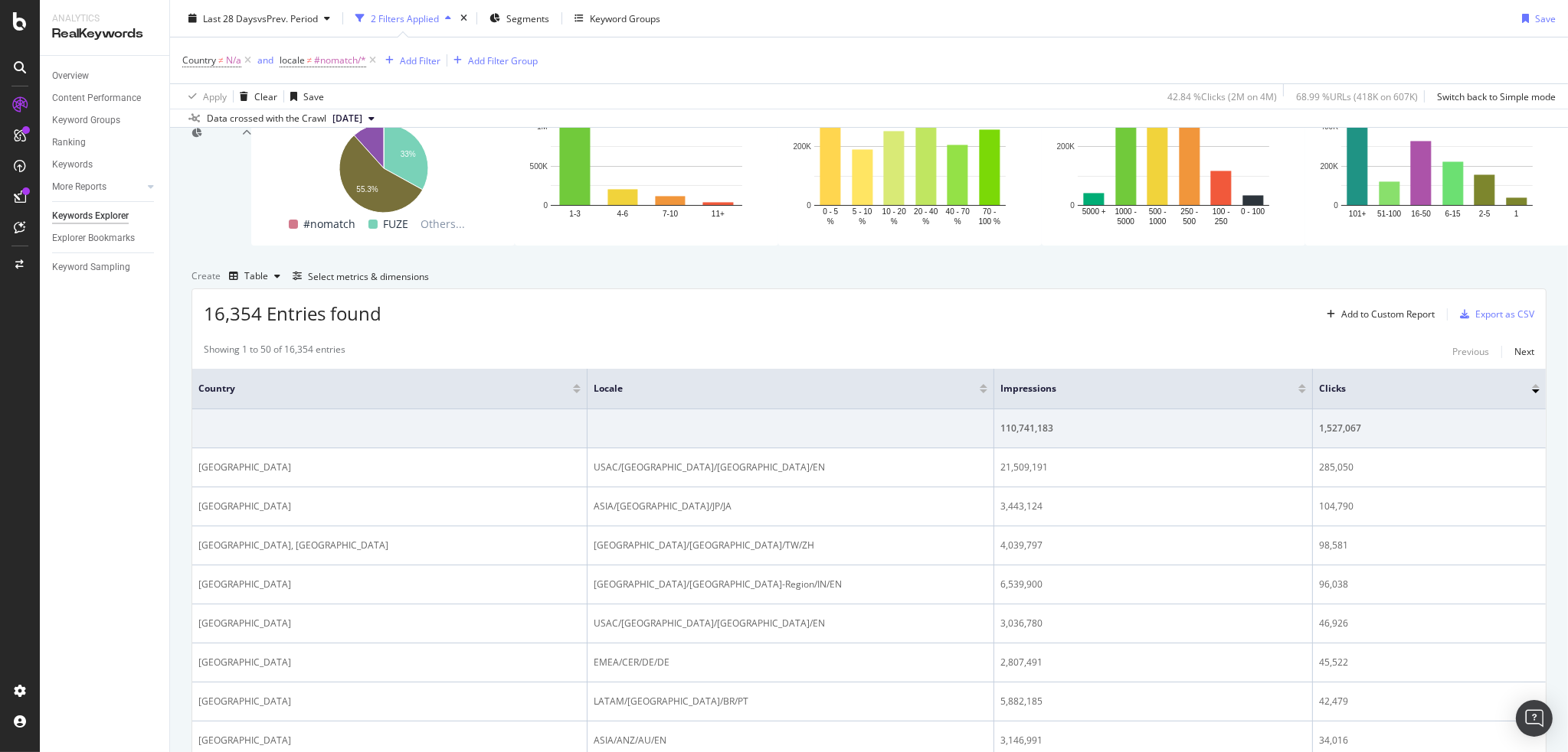
click at [669, 288] on div "Create Table Select metrics & dimensions" at bounding box center [869, 276] width 1355 height 24
click at [759, 288] on div "Create Table Select metrics & dimensions" at bounding box center [869, 276] width 1355 height 24
click at [1535, 15] on div "Save" at bounding box center [1544, 18] width 21 height 13
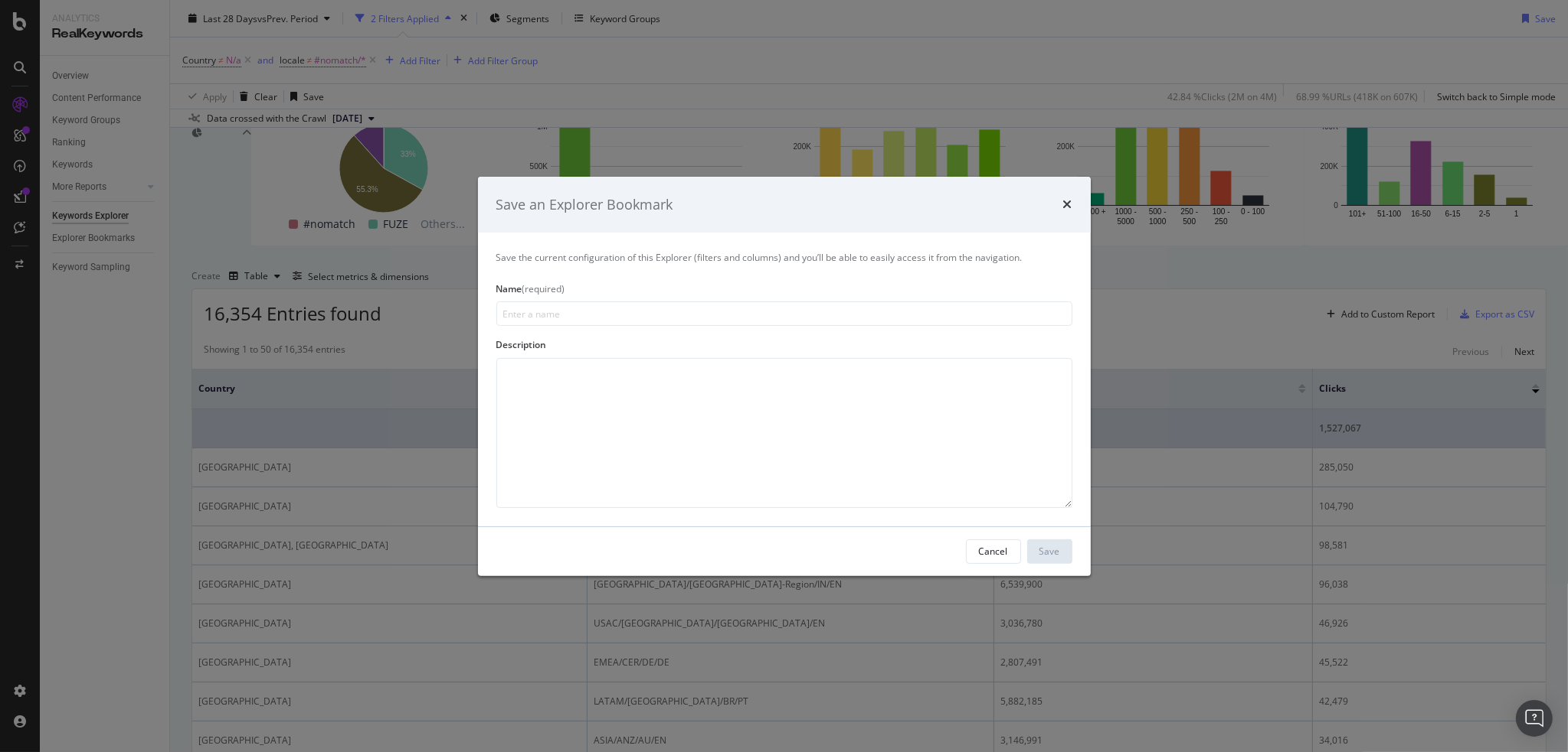
drag, startPoint x: 1005, startPoint y: 551, endPoint x: 991, endPoint y: 553, distance: 14.1
click at [1002, 554] on div "Cancel" at bounding box center [993, 551] width 29 height 13
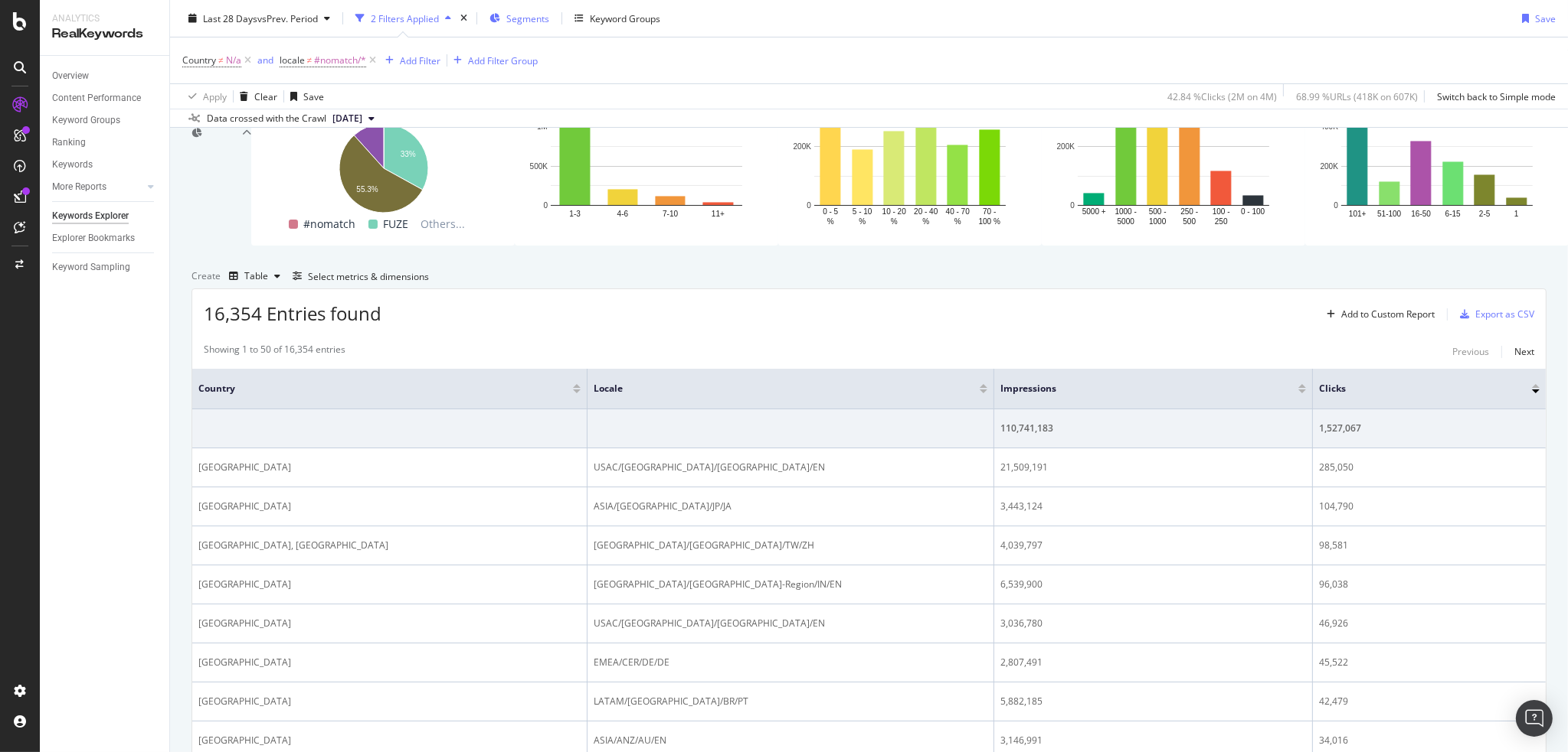
click at [526, 17] on span "Segments" at bounding box center [527, 18] width 43 height 13
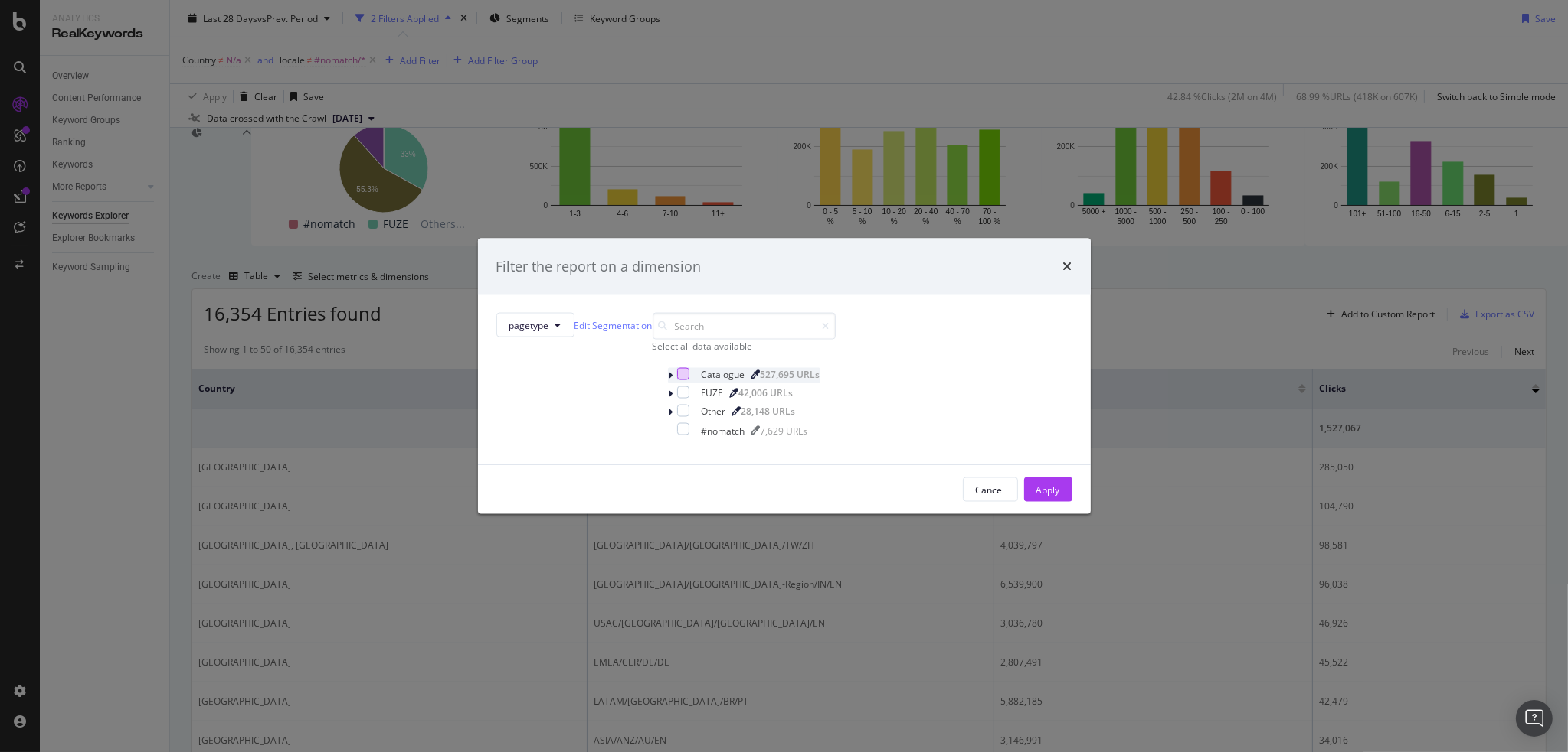
click at [677, 381] on div "modal" at bounding box center [684, 374] width 13 height 13
click at [1036, 496] on div "Apply" at bounding box center [1048, 489] width 24 height 13
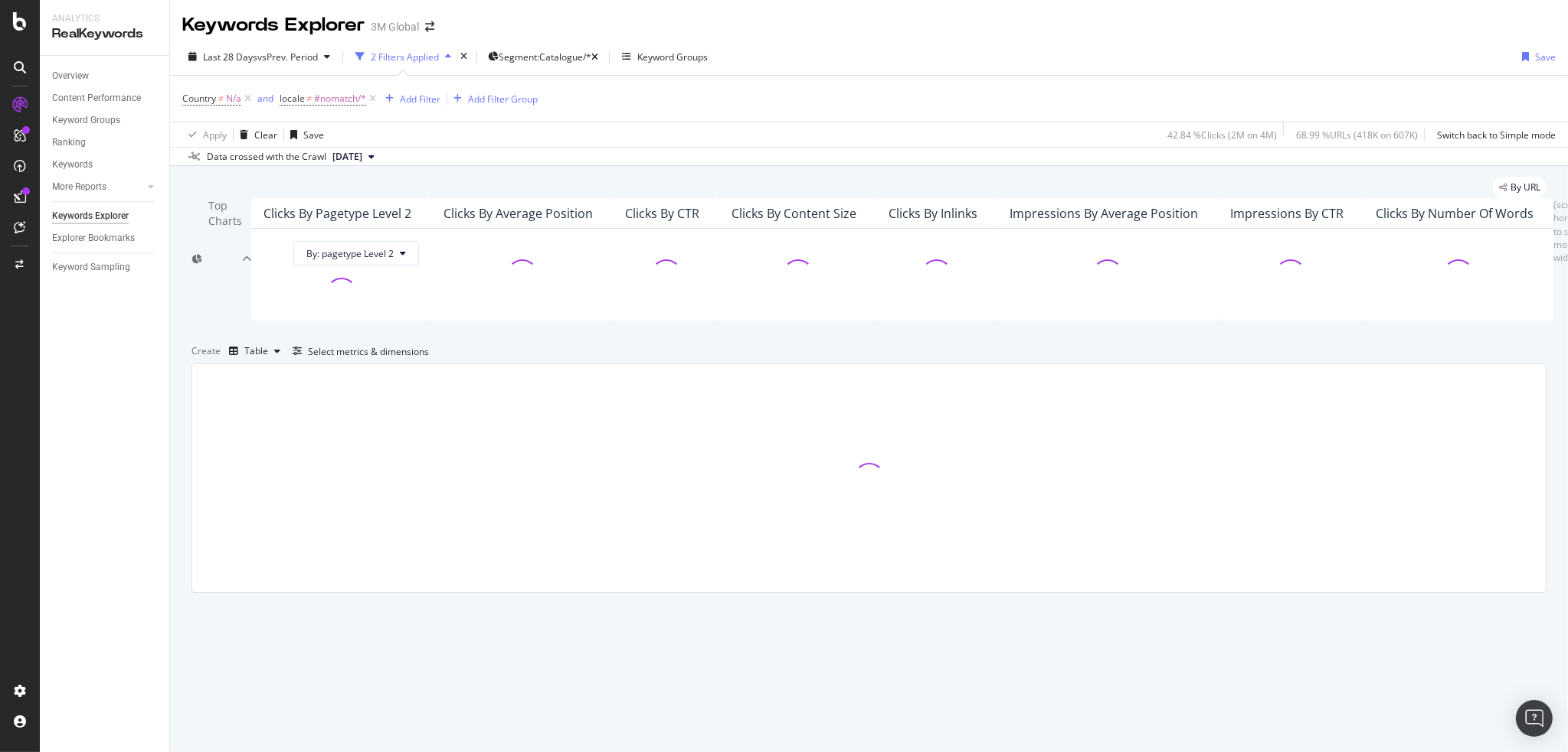
scroll to position [114, 0]
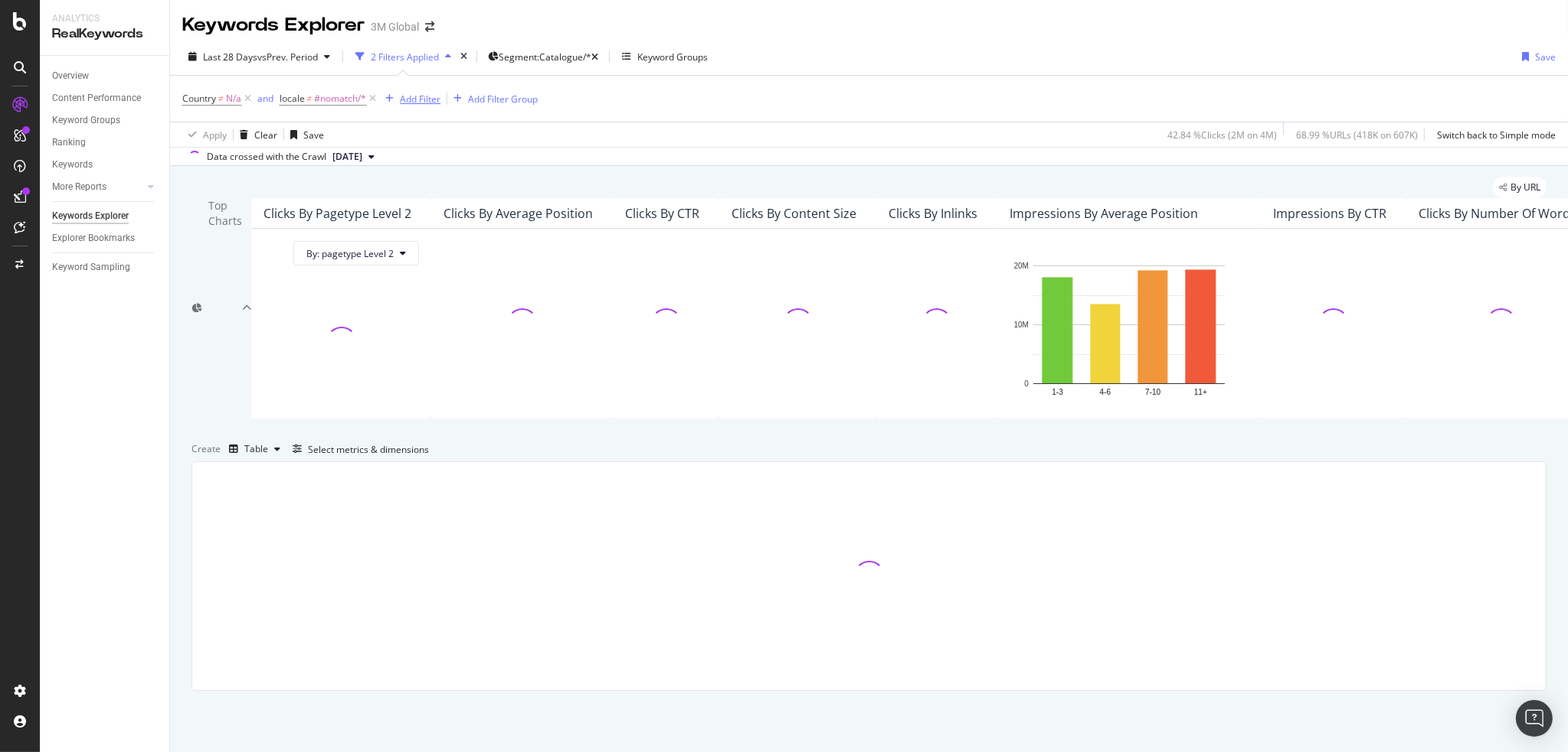
click at [413, 92] on div "Add Filter" at bounding box center [420, 99] width 41 height 13
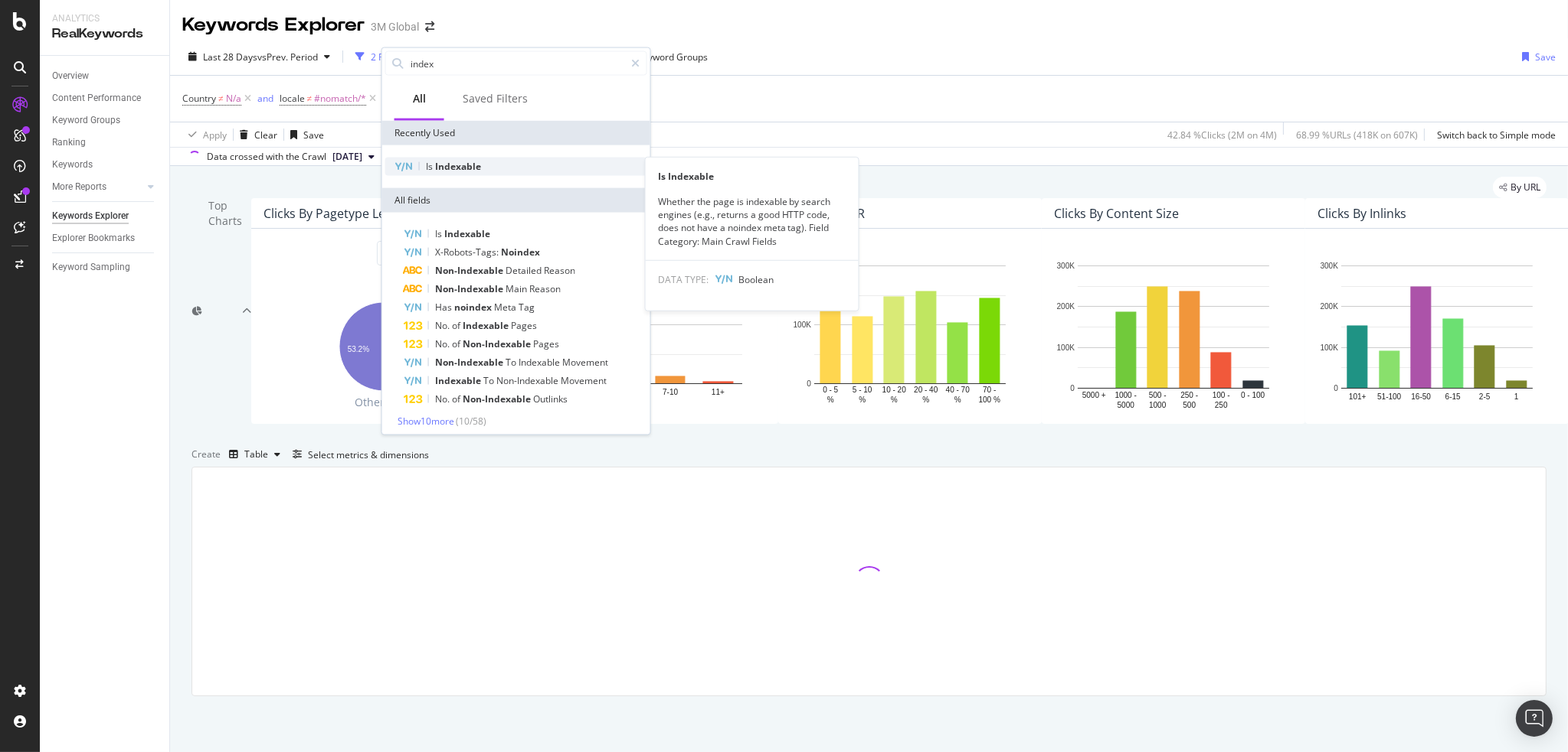
type input "index"
click at [447, 165] on span "Indexable" at bounding box center [458, 166] width 46 height 13
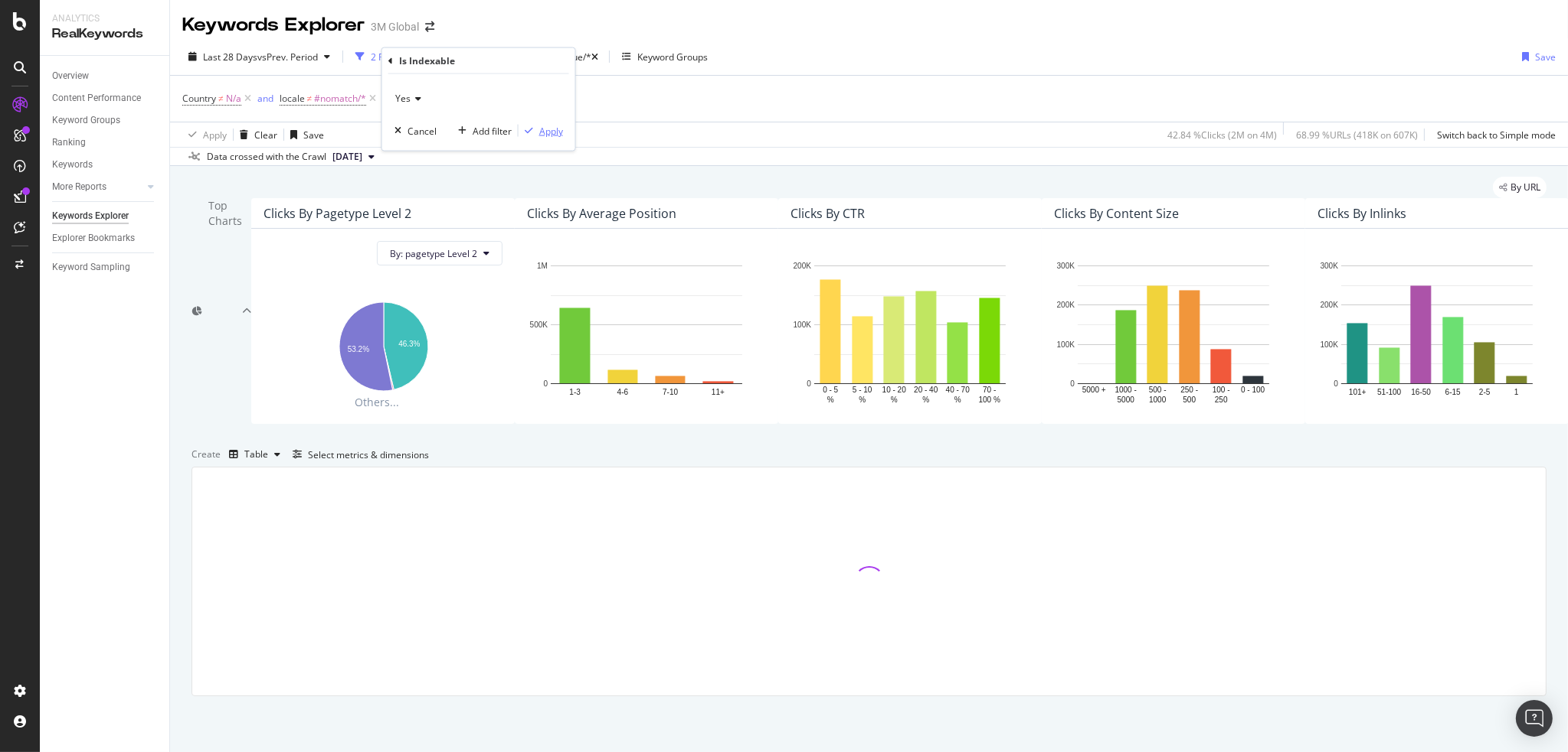
click at [552, 134] on div "Apply" at bounding box center [551, 130] width 24 height 13
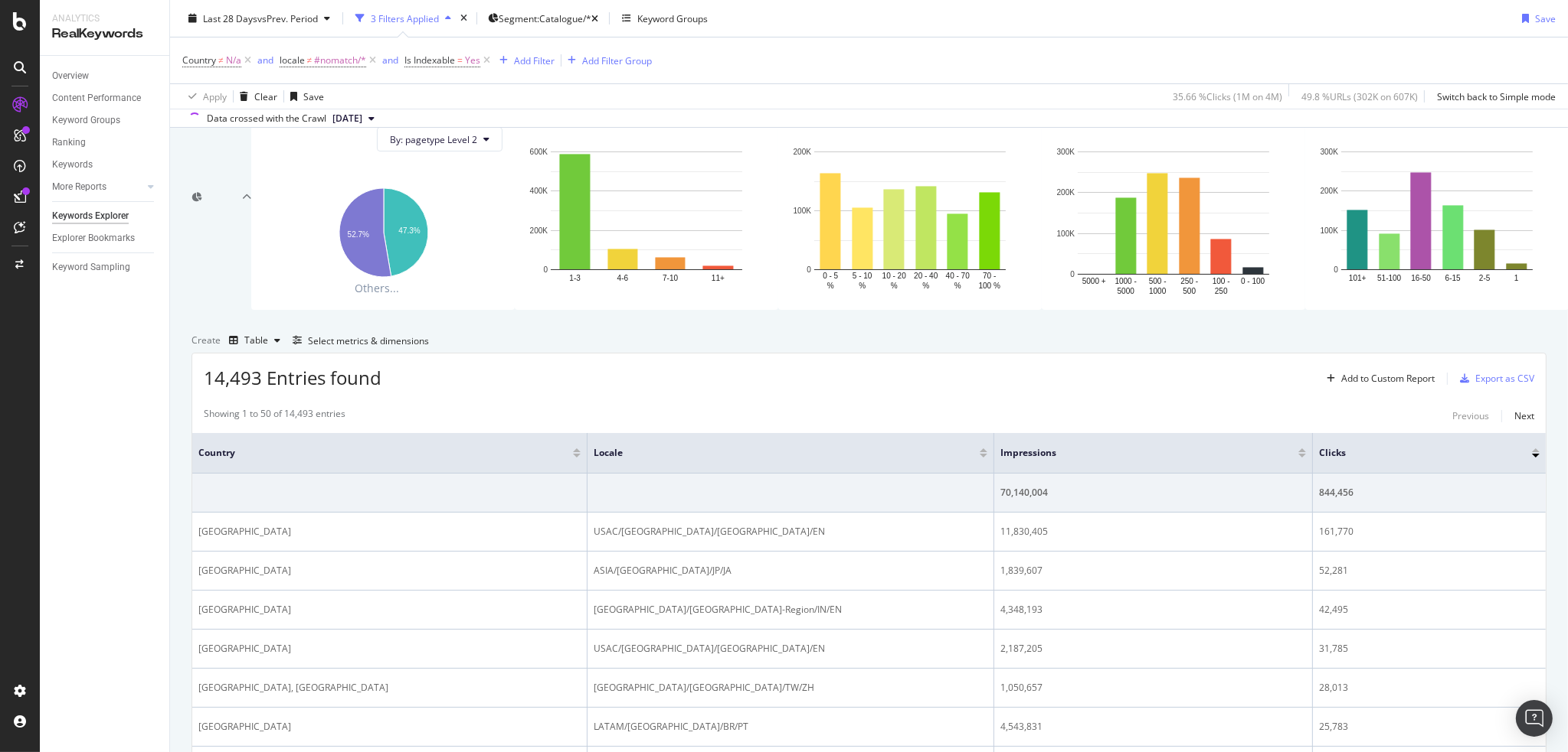
click at [1402, 63] on div "Country ≠ N/a and locale ≠ #nomatch/* and Is Indexable = Yes Add Filter Add Fil…" at bounding box center [869, 60] width 1373 height 46
click at [1535, 23] on div "Save" at bounding box center [1544, 18] width 21 height 13
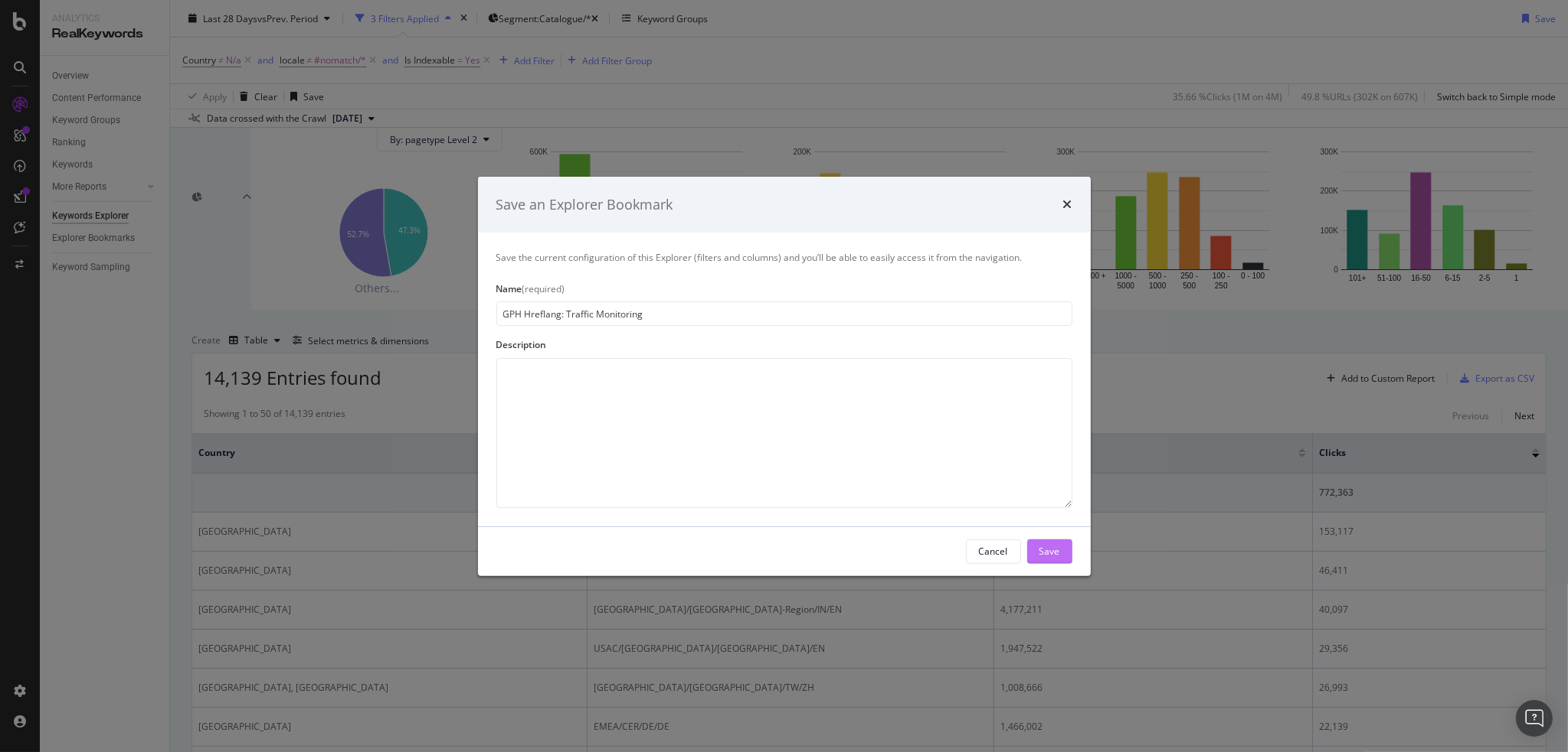
type input "GPH Hreflang: Traffic Monitoring"
click at [1052, 547] on div "Save" at bounding box center [1049, 551] width 21 height 13
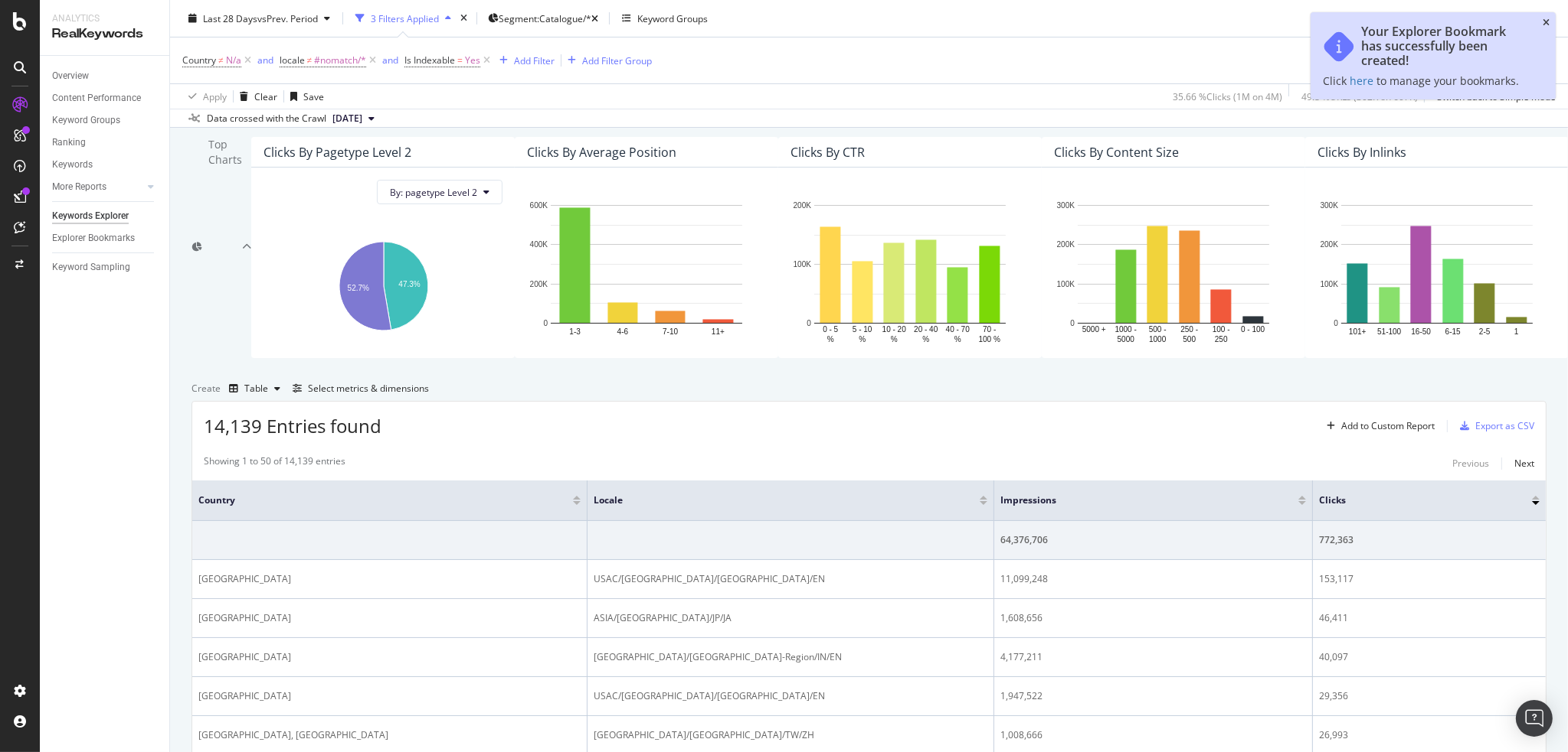
click at [1544, 19] on icon "close toast" at bounding box center [1546, 23] width 7 height 9
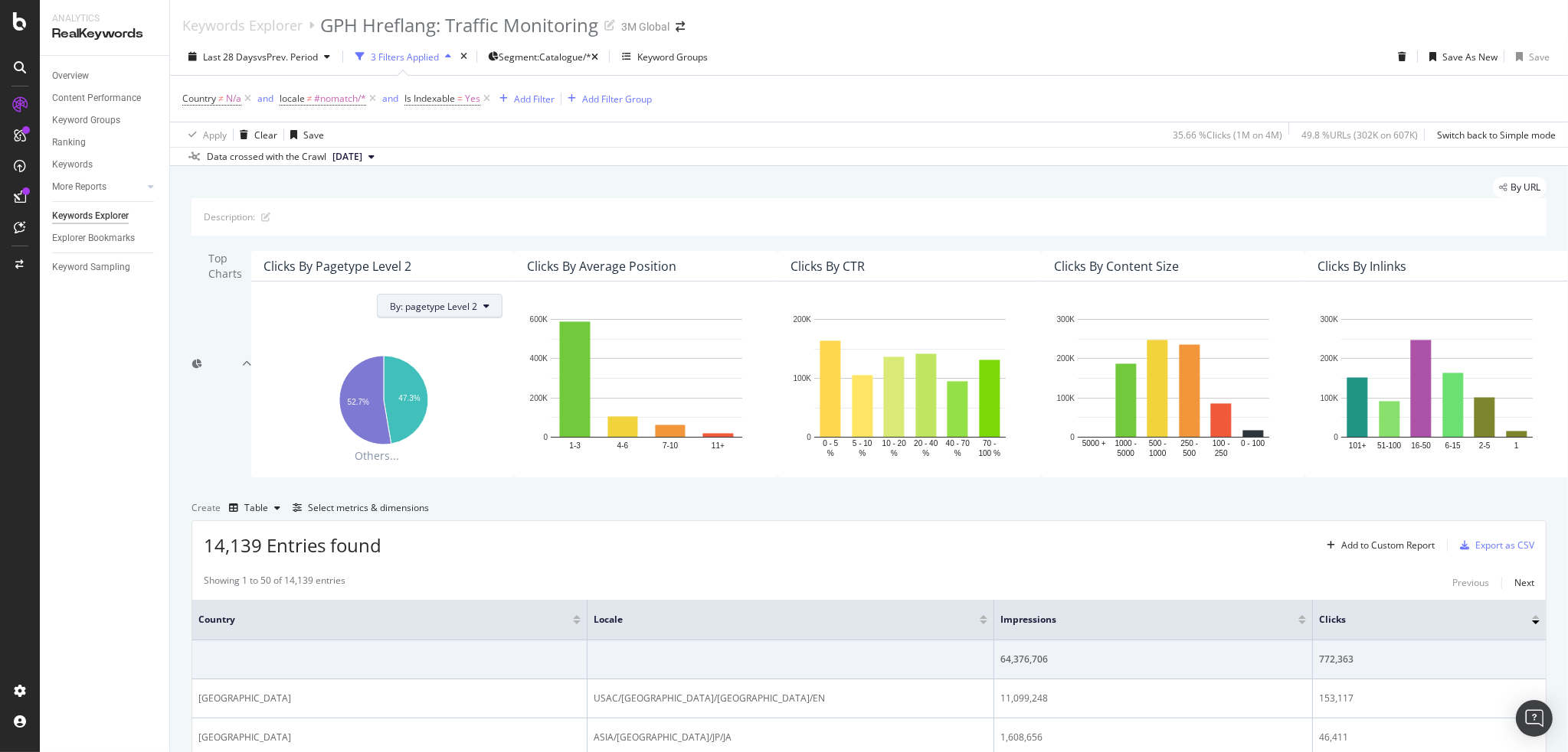
click at [483, 311] on icon at bounding box center [486, 306] width 6 height 9
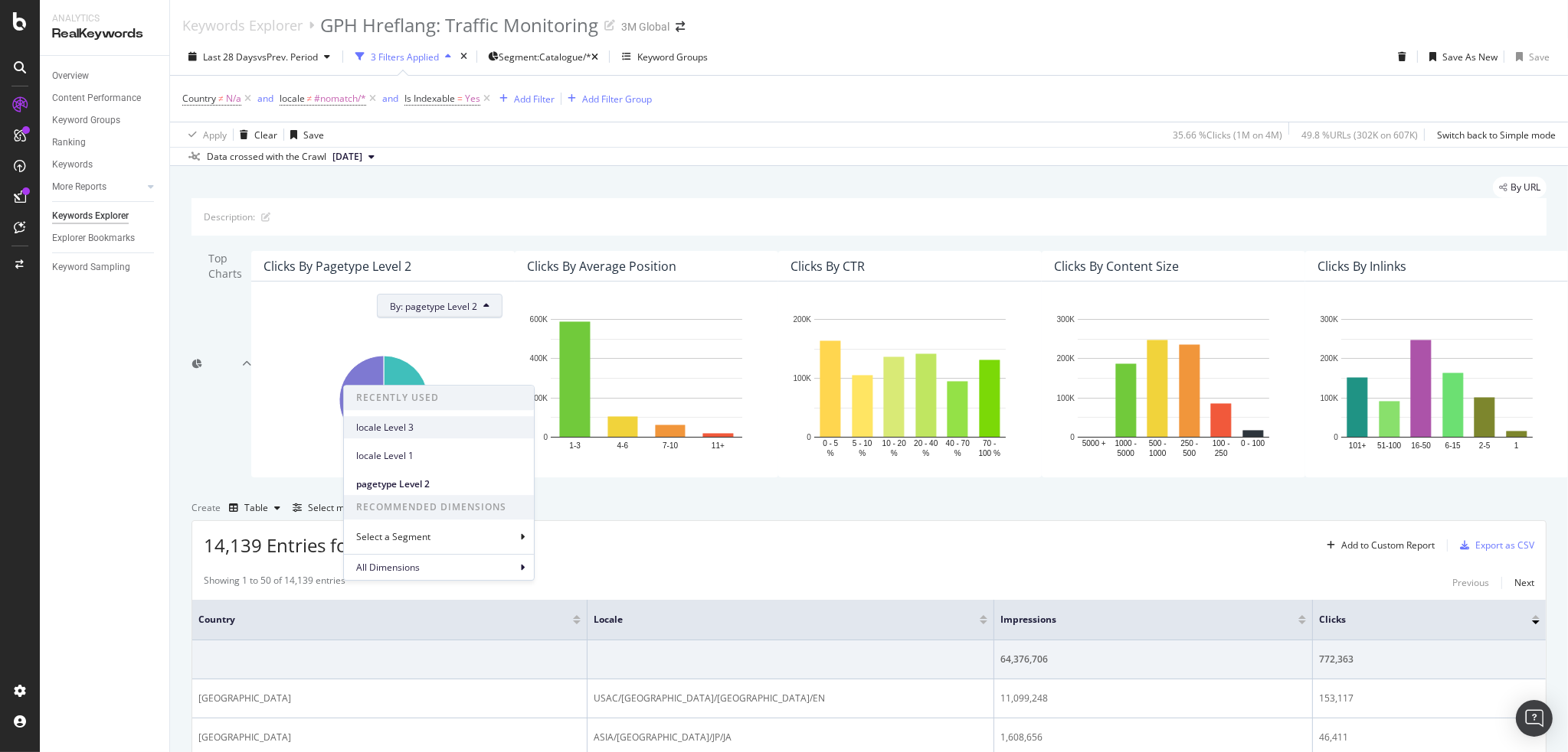
click at [383, 424] on span "locale Level 3" at bounding box center [439, 428] width 165 height 14
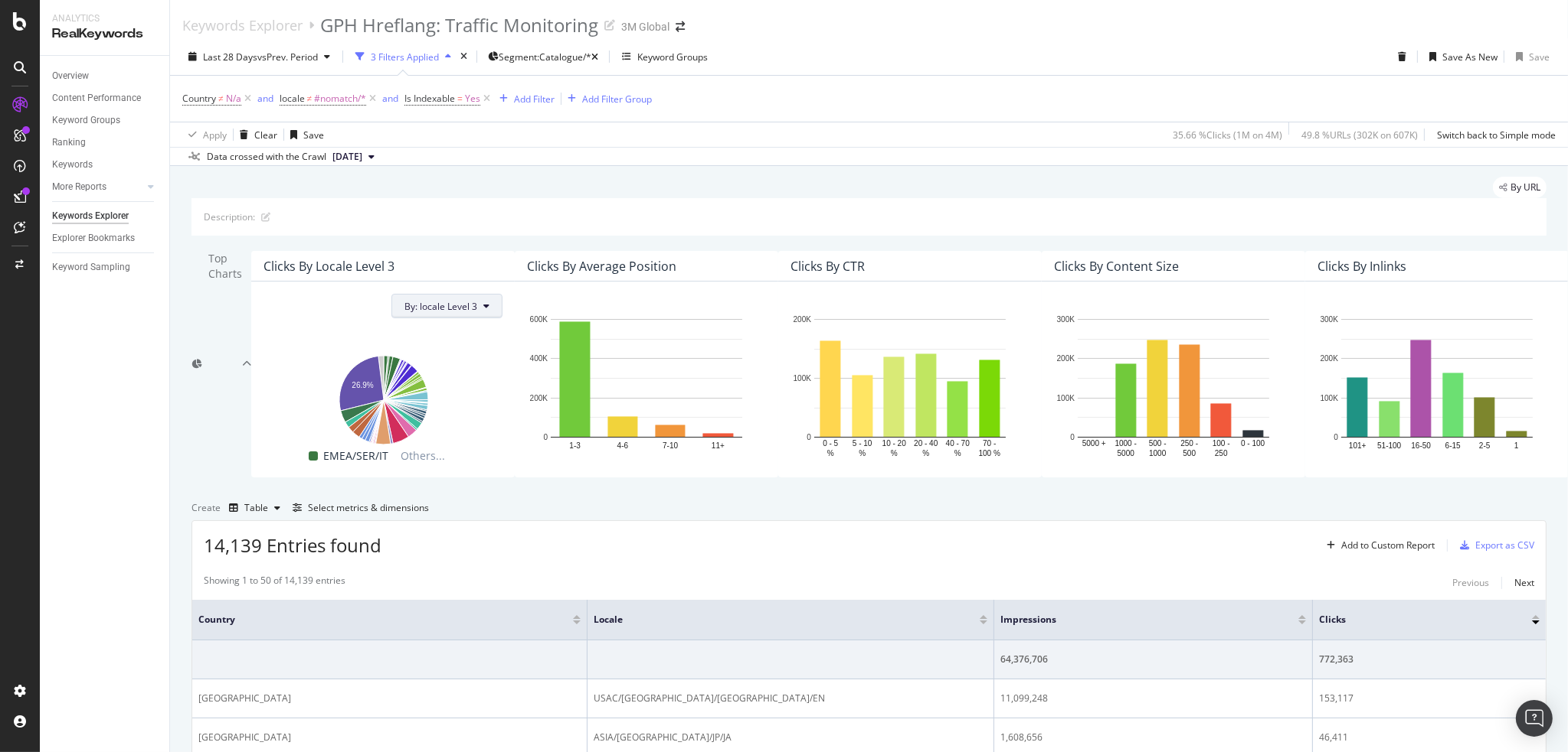
click at [446, 318] on button "By: locale Level 3" at bounding box center [447, 306] width 111 height 24
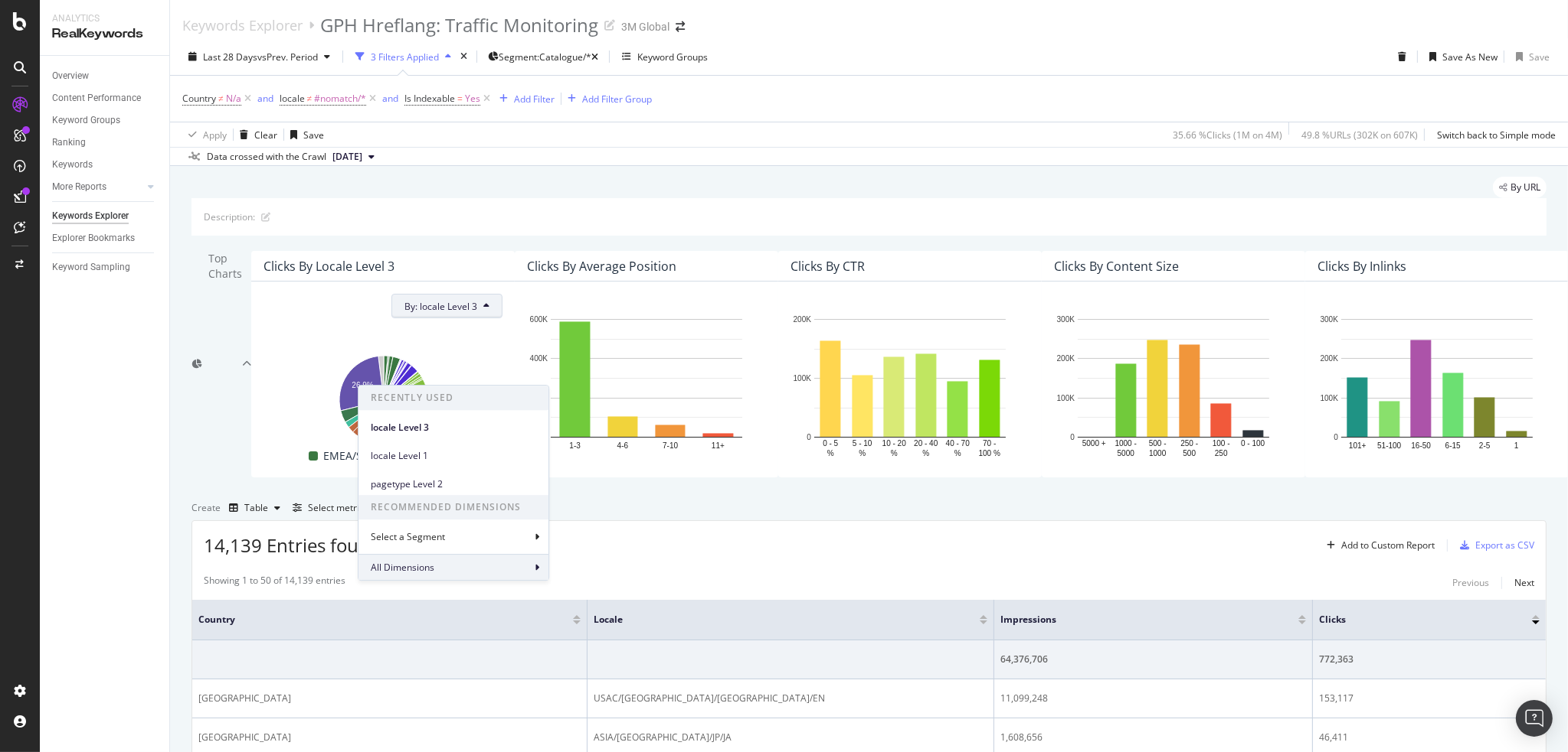
click at [449, 559] on div "All Dimensions" at bounding box center [453, 567] width 190 height 26
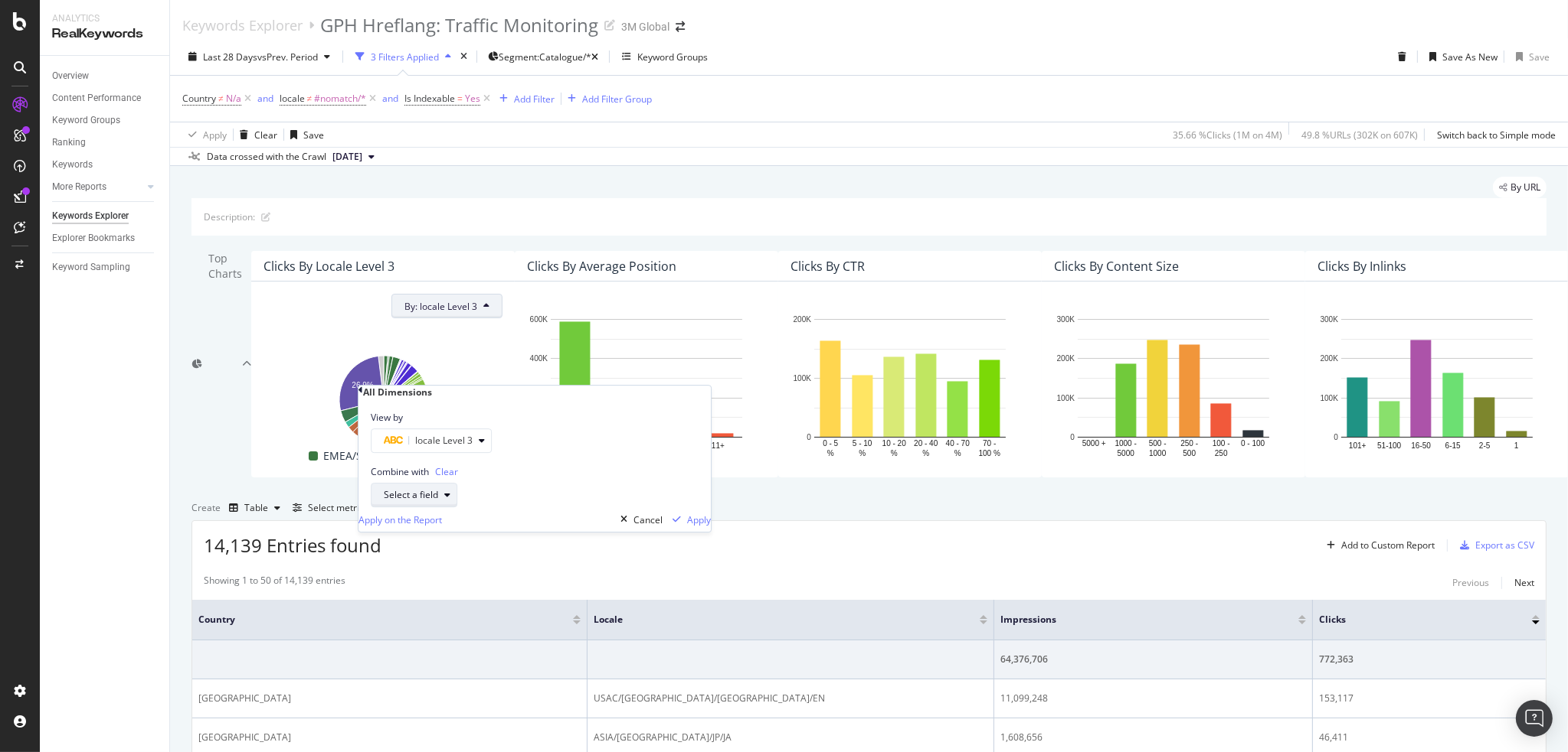
click at [438, 501] on div "Select a field" at bounding box center [411, 496] width 54 height 9
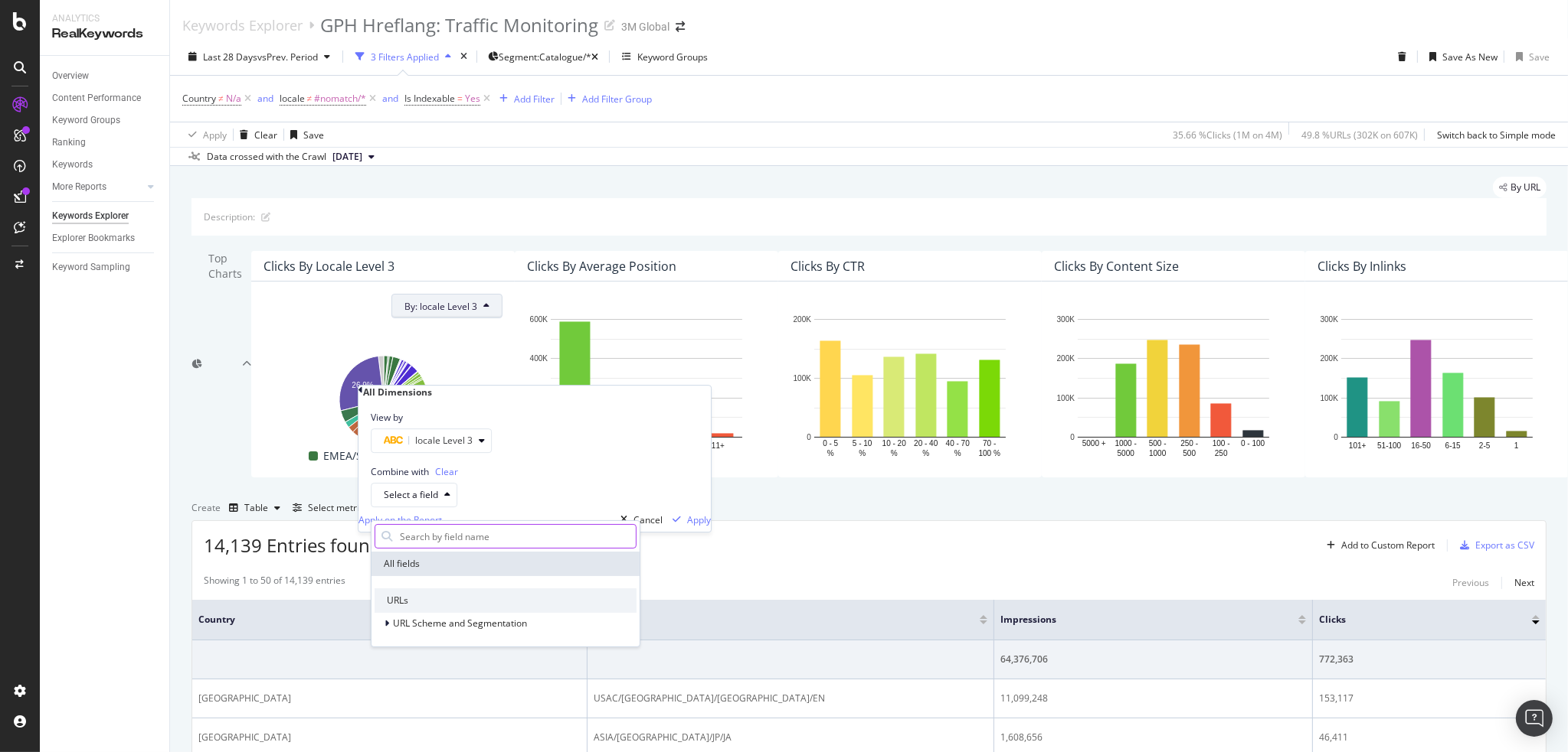
click at [475, 532] on input "text" at bounding box center [516, 536] width 238 height 23
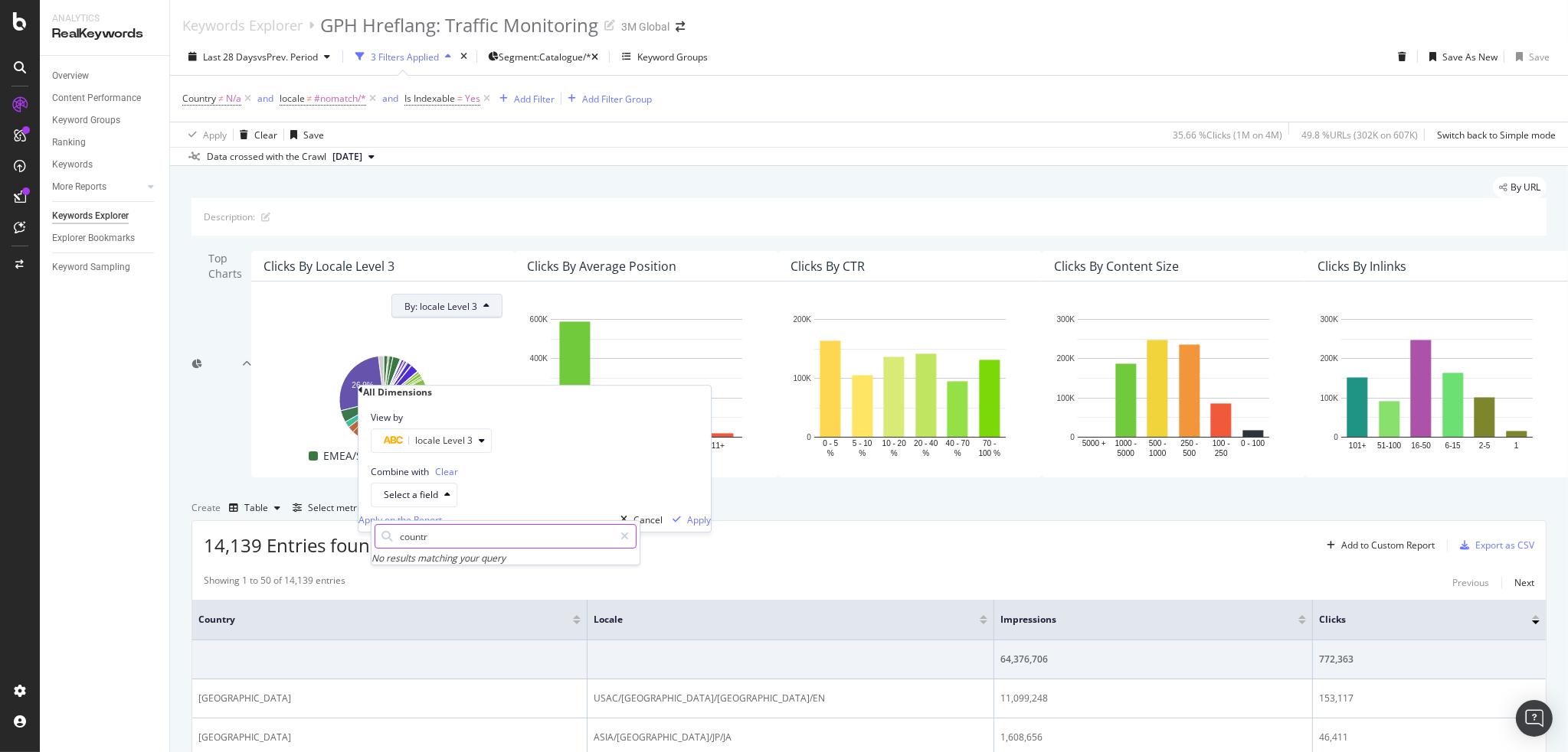
click at [475, 532] on input "countr" at bounding box center [505, 536] width 215 height 23
type input "c"
click at [390, 623] on div at bounding box center [388, 624] width 9 height 15
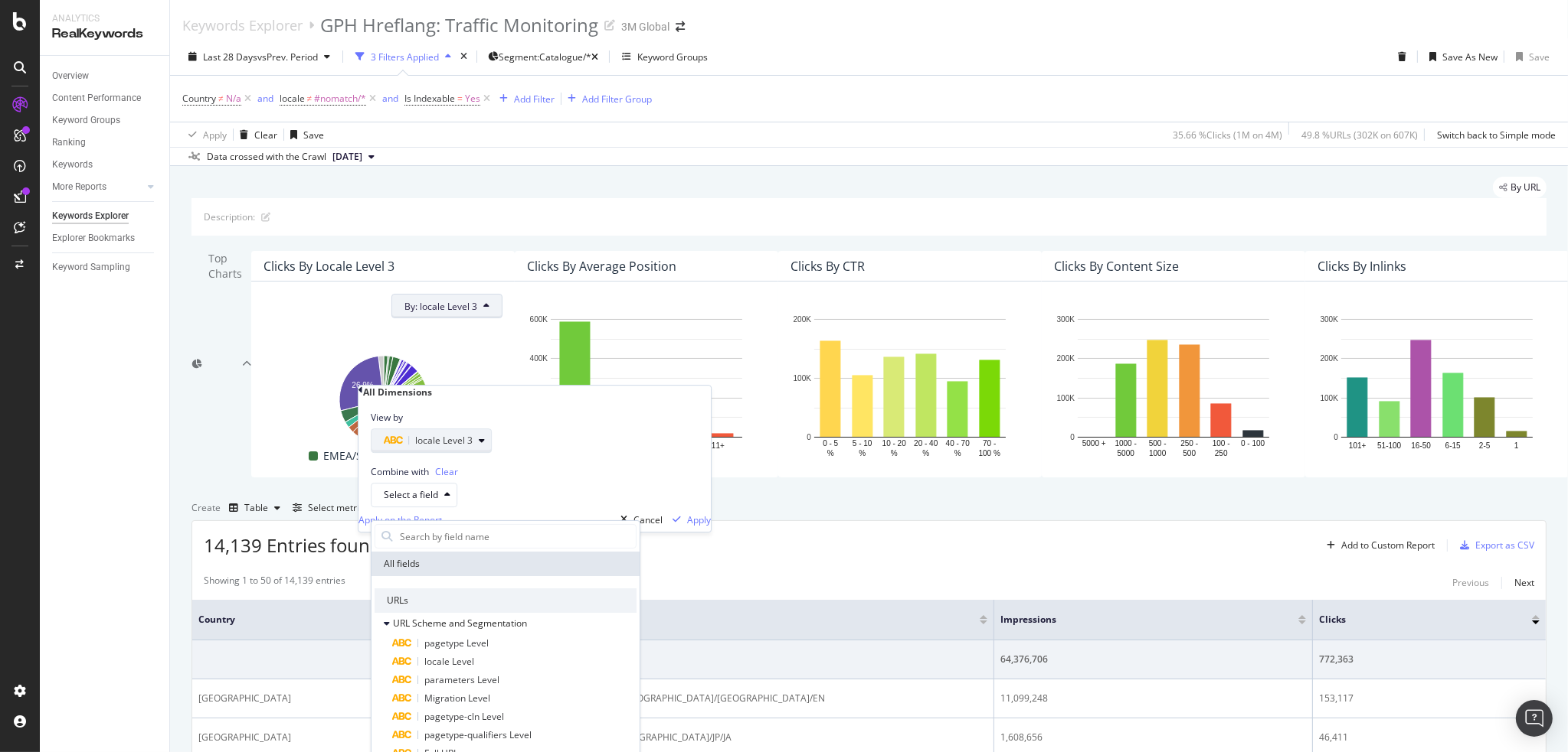
click at [473, 449] on div "locale Level 3" at bounding box center [428, 441] width 89 height 18
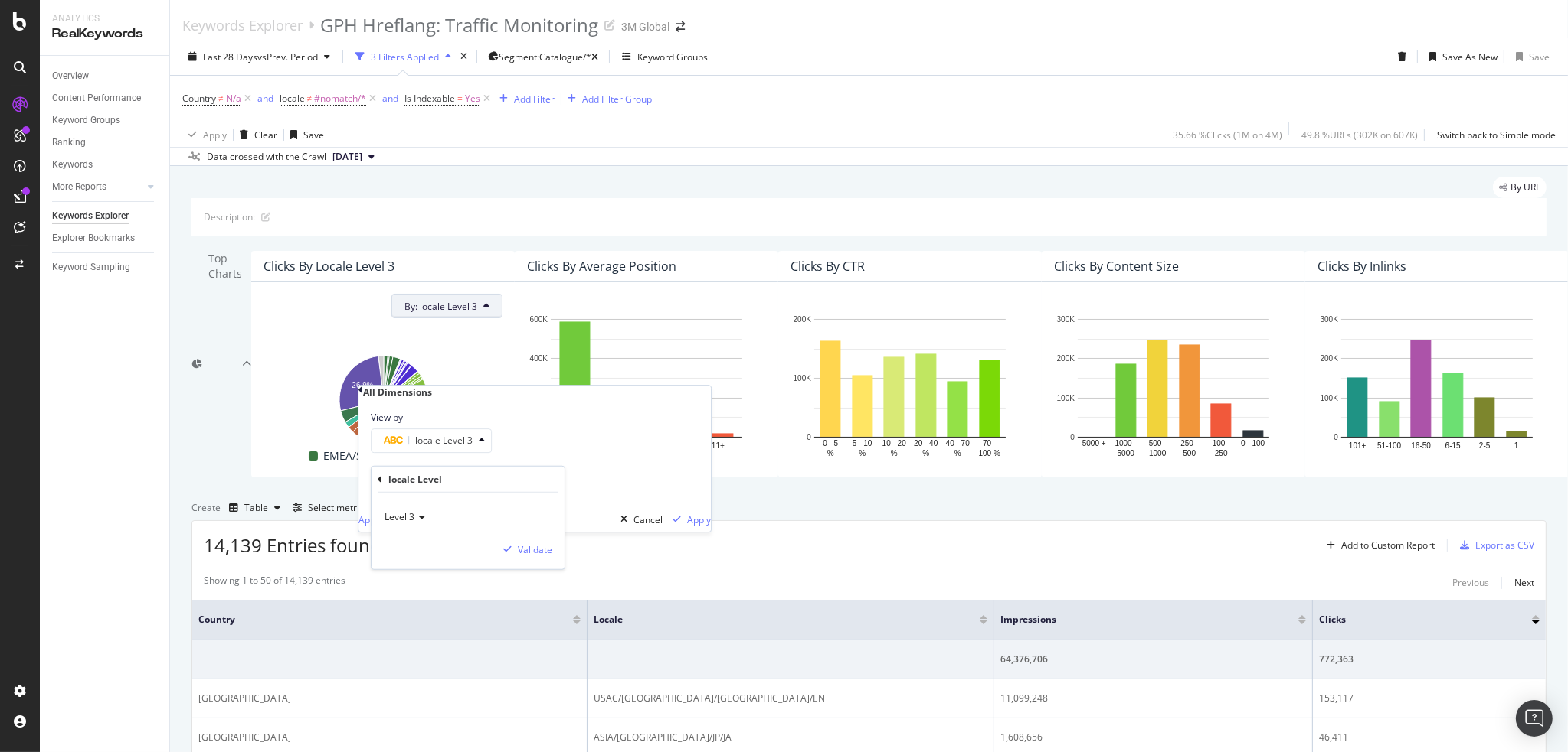
click at [379, 475] on icon at bounding box center [380, 479] width 5 height 9
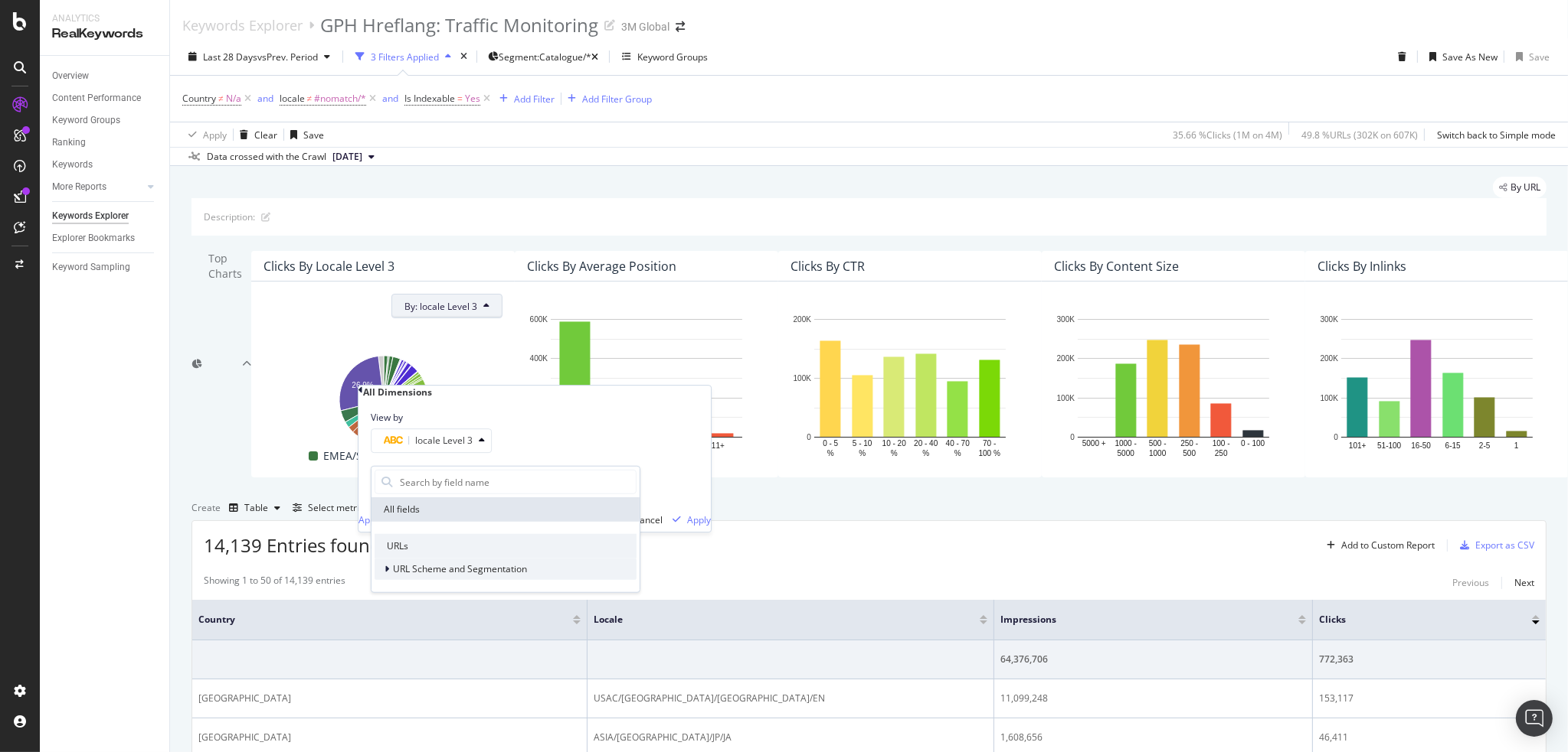
click at [387, 568] on icon at bounding box center [386, 569] width 5 height 9
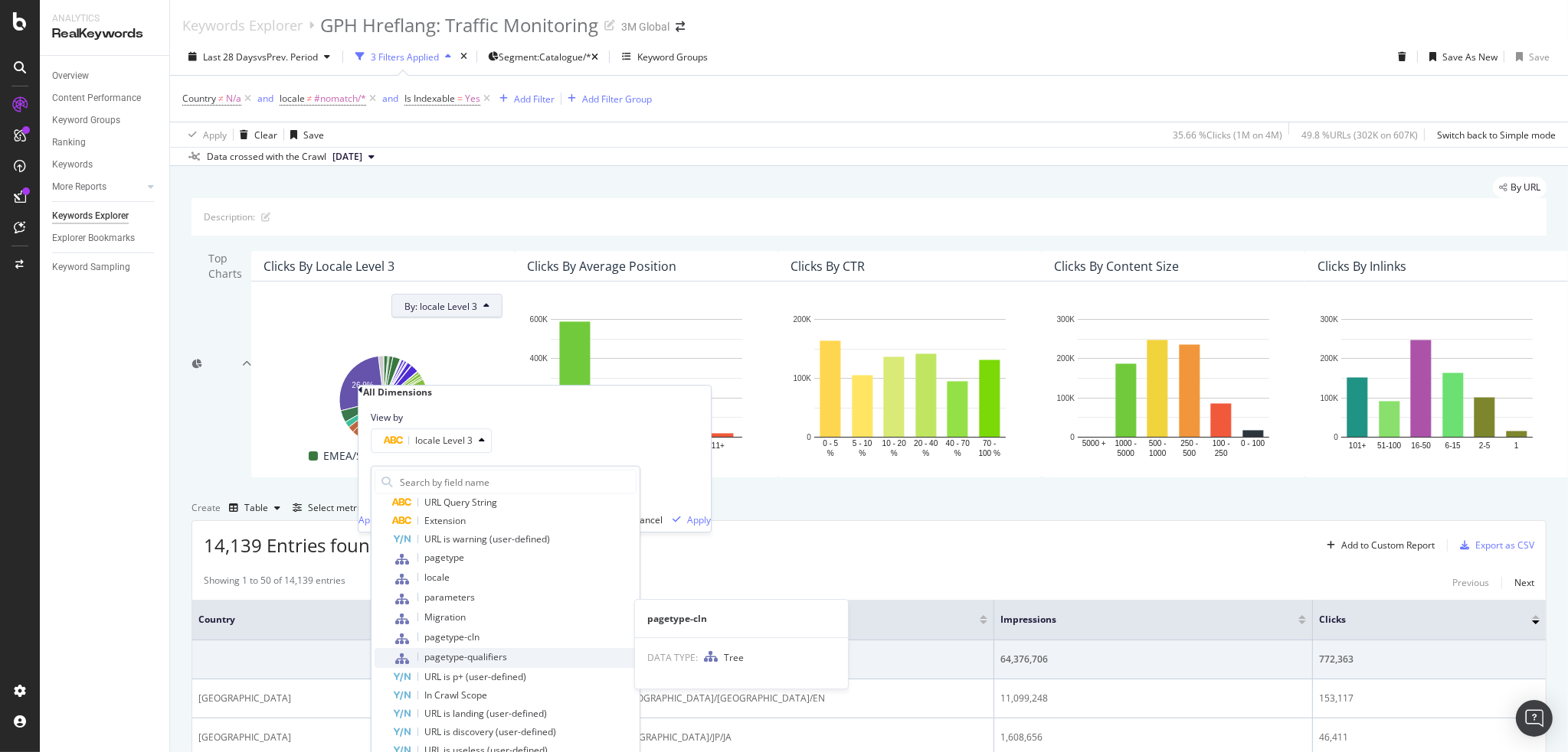
scroll to position [298, 0]
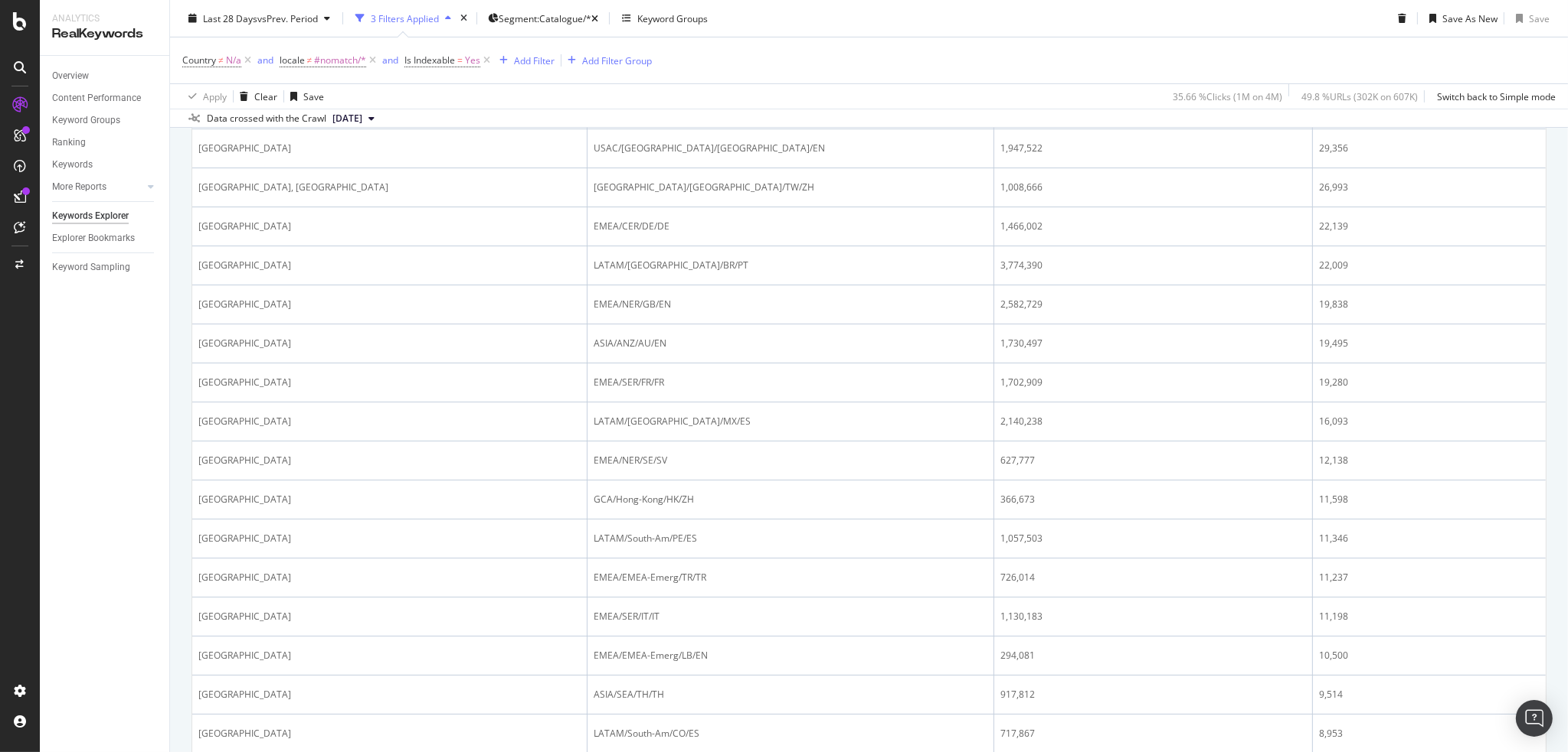
scroll to position [0, 0]
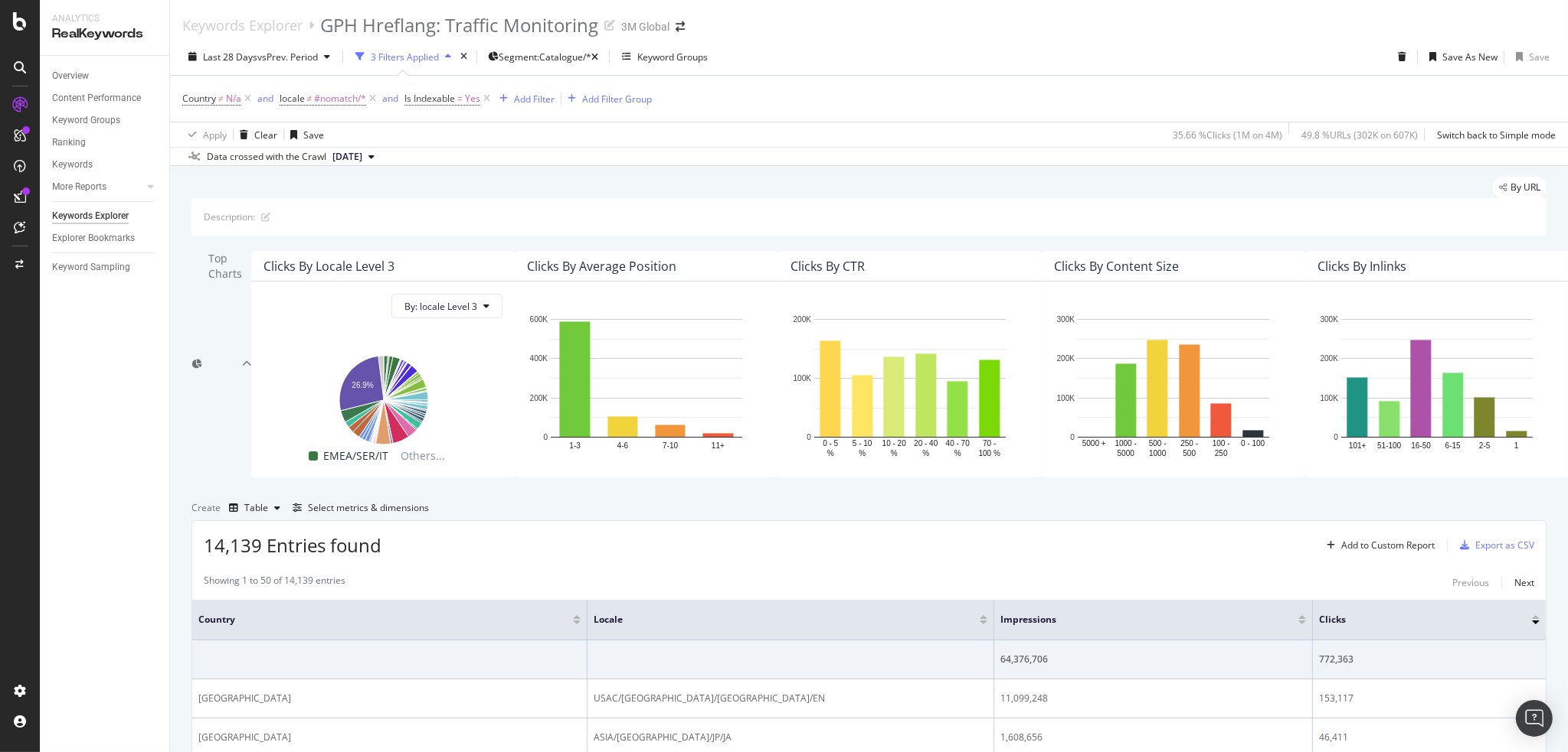
click at [507, 186] on div "By URL" at bounding box center [869, 188] width 1355 height 22
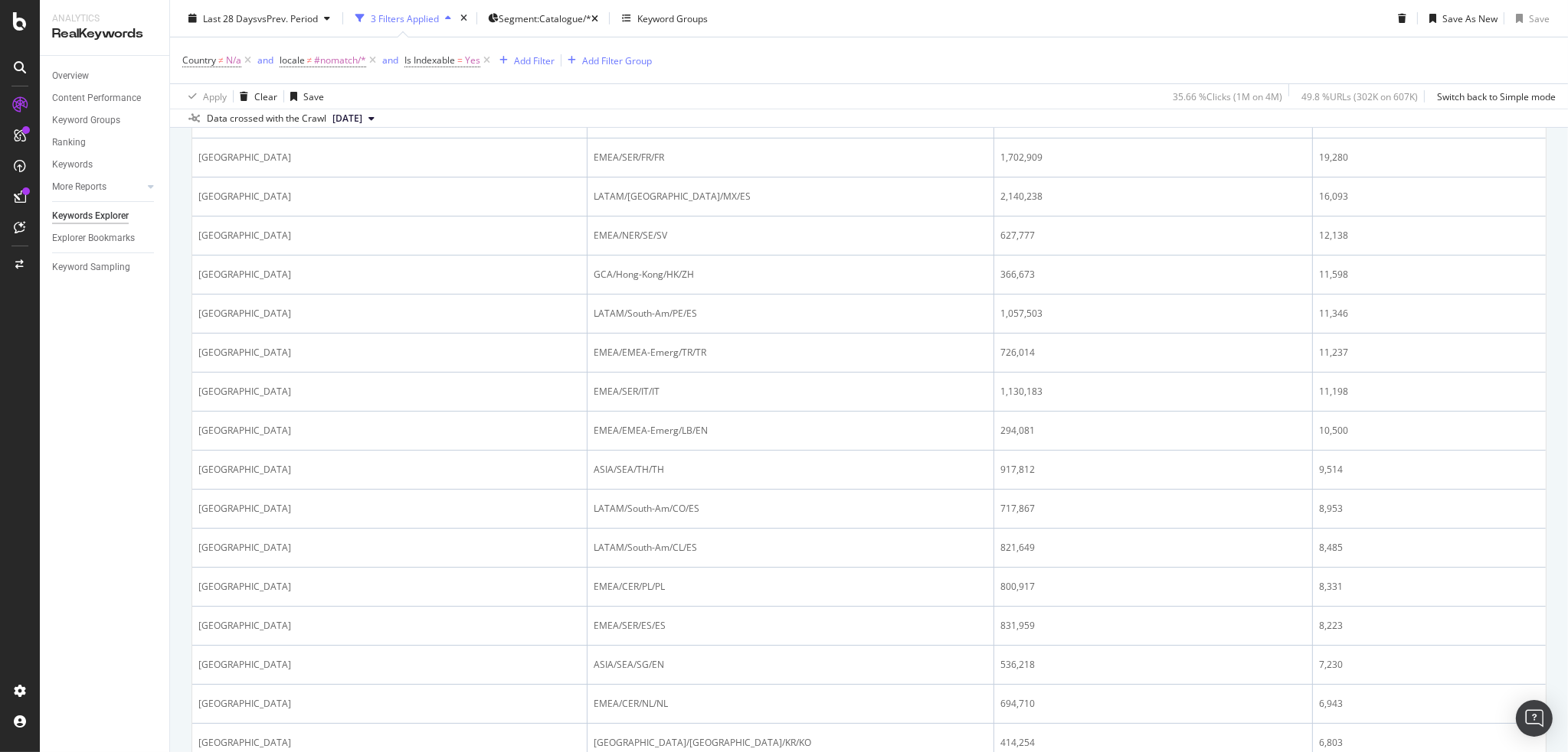
scroll to position [536, 0]
